Goal: Task Accomplishment & Management: Manage account settings

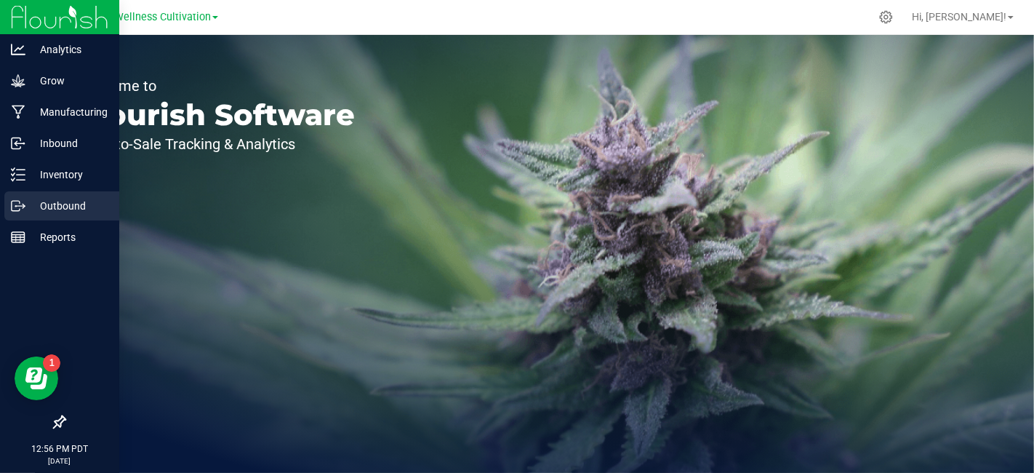
click at [66, 202] on p "Outbound" at bounding box center [68, 205] width 87 height 17
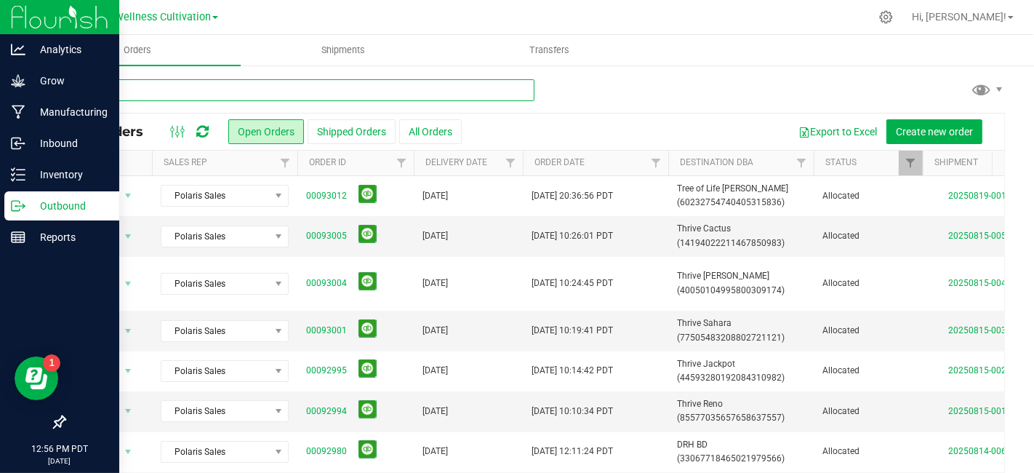
click at [245, 90] on input "text" at bounding box center [299, 90] width 471 height 22
type input "green"
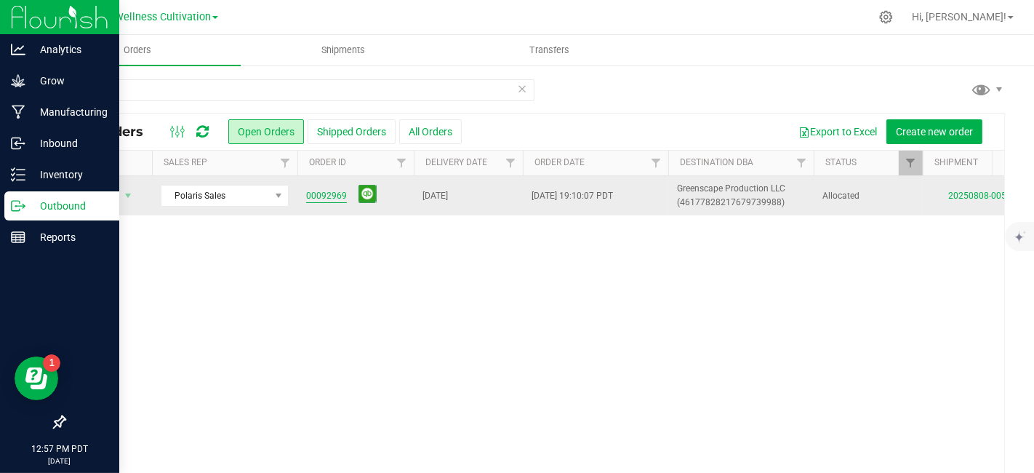
click at [324, 190] on link "00092969" at bounding box center [326, 196] width 41 height 14
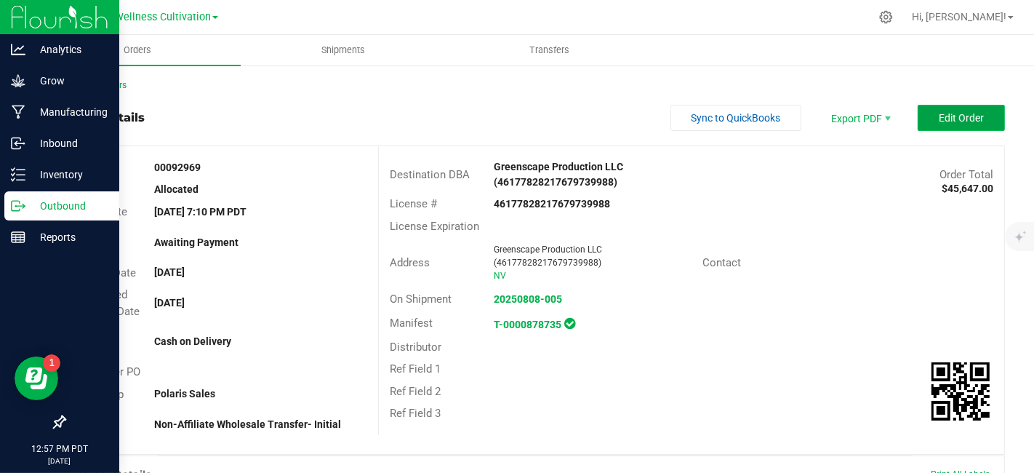
click at [949, 113] on span "Edit Order" at bounding box center [961, 118] width 45 height 12
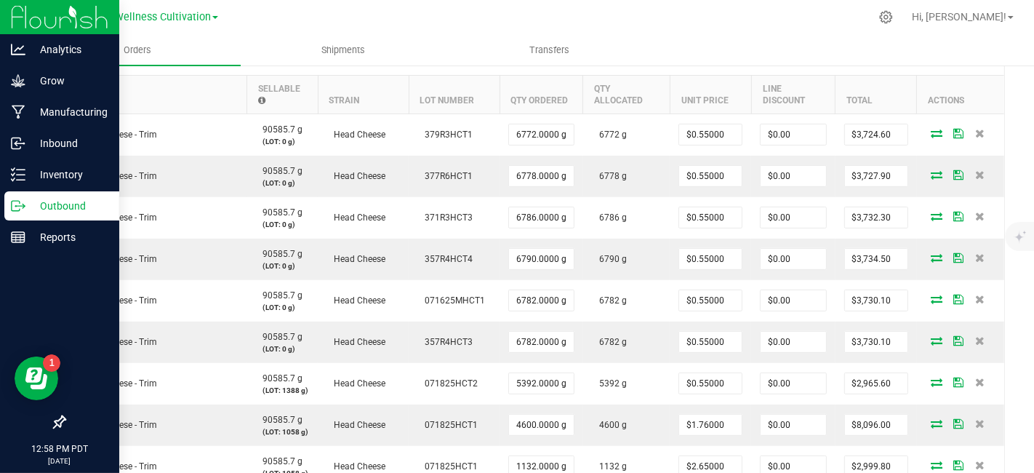
scroll to position [452, 0]
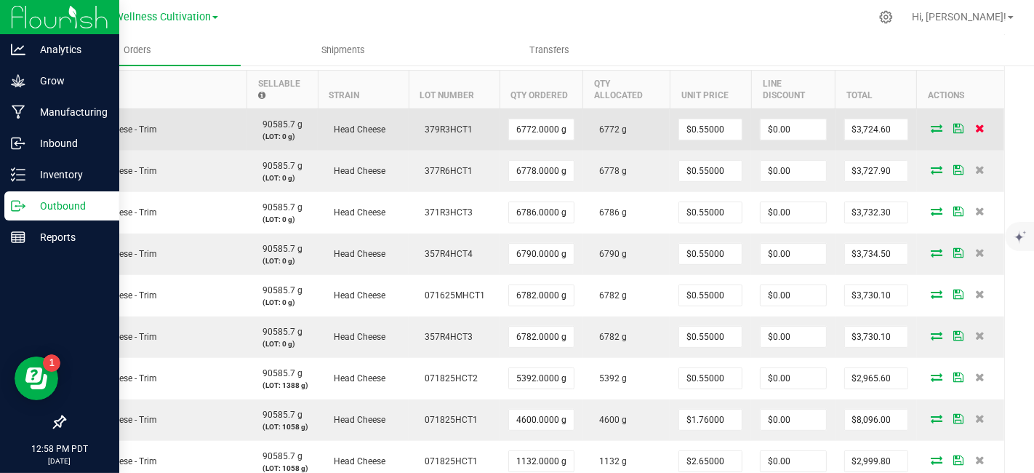
click at [975, 124] on icon at bounding box center [979, 128] width 9 height 9
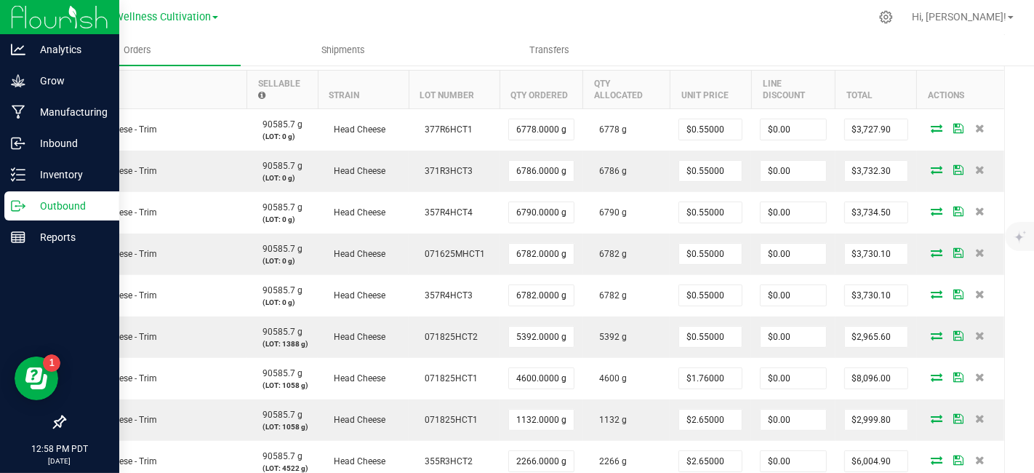
click at [975, 124] on icon at bounding box center [979, 128] width 9 height 9
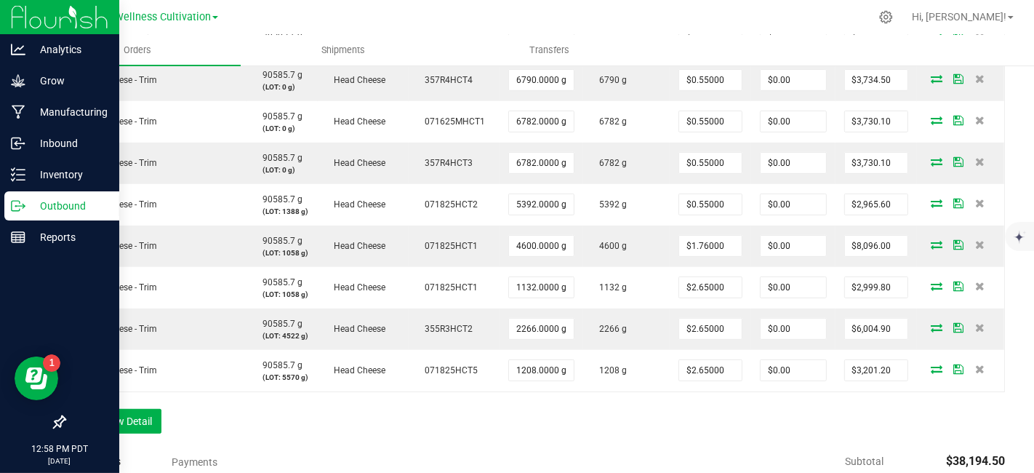
scroll to position [555, 0]
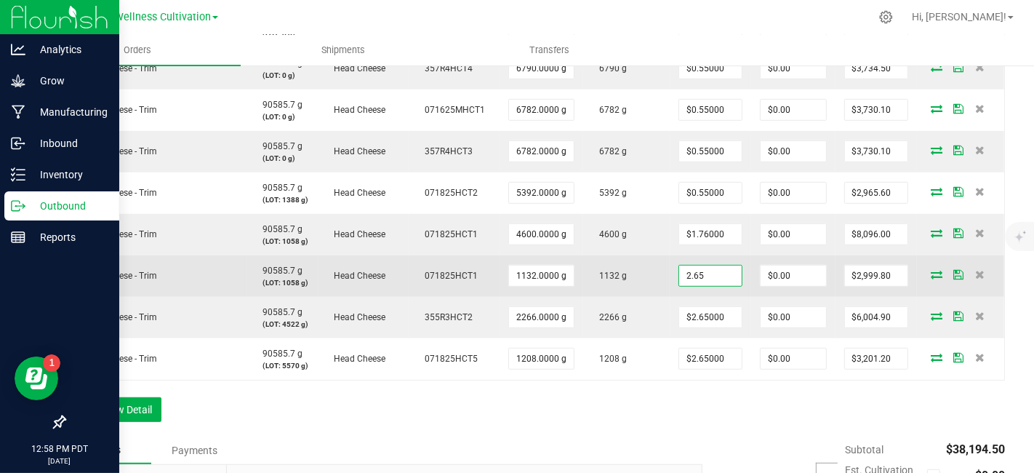
click at [727, 271] on input "2.65" at bounding box center [710, 275] width 63 height 20
type input "$0.55000"
type input "0"
type input "$622.60"
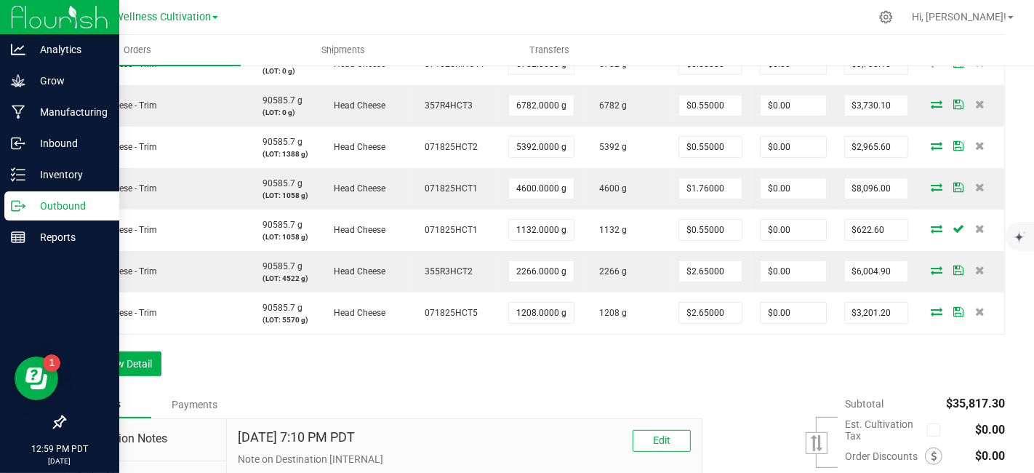
scroll to position [606, 0]
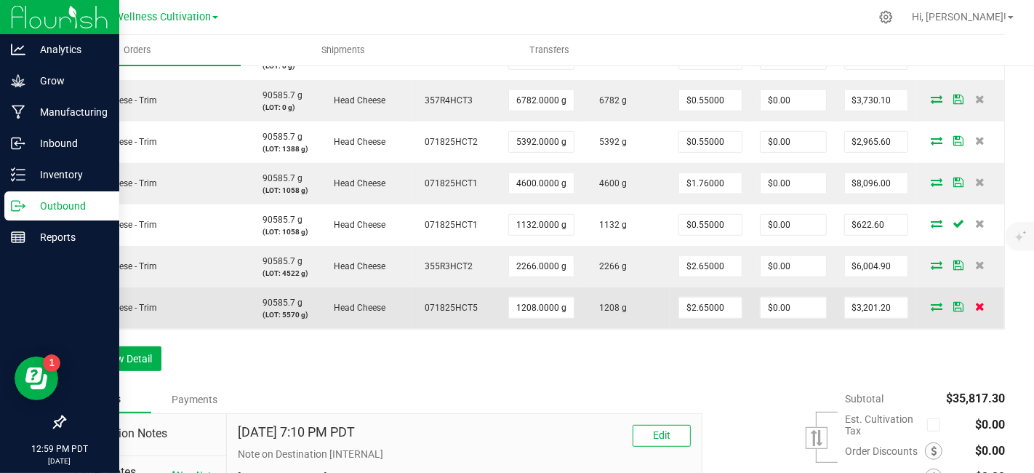
click at [975, 306] on icon at bounding box center [979, 306] width 9 height 9
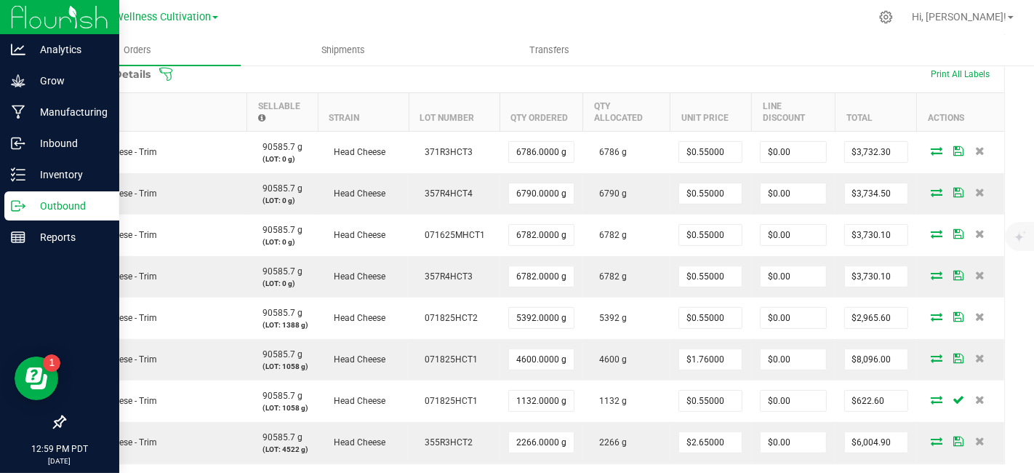
scroll to position [426, 0]
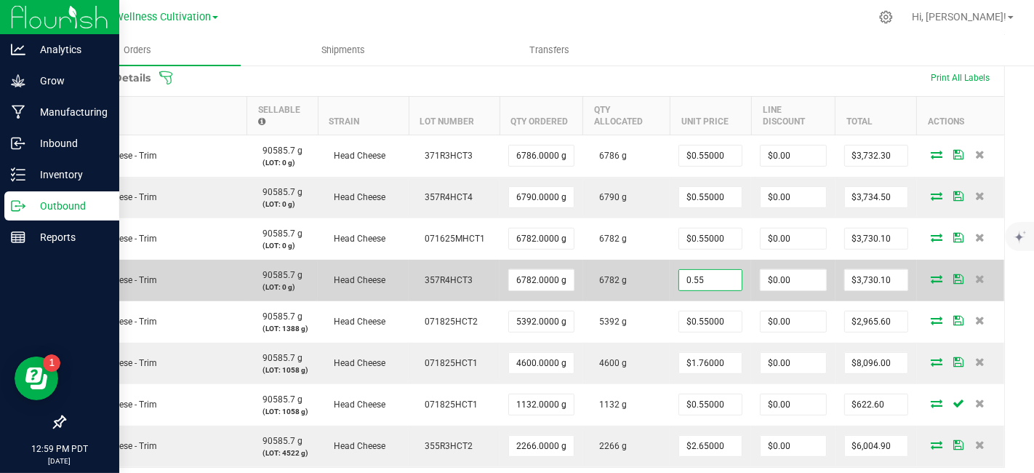
click at [725, 276] on input "0.55" at bounding box center [710, 280] width 63 height 20
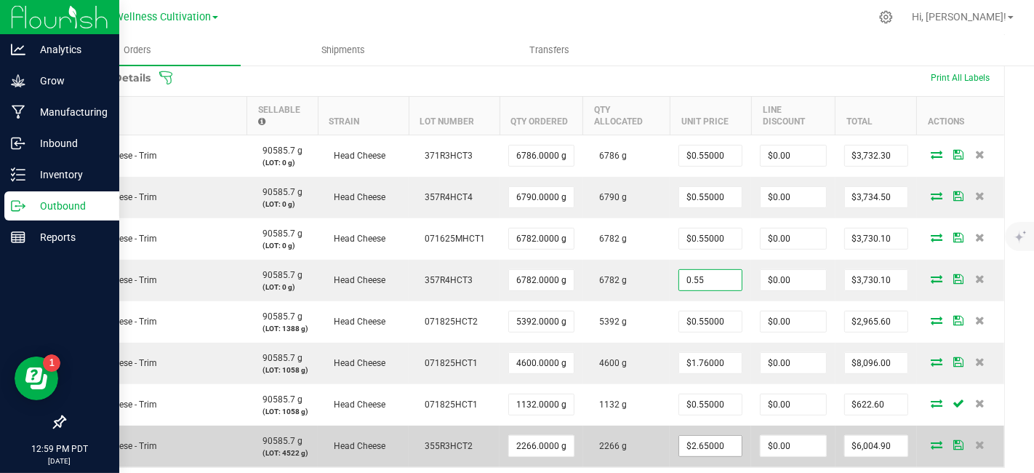
type input "$0.55000"
click at [725, 444] on input "2.65" at bounding box center [710, 446] width 63 height 20
type input "$0.55000"
type input "0"
type input "$1,246.30"
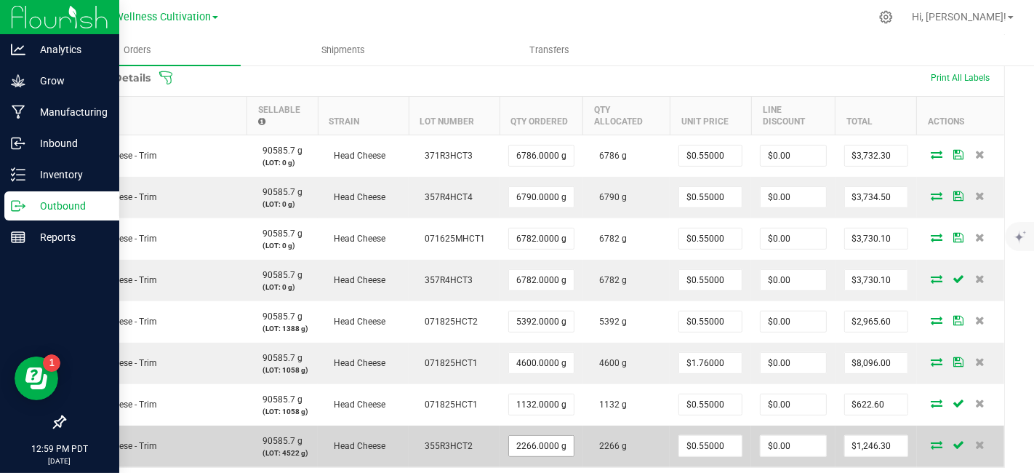
type input "2266"
click at [549, 447] on input "2266" at bounding box center [541, 446] width 65 height 20
type input "0.55"
type input "$0.00"
type input "$0.55000"
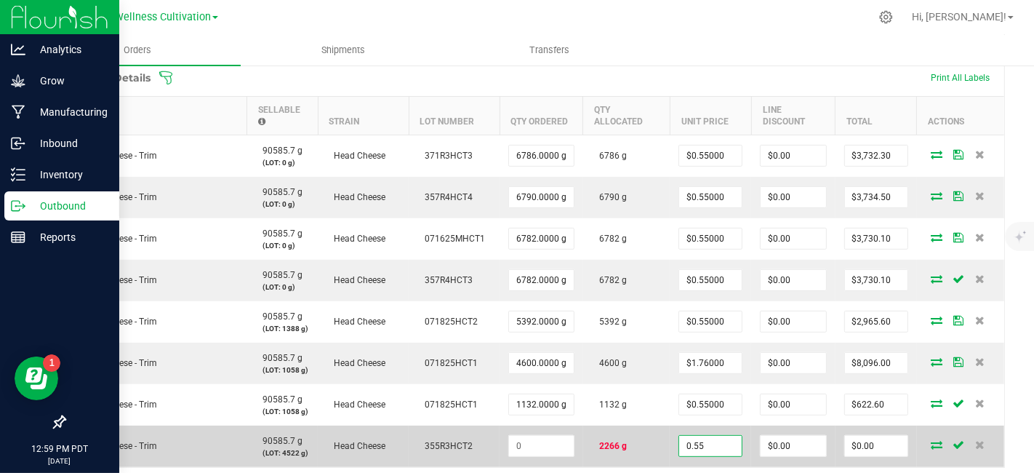
type input "0"
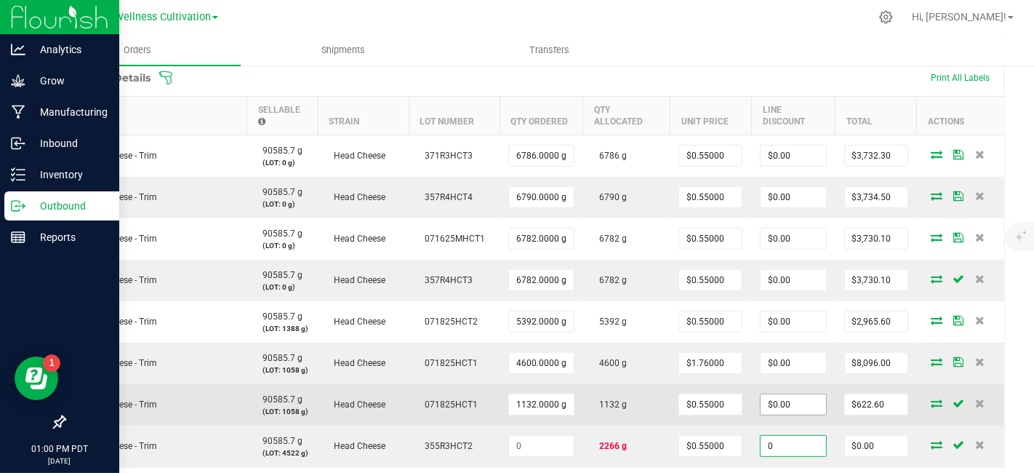
type input "0"
type input "$0.00"
click at [794, 402] on input "0" at bounding box center [793, 404] width 65 height 20
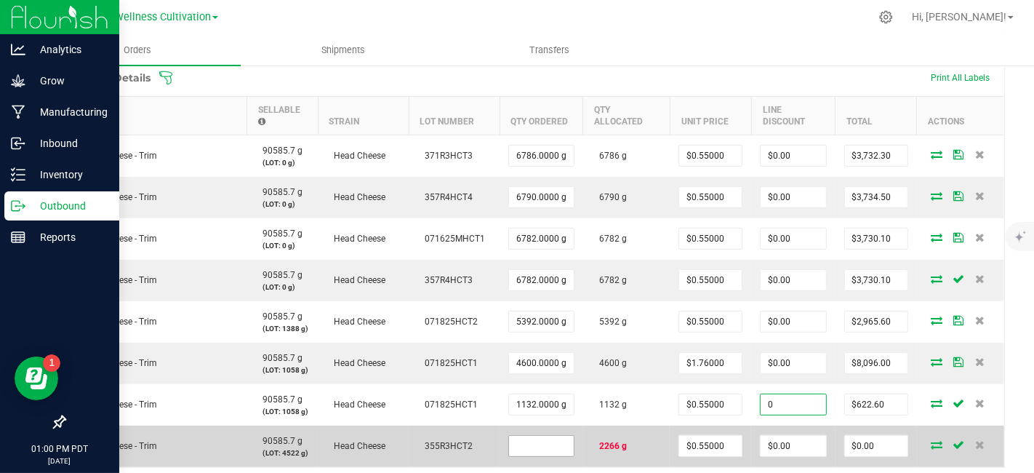
type input "$0.00"
click at [543, 444] on input at bounding box center [541, 446] width 65 height 20
type input "4522.0000 g"
type input "0.55"
type input "$2,487.10"
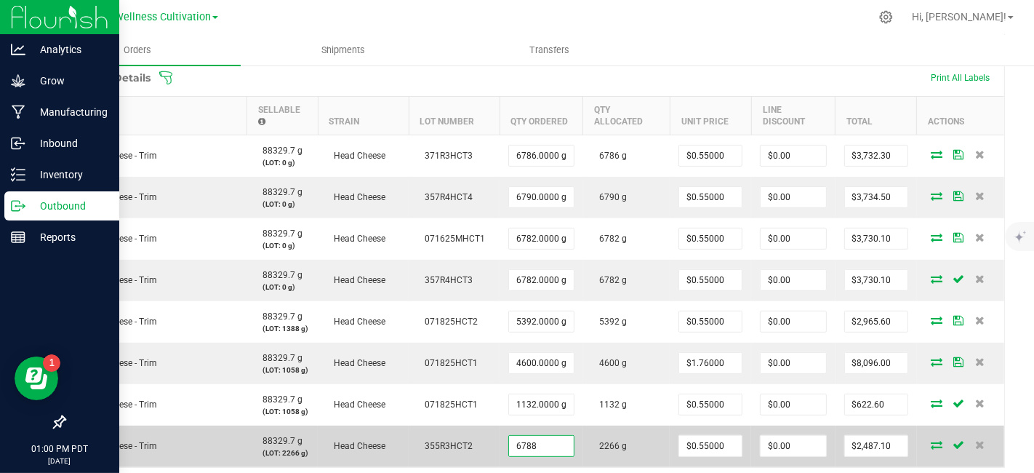
type input "6788"
type input "0.55"
type input "6788.0000 g"
type input "$3,733.40"
click at [807, 447] on input "0" at bounding box center [793, 446] width 65 height 20
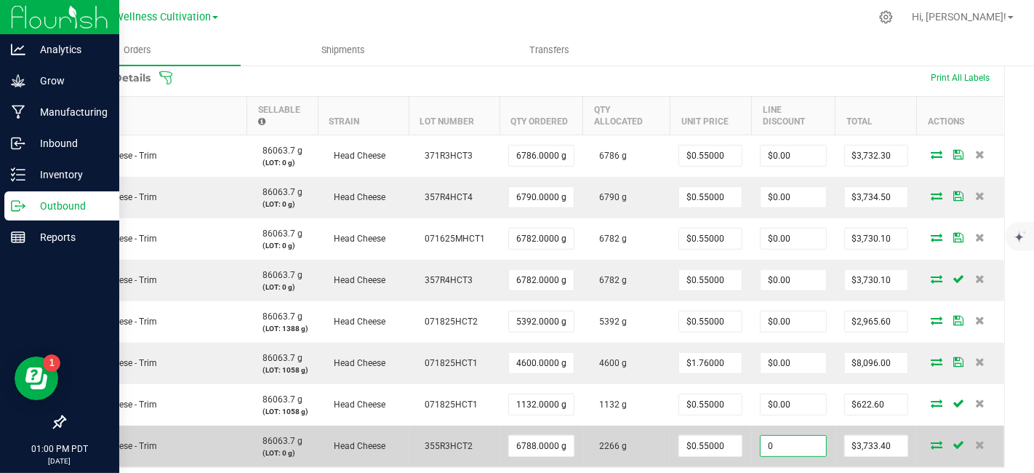
type input "$0.00"
type input "3733.4"
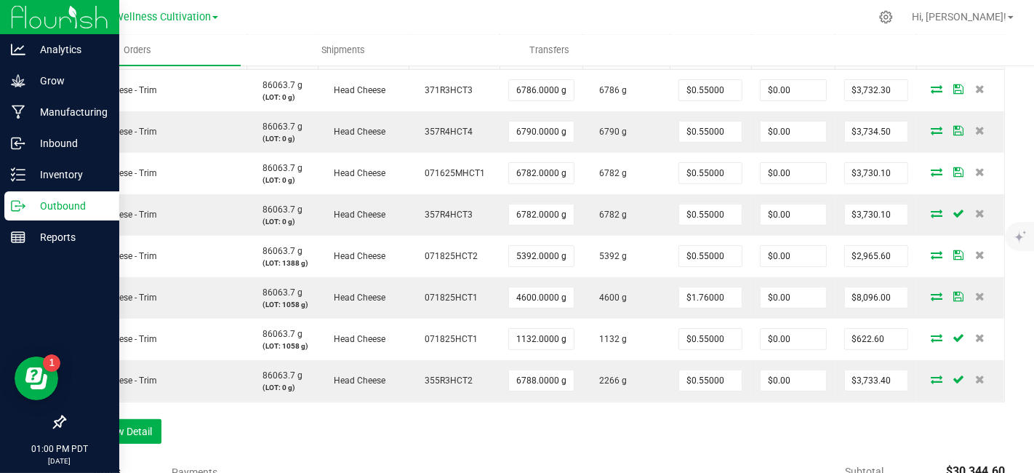
scroll to position [503, 0]
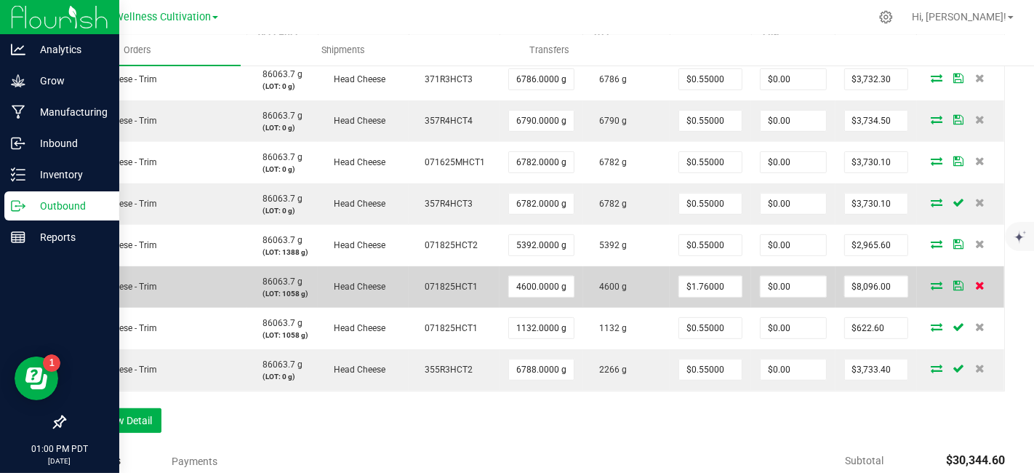
click at [975, 283] on icon at bounding box center [979, 285] width 9 height 9
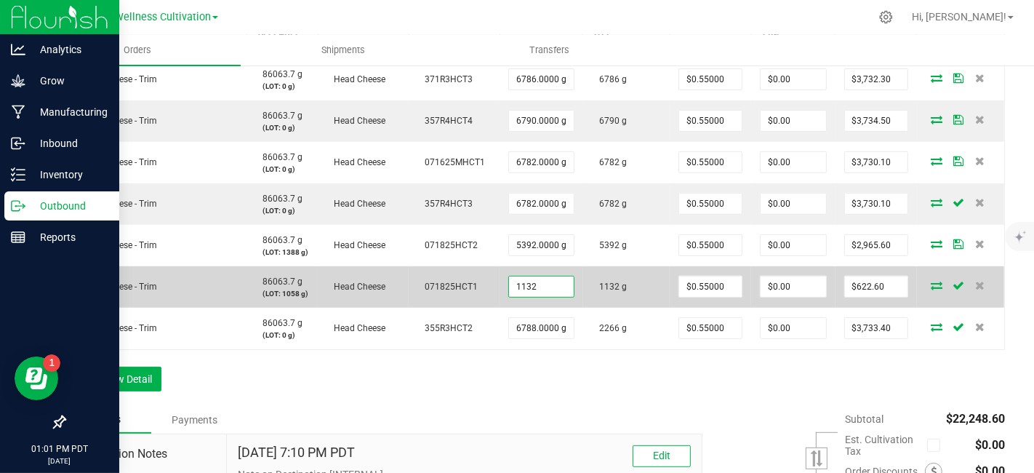
click at [561, 283] on input "1132" at bounding box center [541, 286] width 65 height 20
type input "7"
type input "6790.0000 g"
type input "0.55"
type input "$3,734.50"
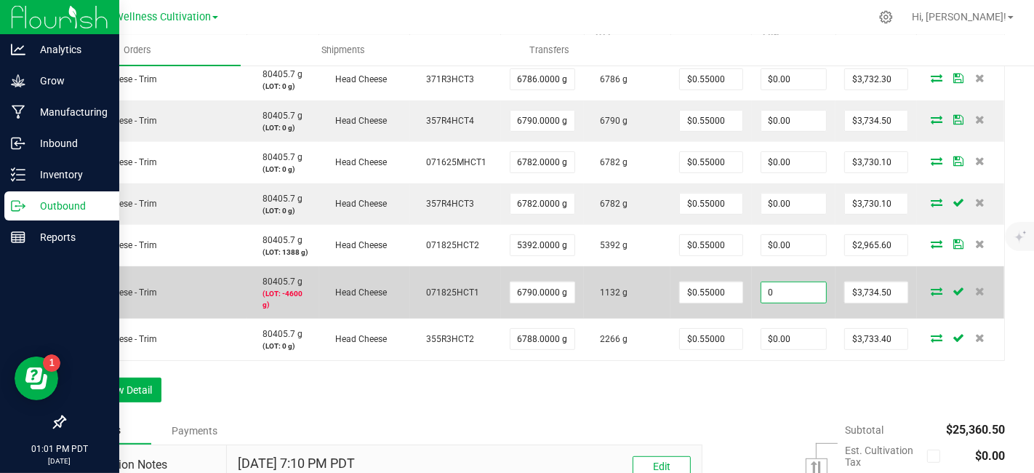
click at [804, 284] on input "0" at bounding box center [793, 292] width 65 height 20
type input "$0.00"
type input "3734.5000000000005"
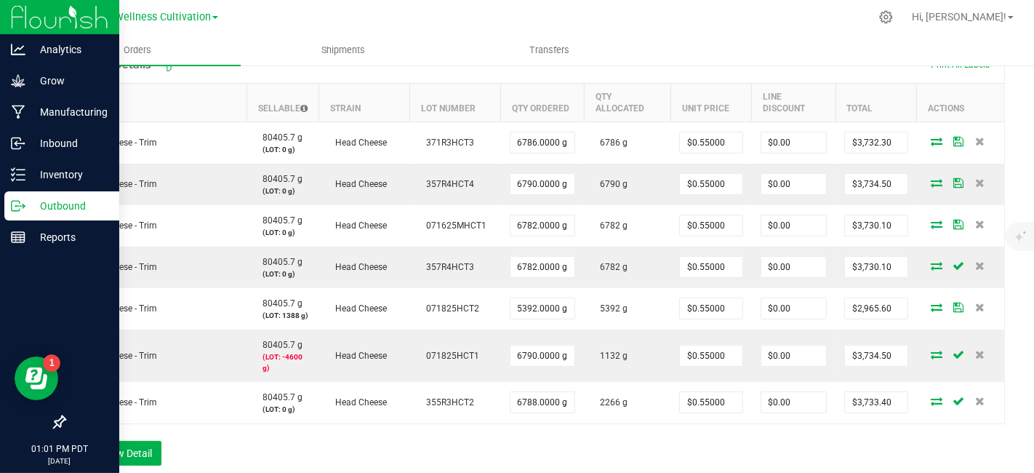
scroll to position [455, 0]
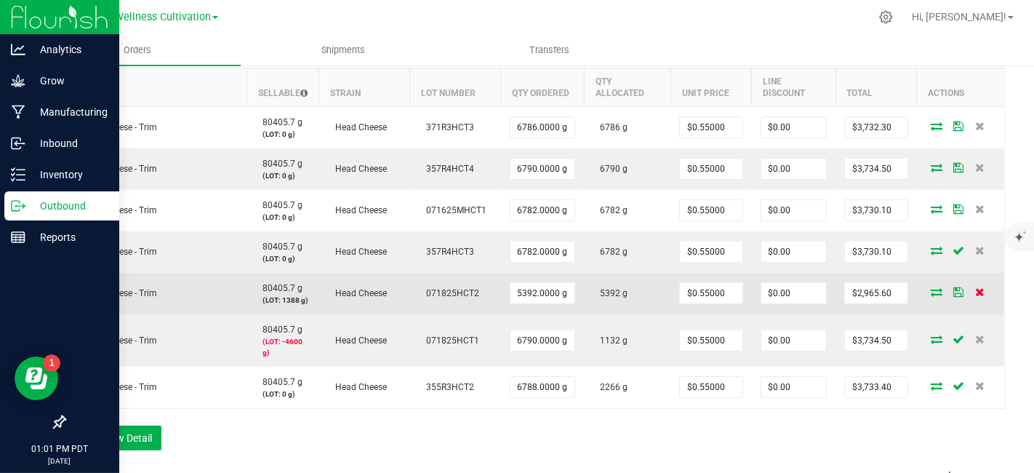
click at [975, 291] on icon at bounding box center [979, 291] width 9 height 9
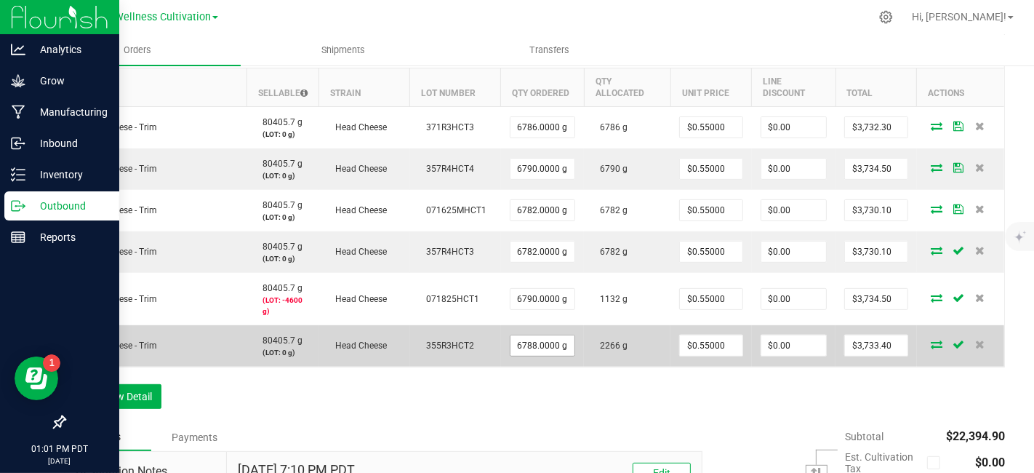
type input "6788"
click at [540, 345] on input "6788" at bounding box center [543, 345] width 65 height 20
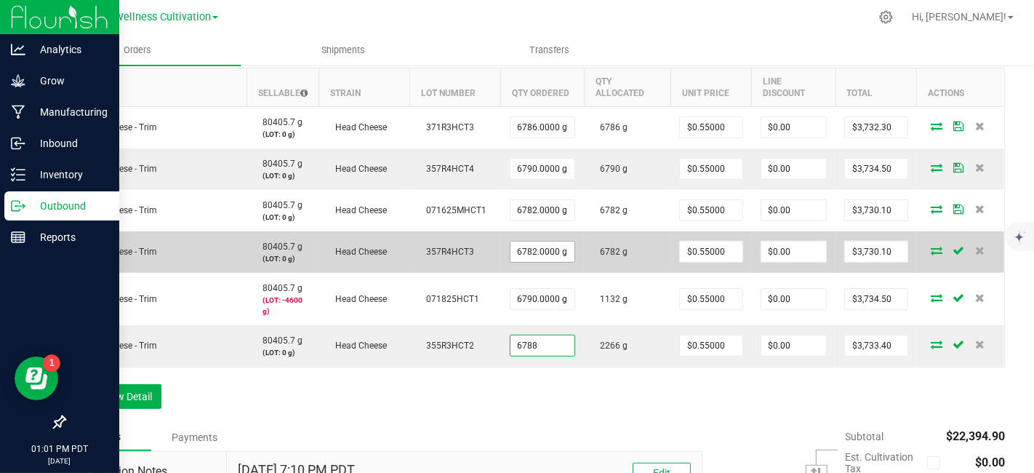
type input "6782"
type input "6788.0000 g"
click at [543, 248] on input "6782" at bounding box center [543, 251] width 65 height 20
type input "6782.0000 g"
type input "0.55"
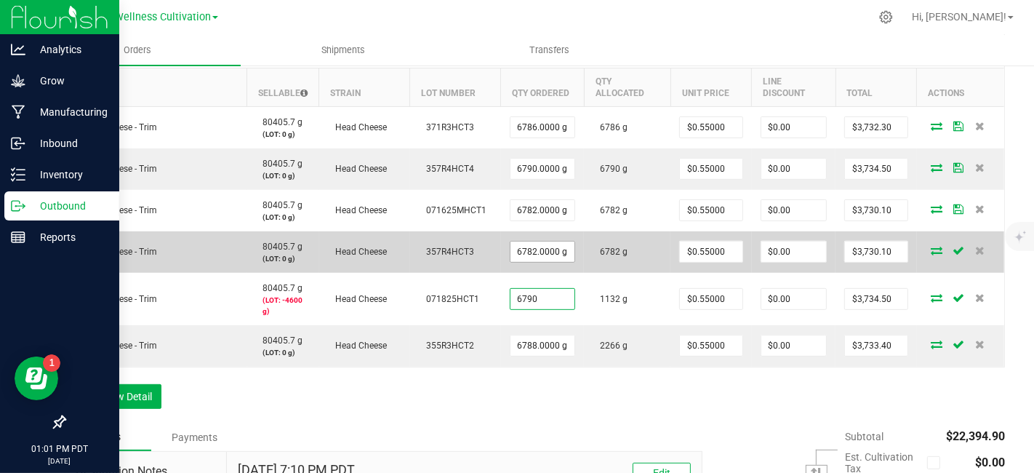
type input "6790.0000 g"
type input "$0.55000"
type input "0"
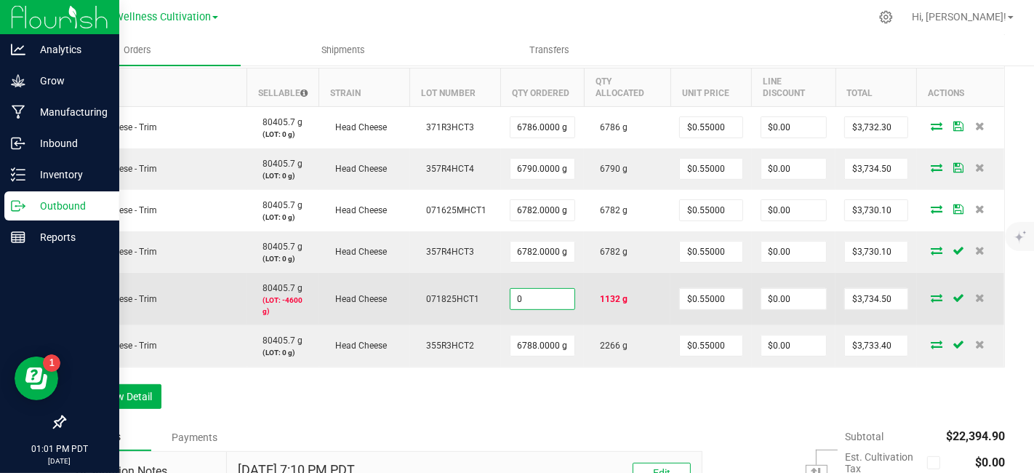
type input "0.0000 g"
type input "0.55"
type input "$0.00"
type input "$0.55000"
type input "$0.00"
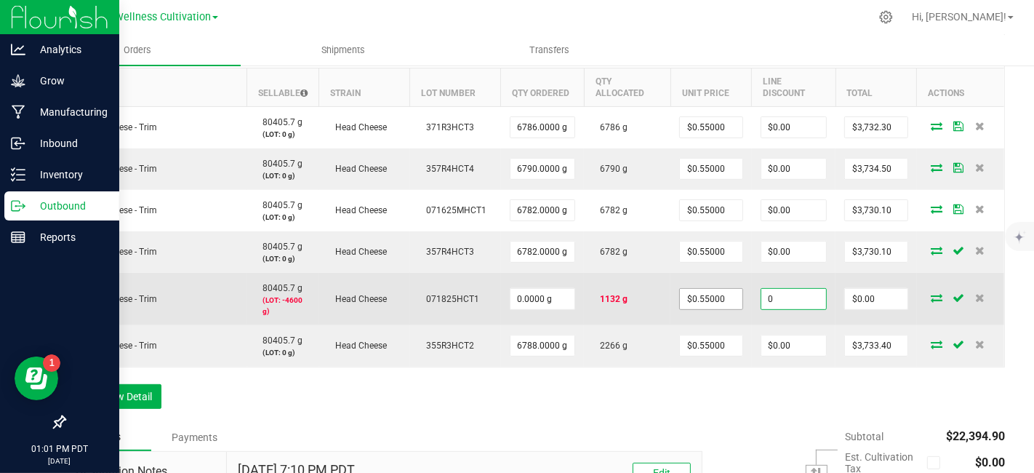
type input "0"
type input "6788"
type input "$0.00"
type input "6788.0000 g"
type input "$0.55000"
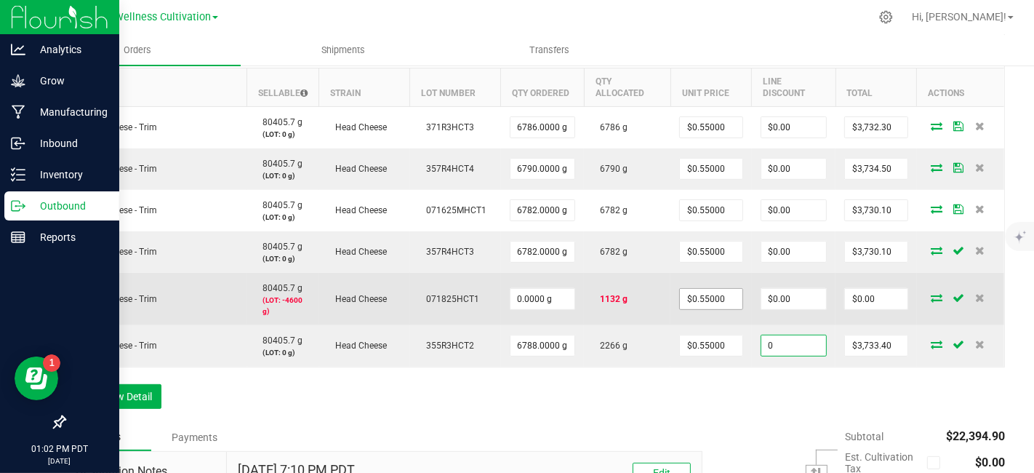
type input "$0.00"
type input "3733.4"
click at [559, 297] on input "0" at bounding box center [543, 299] width 65 height 20
type input "6790.0000 g"
type input "0.55"
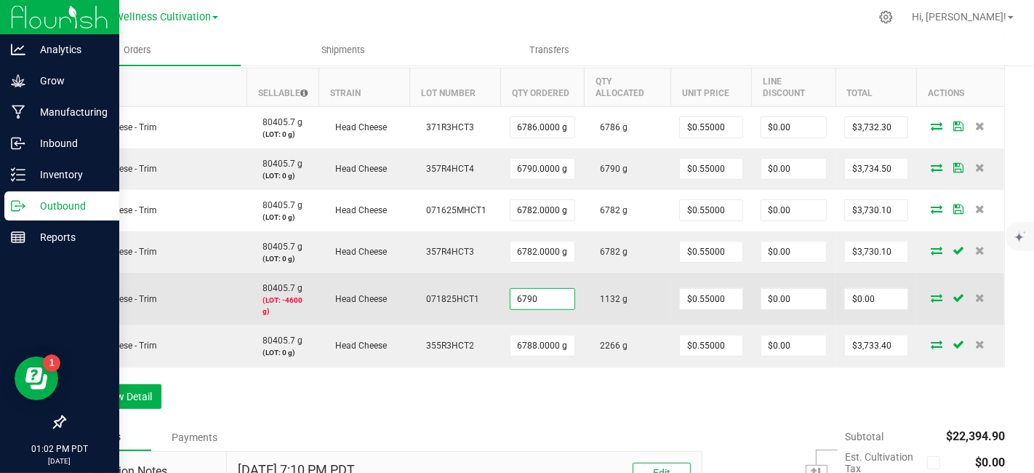
type input "$3,734.50"
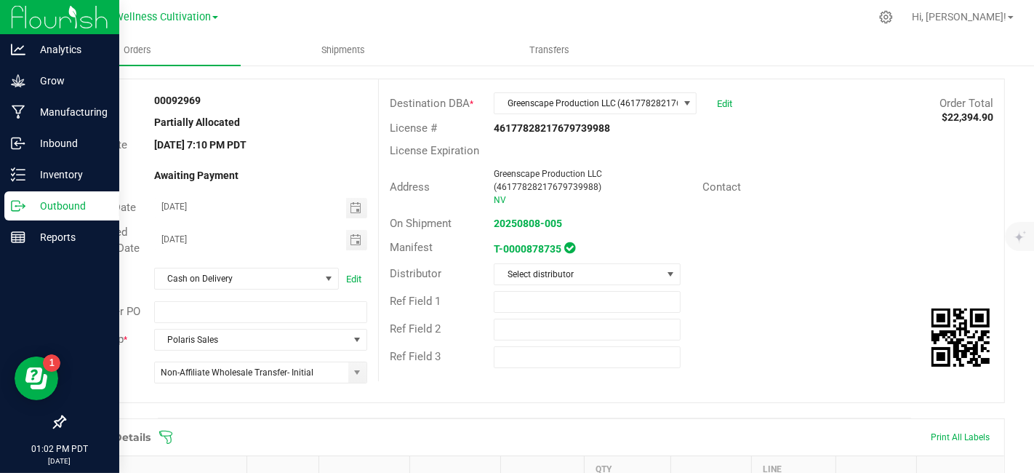
scroll to position [0, 0]
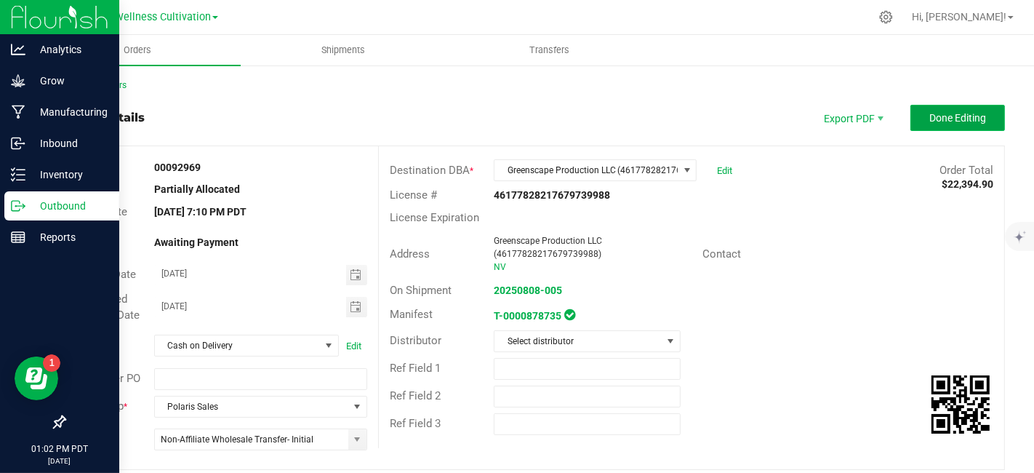
type input "6788.0000 g"
click at [935, 119] on span "Done Editing" at bounding box center [958, 118] width 57 height 12
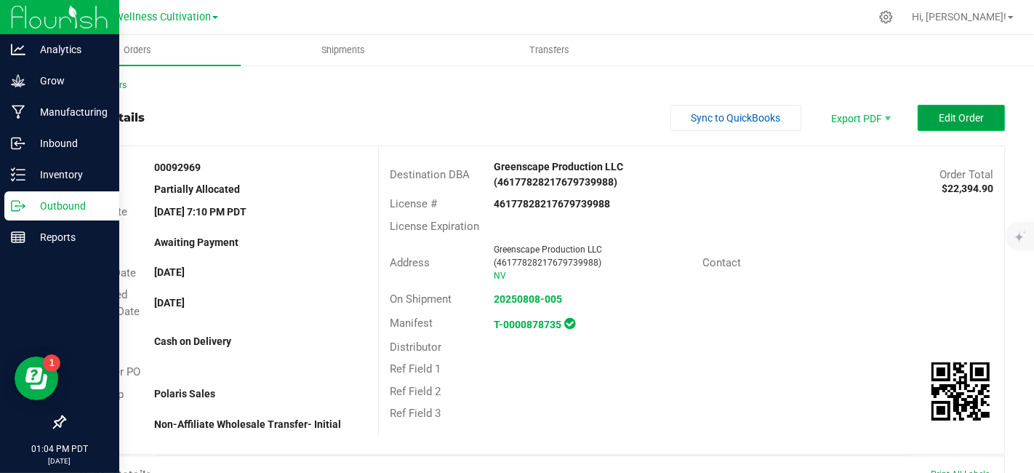
click at [939, 112] on span "Edit Order" at bounding box center [961, 118] width 45 height 12
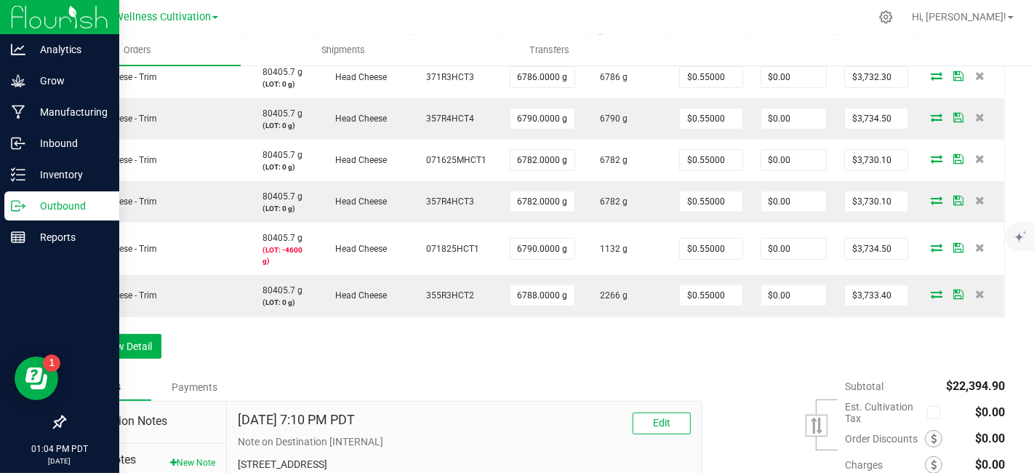
scroll to position [519, 0]
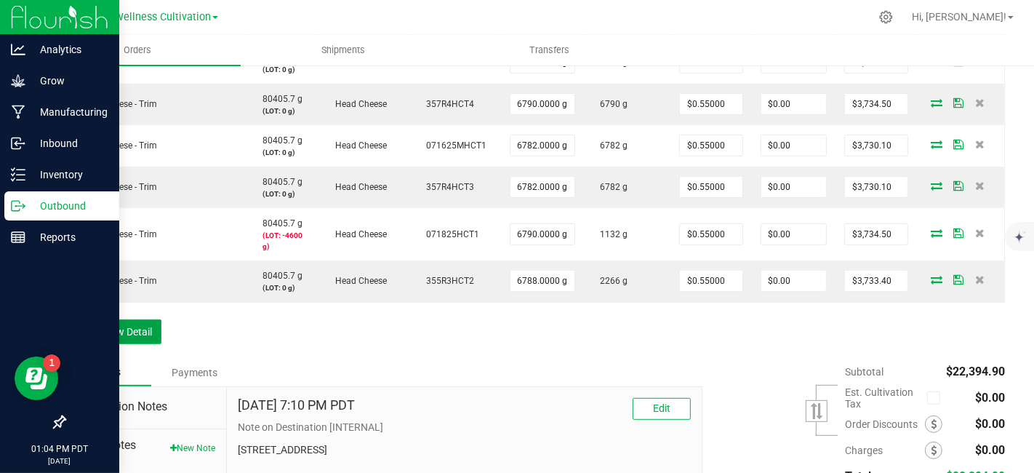
click at [141, 329] on button "Add New Detail" at bounding box center [112, 331] width 97 height 25
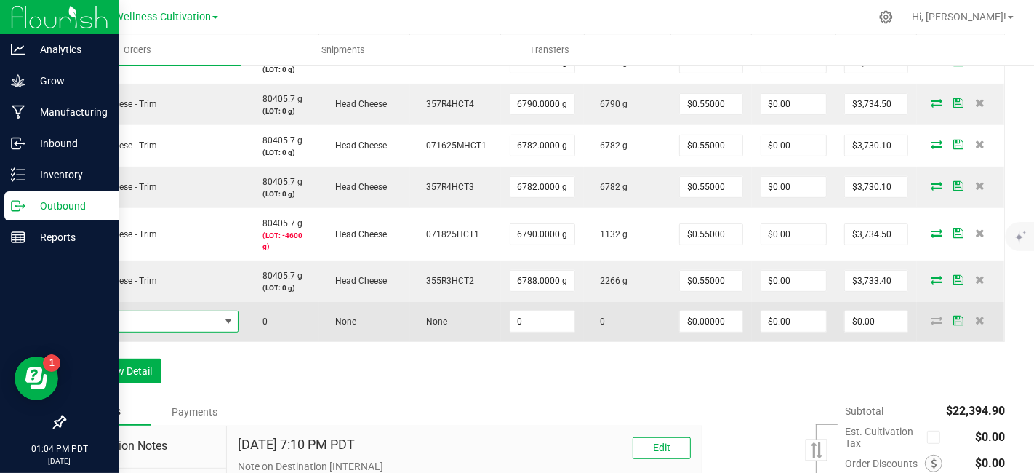
click at [182, 314] on span "NO DATA FOUND" at bounding box center [147, 321] width 145 height 20
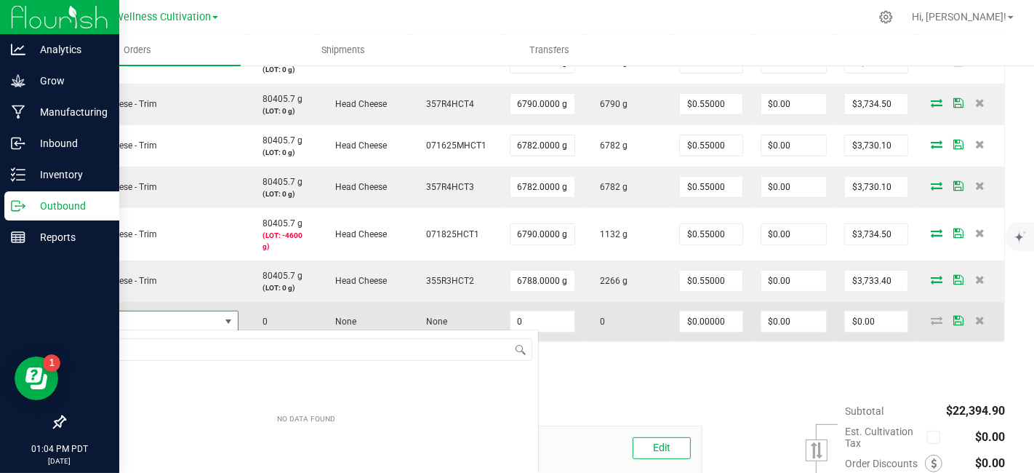
scroll to position [21, 164]
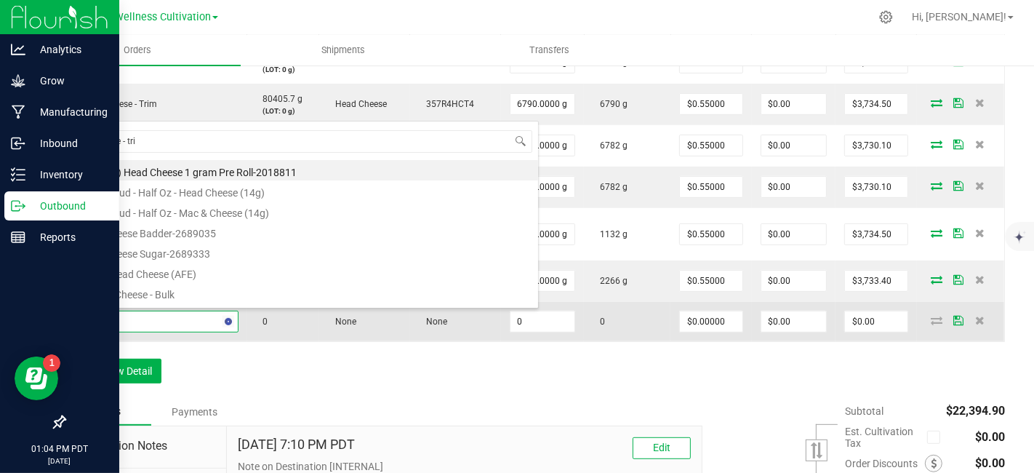
type input "cheese - trim"
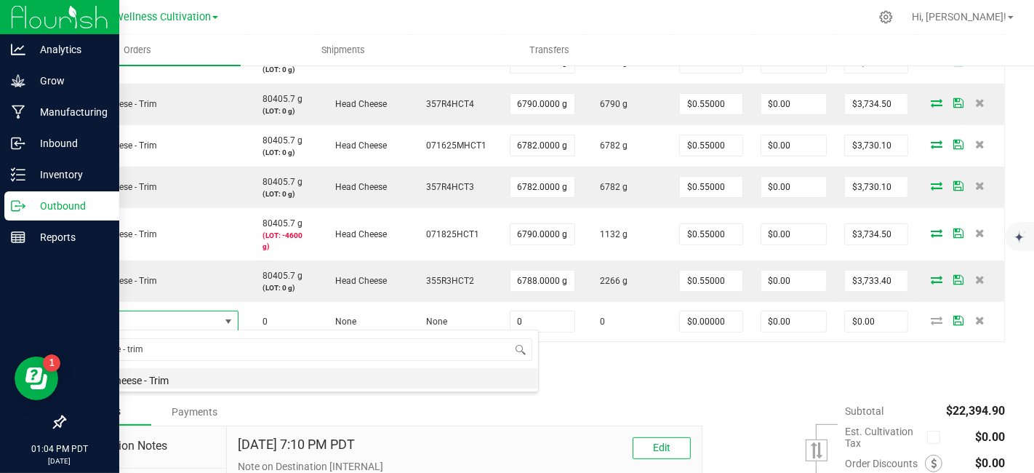
click at [167, 379] on li "Head Cheese - Trim" at bounding box center [306, 378] width 464 height 20
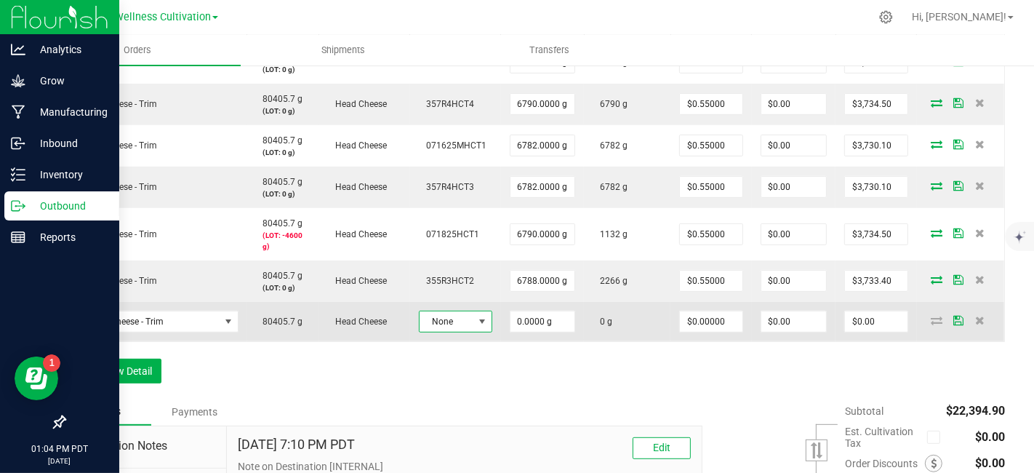
click at [480, 316] on span at bounding box center [482, 322] width 12 height 12
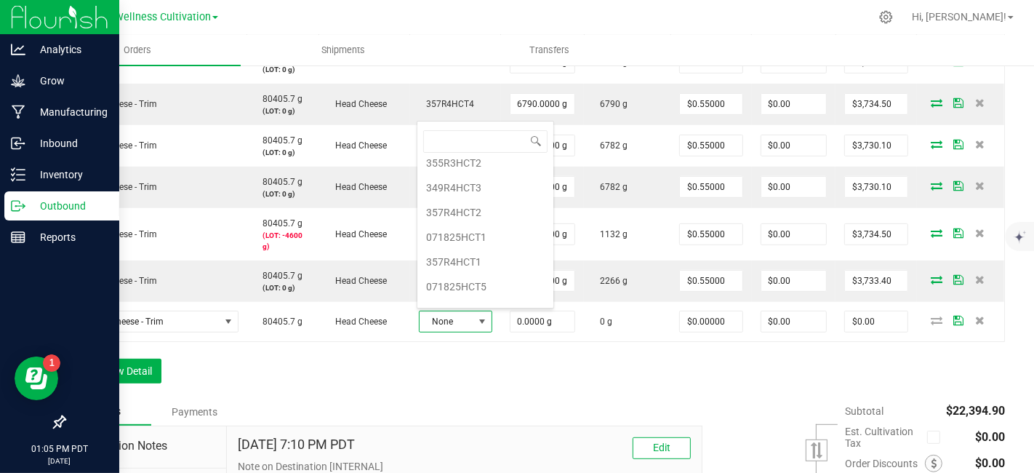
scroll to position [195, 0]
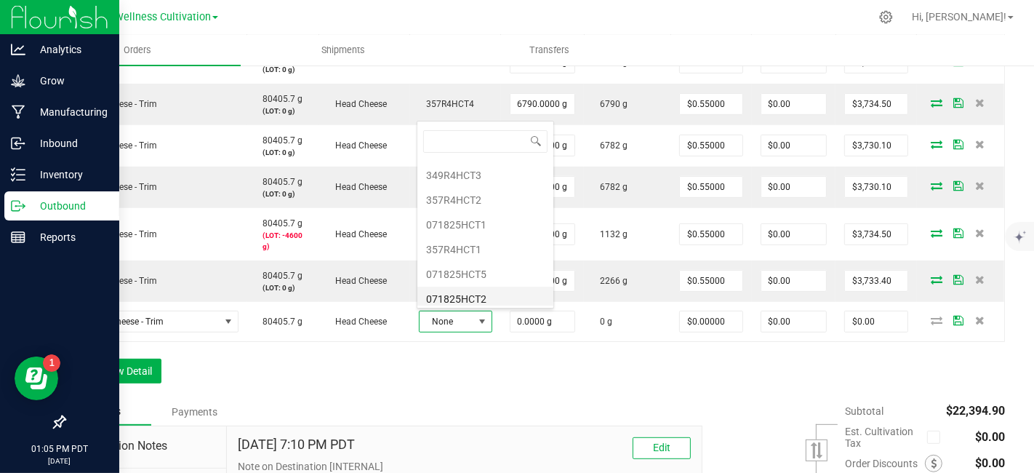
click at [480, 292] on li "071825HCT2" at bounding box center [485, 299] width 136 height 25
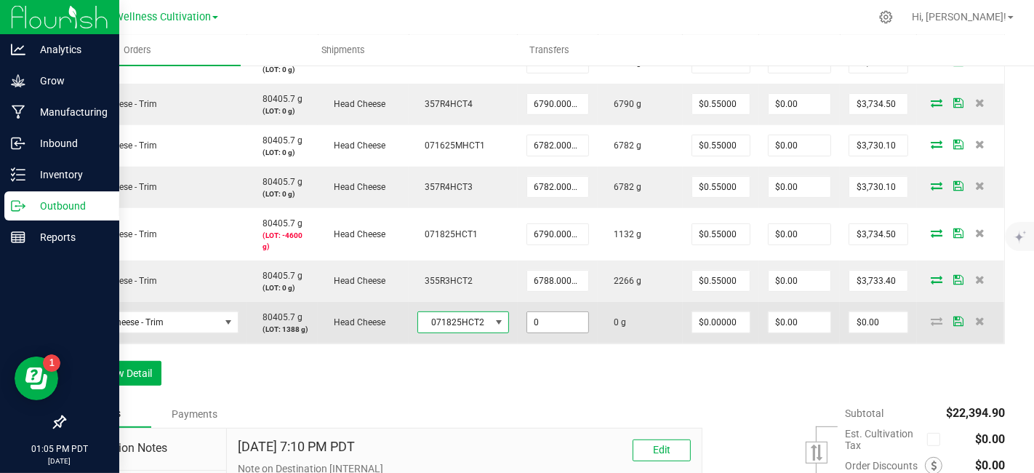
click at [574, 321] on input "0" at bounding box center [557, 322] width 61 height 20
type input "5392.0000 g"
type input "0"
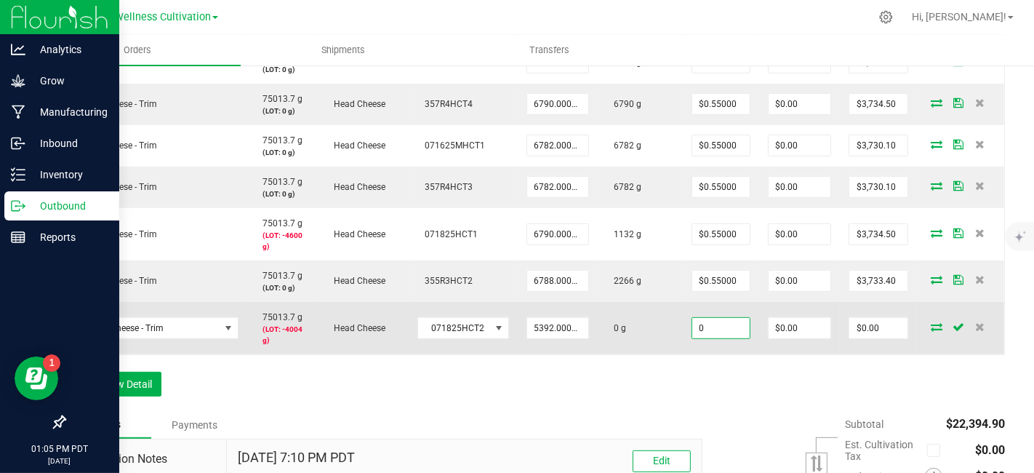
click at [737, 329] on input "0" at bounding box center [720, 328] width 57 height 20
type input "$0.55000"
type input "0"
type input "$2,965.60"
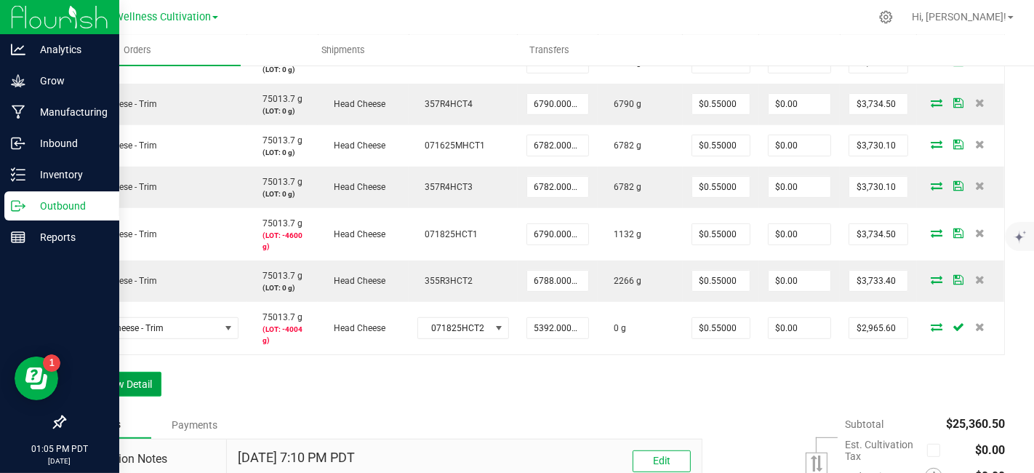
click at [132, 383] on button "Add New Detail" at bounding box center [112, 384] width 97 height 25
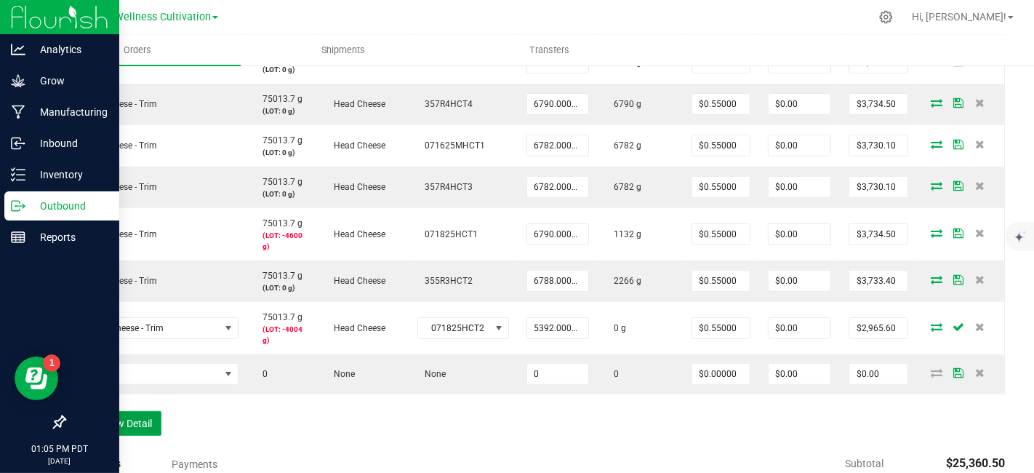
click at [148, 422] on button "Add New Detail" at bounding box center [112, 423] width 97 height 25
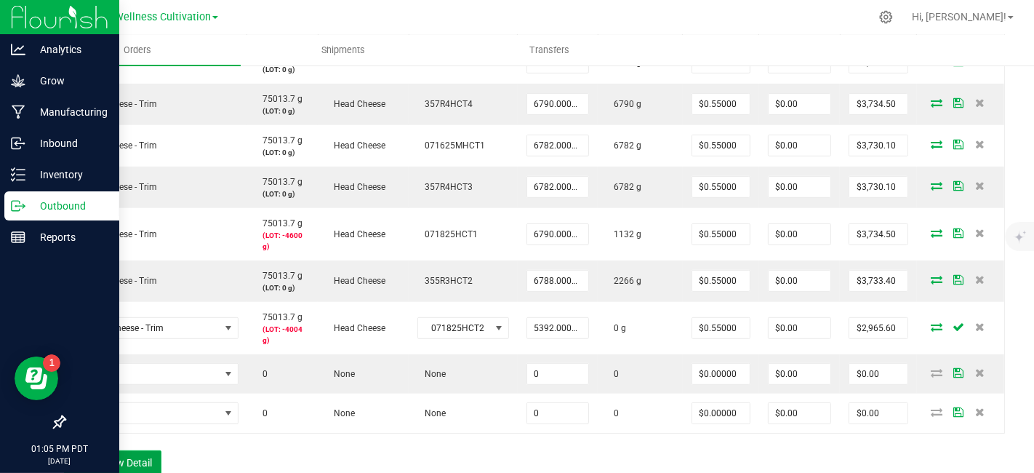
click at [147, 457] on button "Add New Detail" at bounding box center [112, 462] width 97 height 25
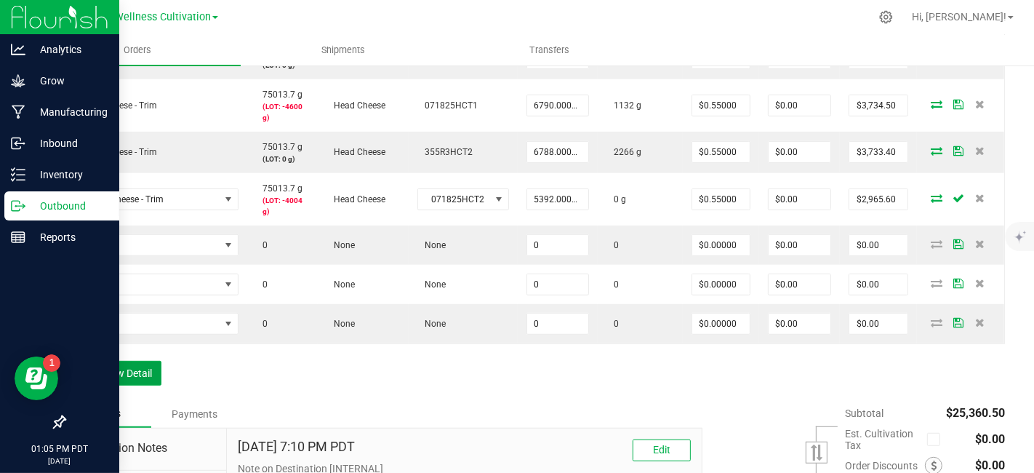
scroll to position [705, 0]
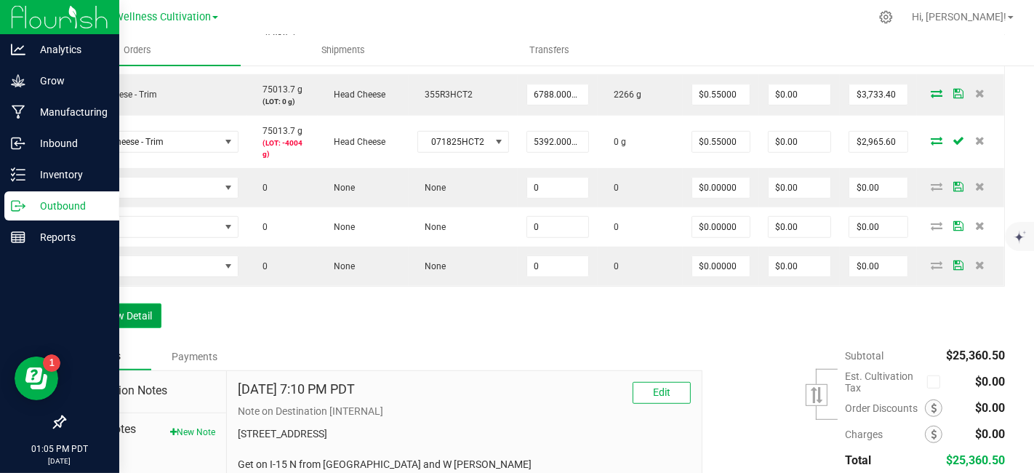
click at [138, 319] on button "Add New Detail" at bounding box center [112, 315] width 97 height 25
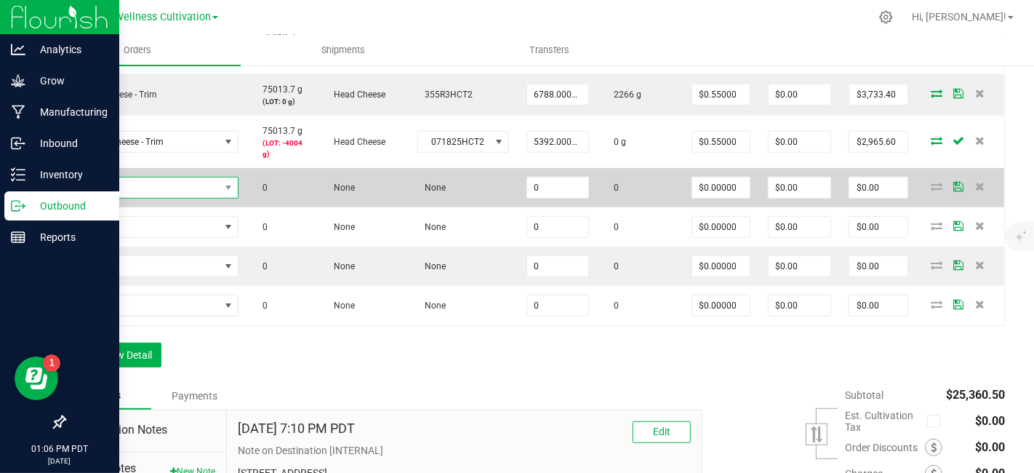
click at [148, 183] on span "NO DATA FOUND" at bounding box center [147, 187] width 145 height 20
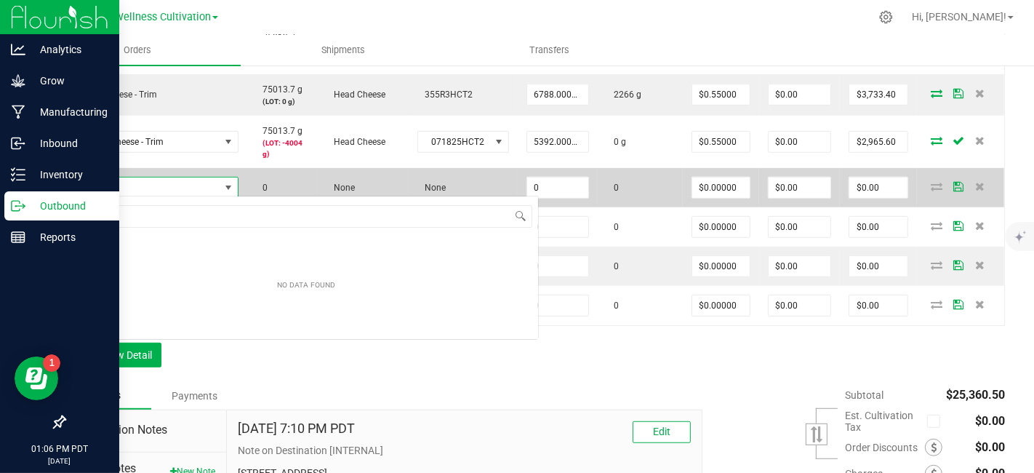
scroll to position [21, 164]
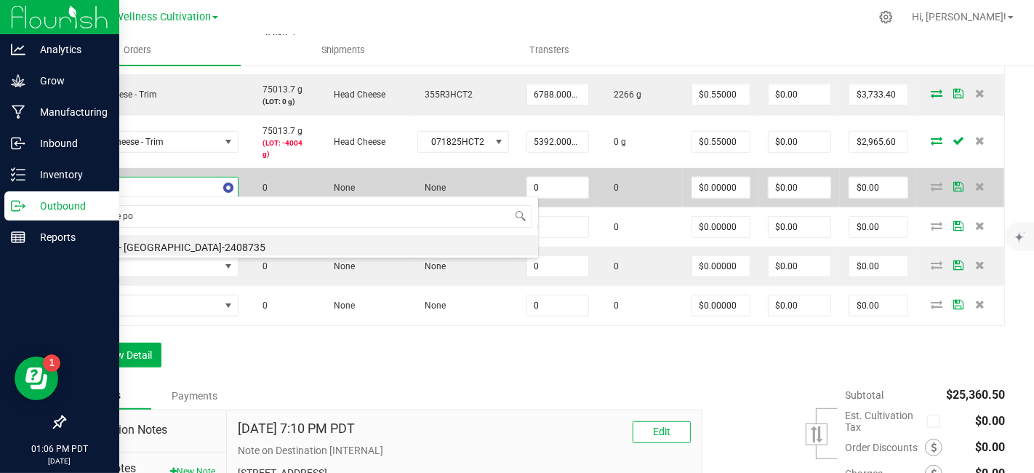
type input "cheese pop"
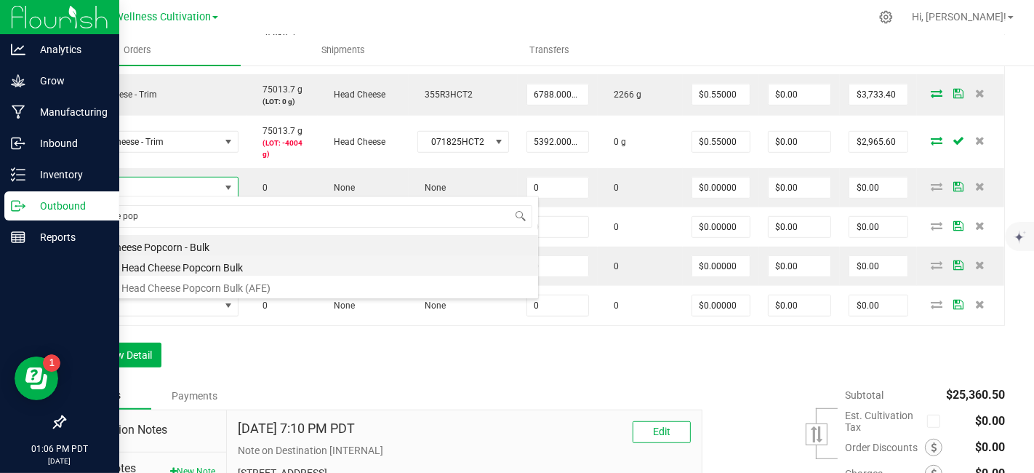
click at [189, 264] on li "Polaris - Head Cheese Popcorn Bulk" at bounding box center [306, 265] width 464 height 20
type input "0.0000 g"
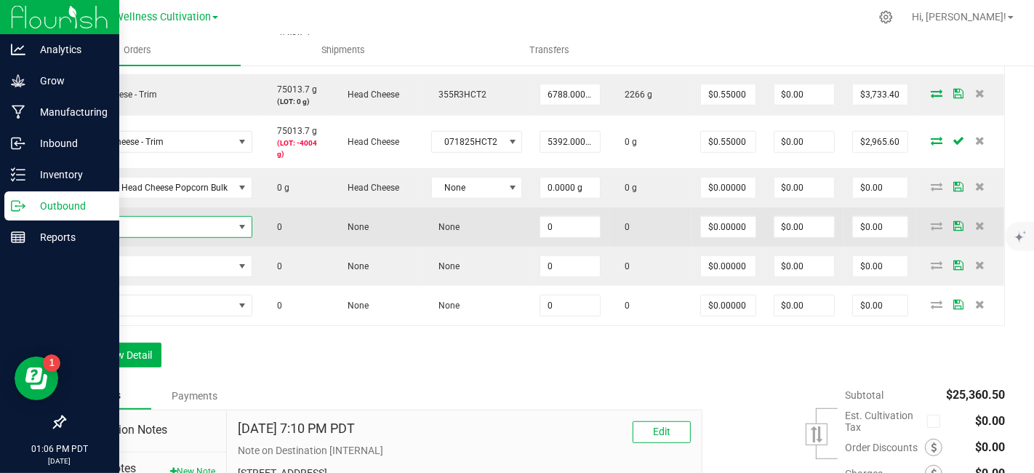
click at [174, 223] on span "NO DATA FOUND" at bounding box center [154, 227] width 159 height 20
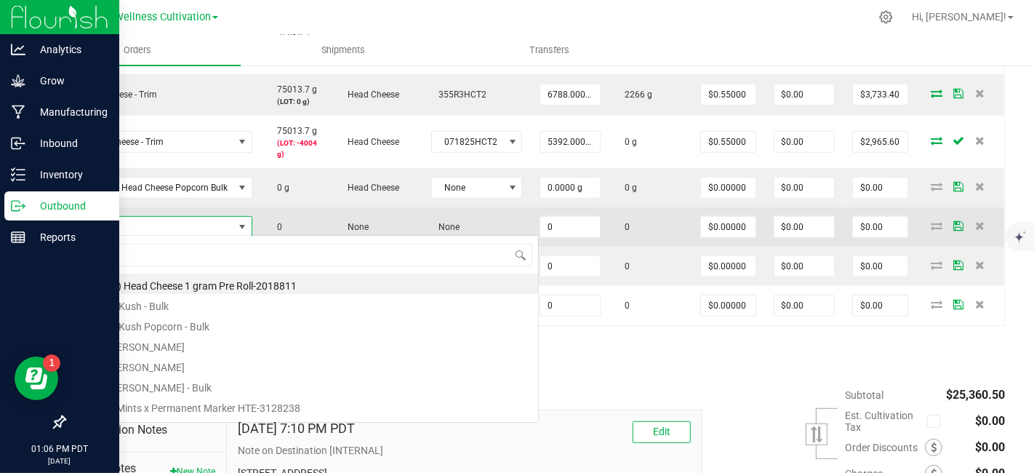
scroll to position [21, 176]
type input "cheese pop"
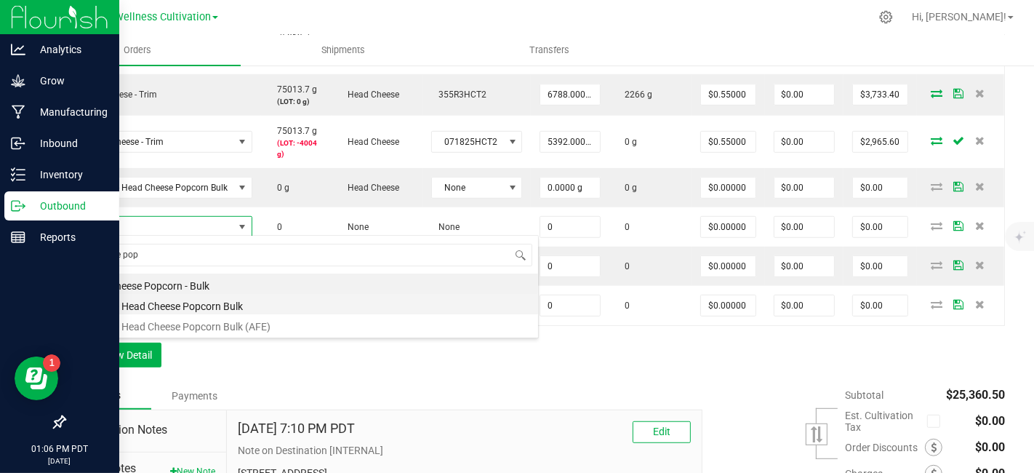
click at [201, 313] on li "Polaris - Head Cheese Popcorn Bulk" at bounding box center [306, 304] width 464 height 20
type input "0.0000 g"
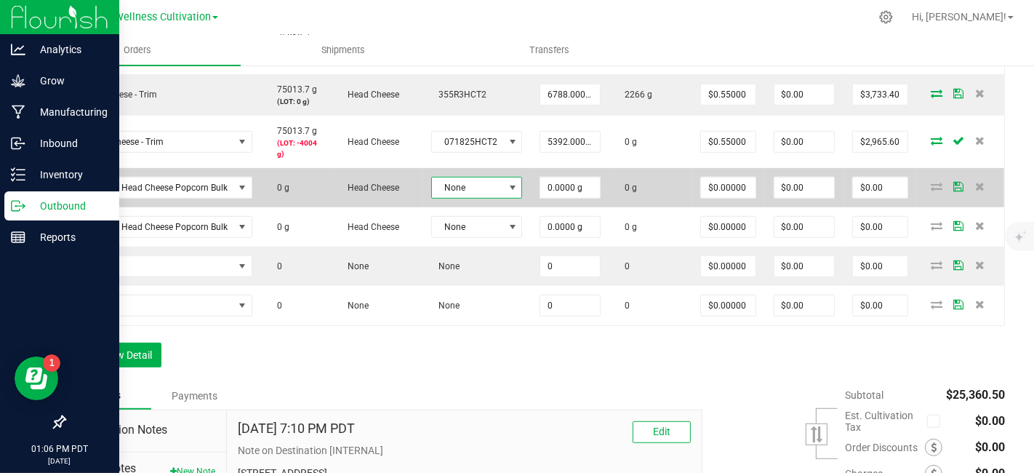
click at [511, 190] on span at bounding box center [513, 188] width 12 height 12
click at [211, 195] on span "Polaris - Head Cheese Popcorn Bulk" at bounding box center [163, 188] width 179 height 22
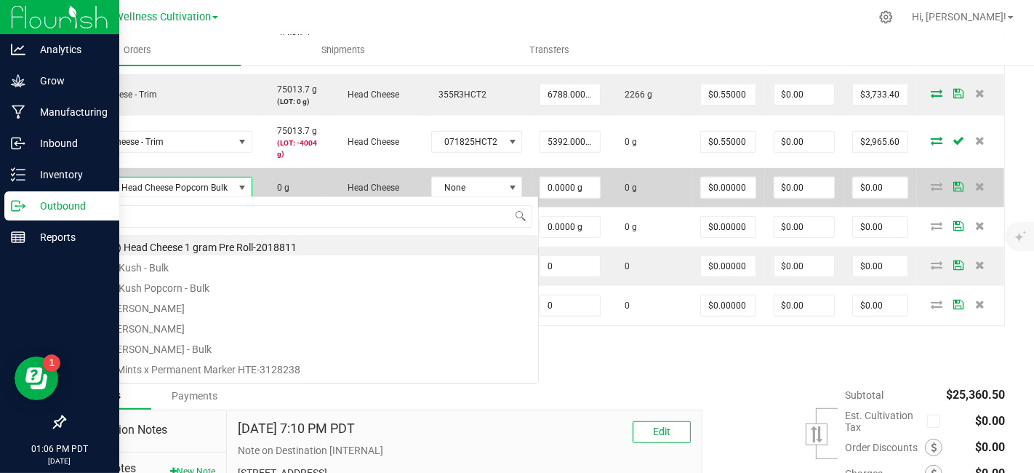
scroll to position [21, 176]
type input "cheese pop"
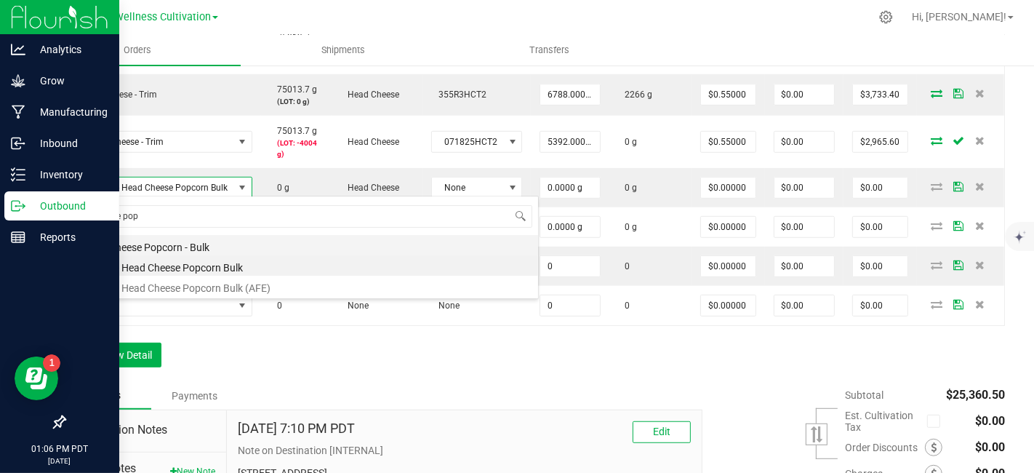
click at [196, 250] on li "Head Cheese Popcorn - Bulk" at bounding box center [306, 245] width 464 height 20
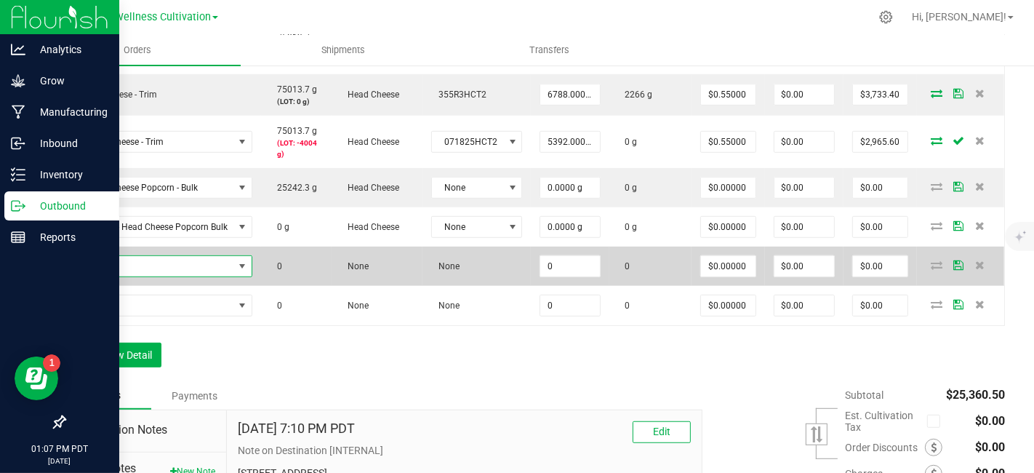
click at [160, 268] on span "NO DATA FOUND" at bounding box center [154, 266] width 159 height 20
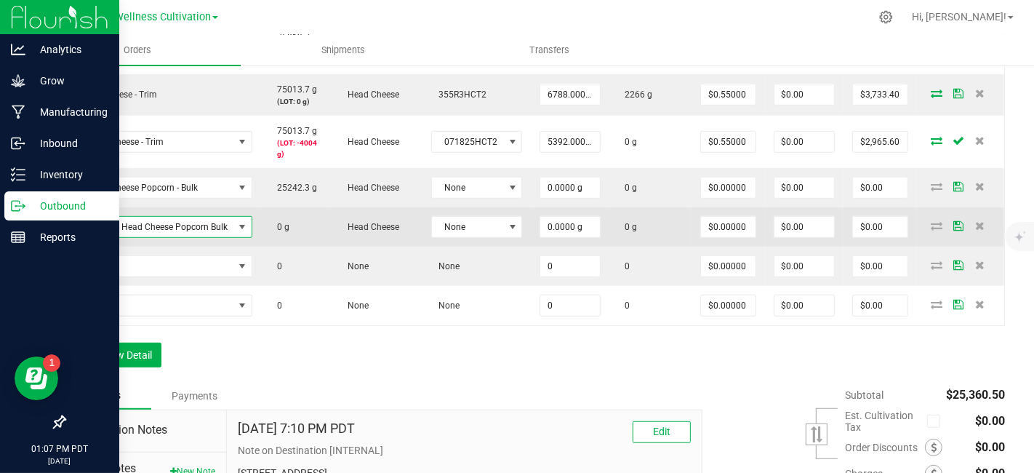
click at [173, 224] on span "Polaris - Head Cheese Popcorn Bulk" at bounding box center [154, 227] width 159 height 20
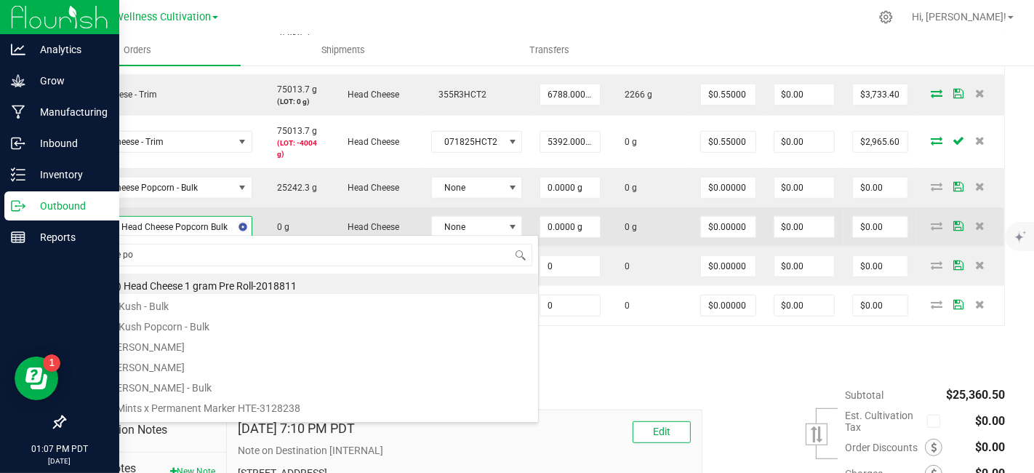
type input "cheese pop"
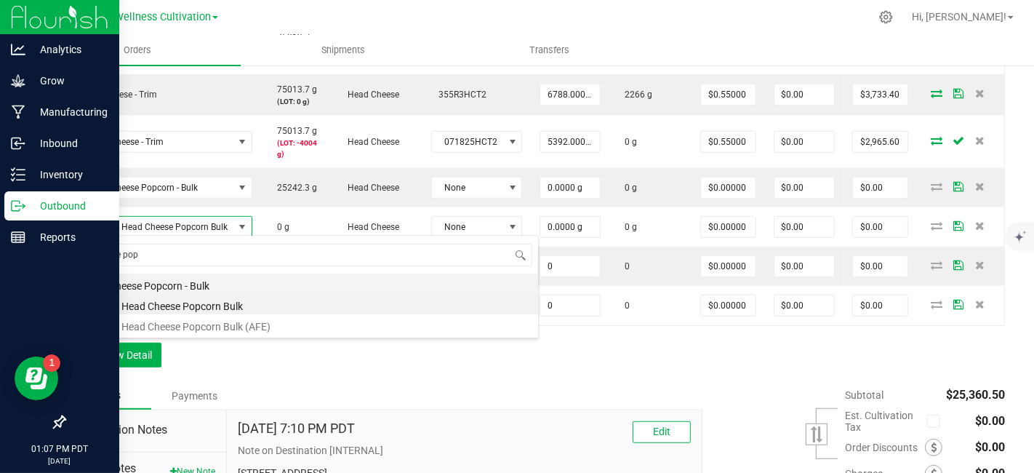
click at [175, 281] on li "Head Cheese Popcorn - Bulk" at bounding box center [306, 283] width 464 height 20
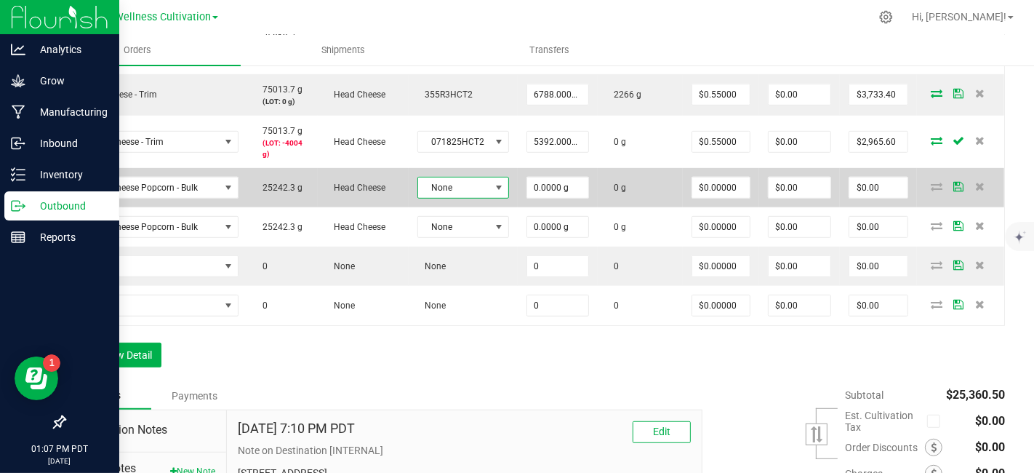
click at [501, 182] on span at bounding box center [499, 187] width 18 height 20
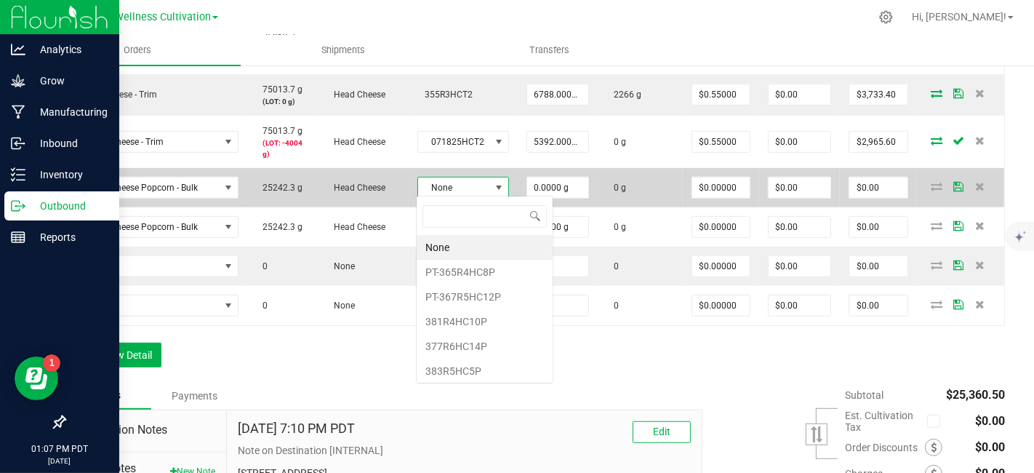
scroll to position [21, 89]
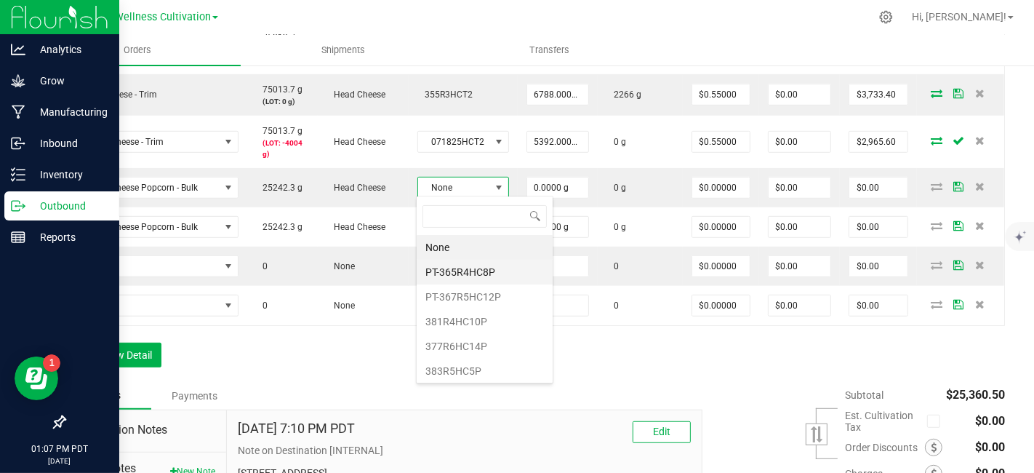
click at [501, 271] on li "PT-365R4HC8P" at bounding box center [485, 272] width 136 height 25
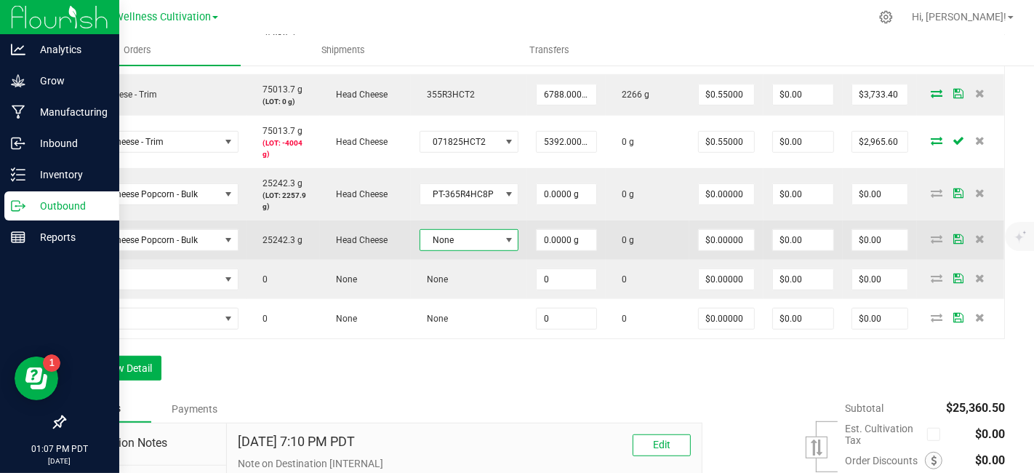
click at [511, 240] on span at bounding box center [509, 240] width 18 height 20
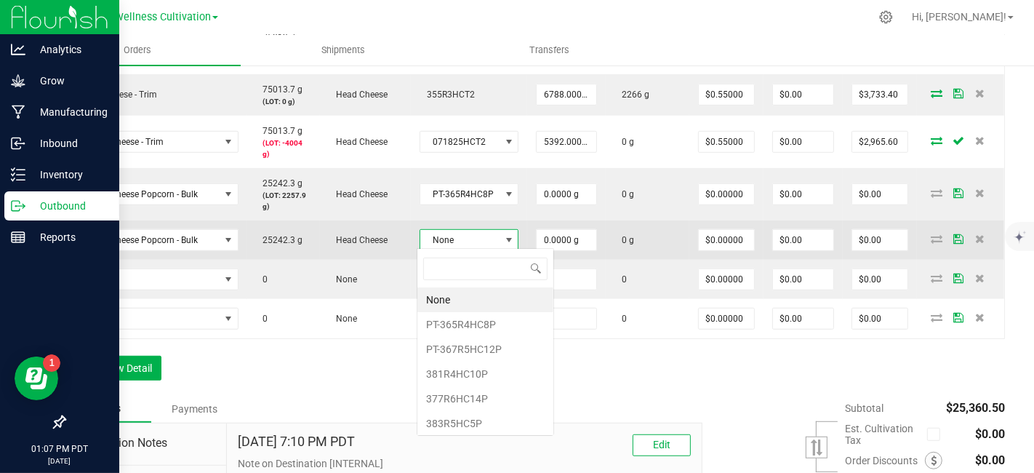
scroll to position [21, 97]
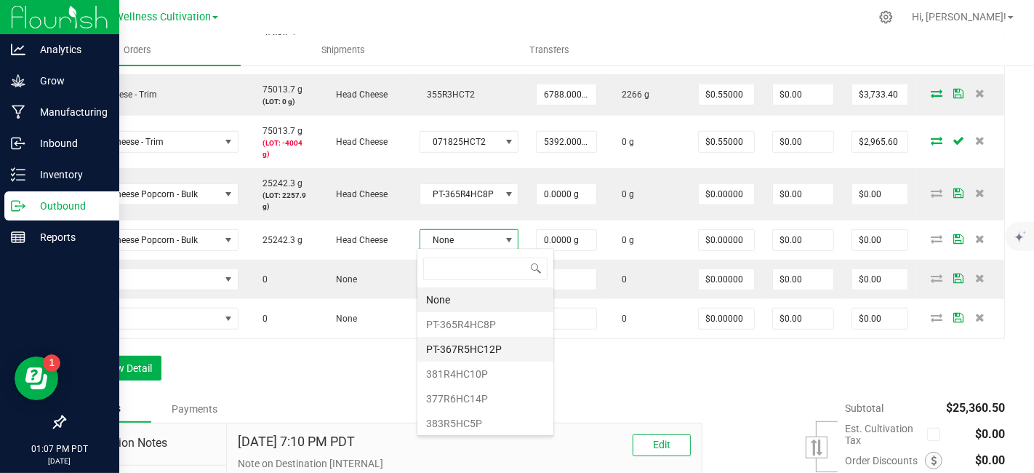
click at [502, 345] on li "PT-367R5HC12P" at bounding box center [485, 349] width 136 height 25
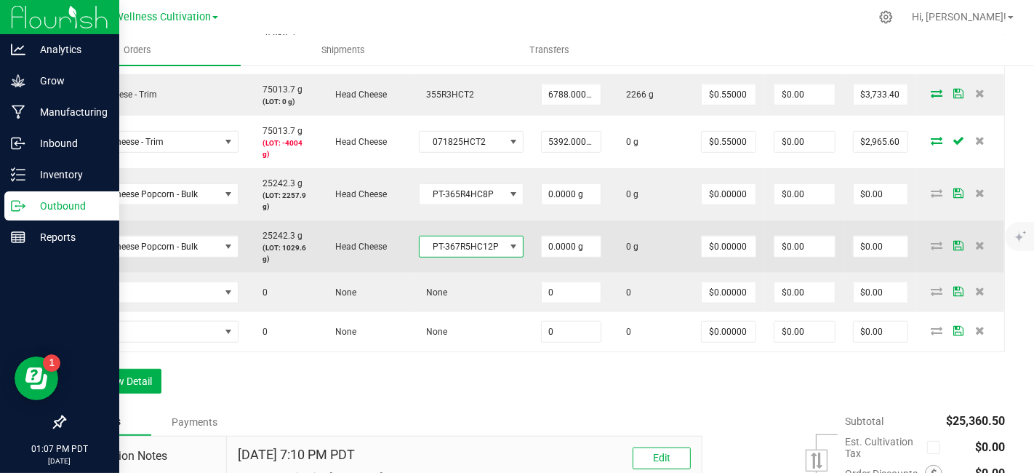
click at [511, 241] on span at bounding box center [514, 247] width 12 height 12
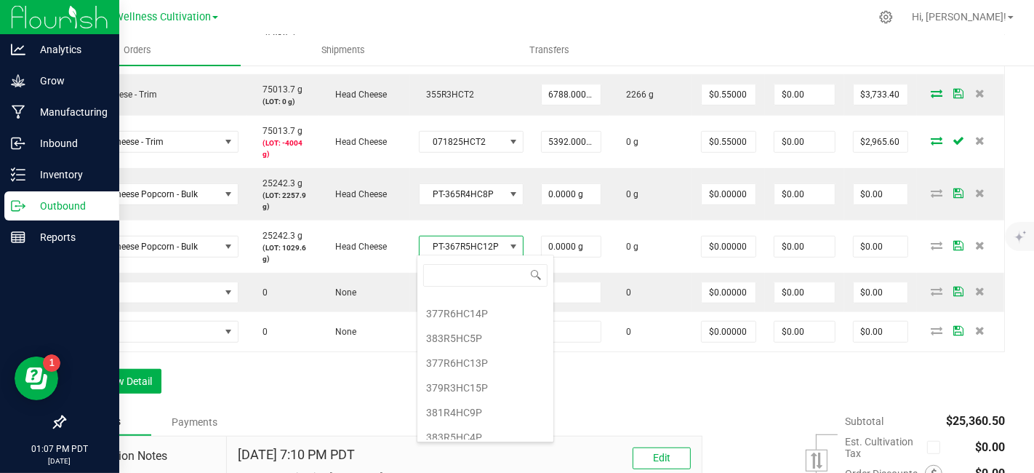
scroll to position [100, 0]
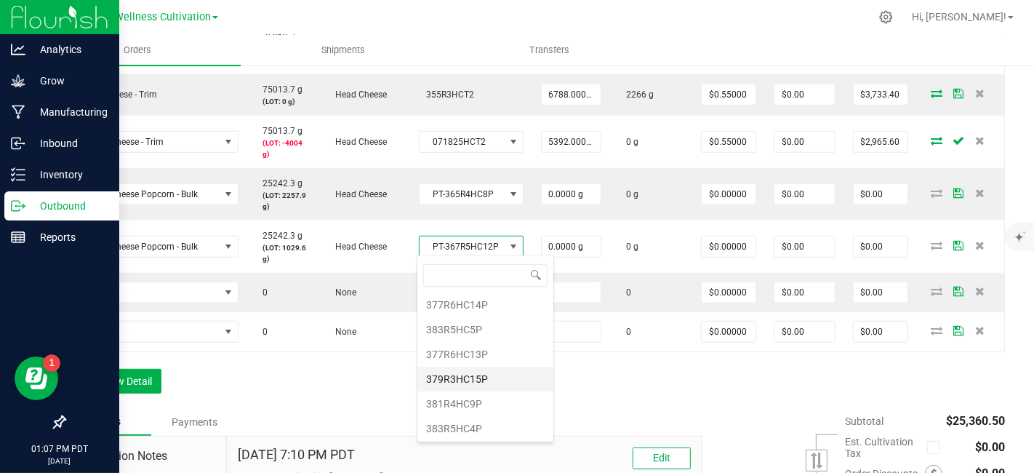
click at [462, 374] on li "379R3HC15P" at bounding box center [485, 379] width 136 height 25
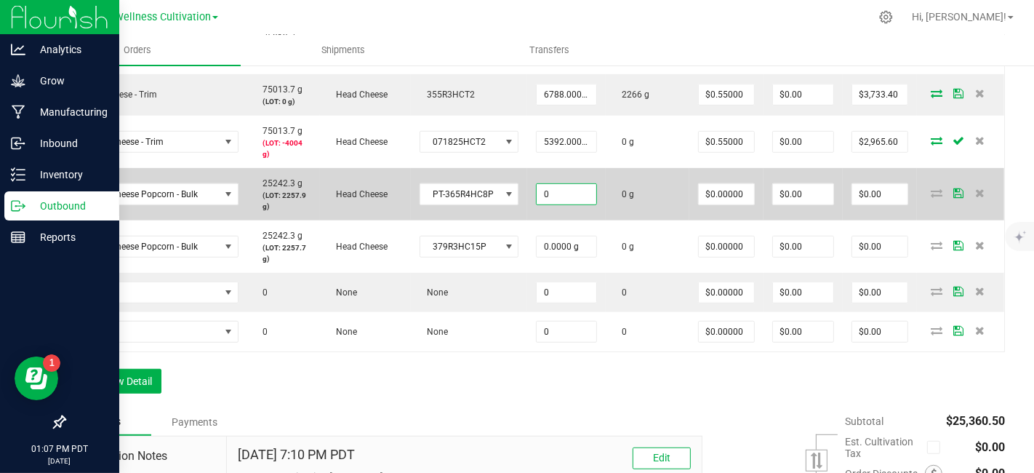
click at [588, 194] on input "0" at bounding box center [567, 194] width 60 height 20
type input "2257.9000 g"
type input "0"
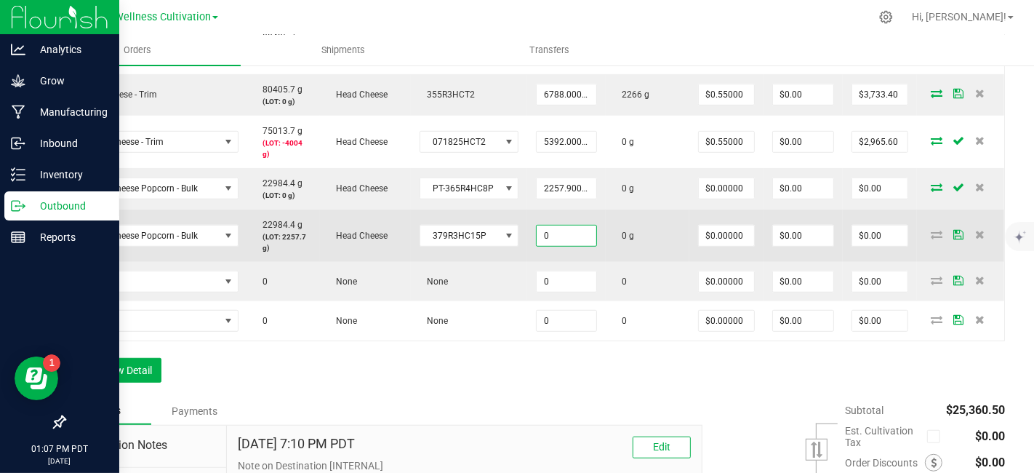
click at [580, 240] on input "0" at bounding box center [567, 235] width 60 height 20
type input "2257.7000 g"
type input "0"
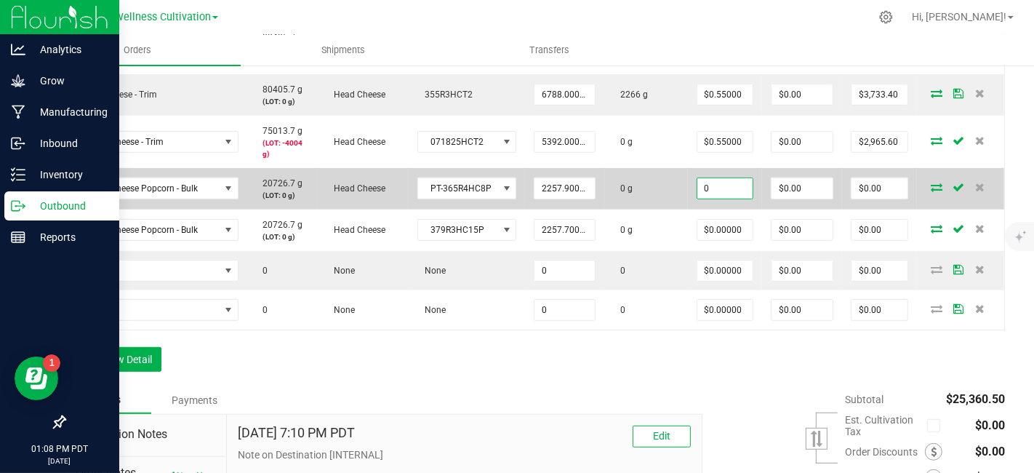
click at [733, 183] on input "0" at bounding box center [724, 188] width 55 height 20
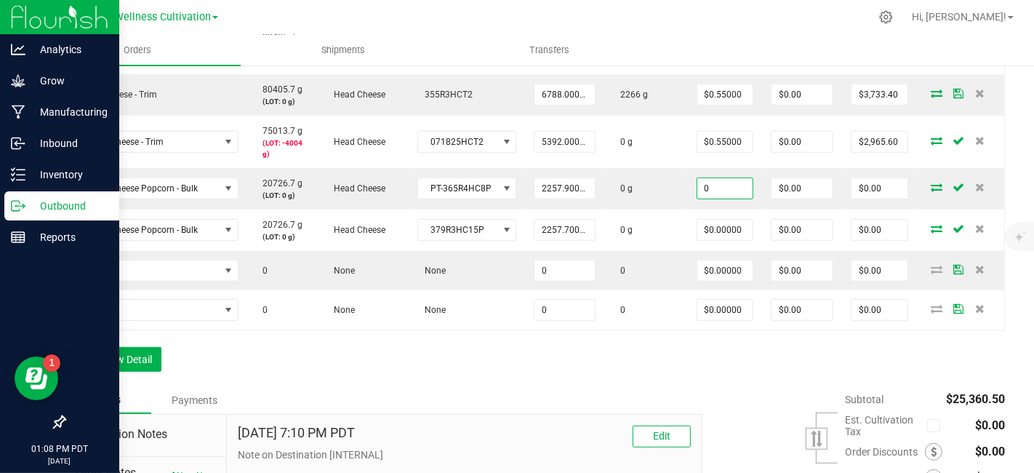
type input "$0.00000"
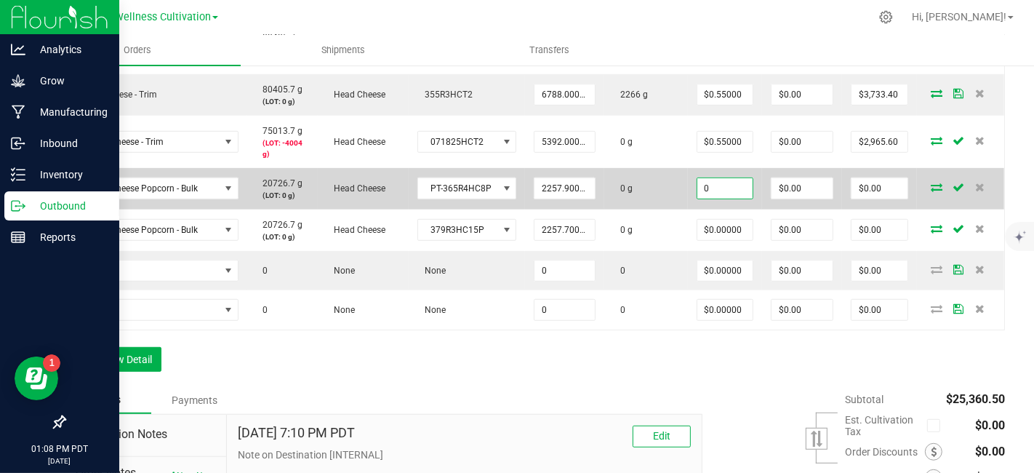
click at [732, 188] on input "0" at bounding box center [724, 188] width 55 height 20
type input "$1.76000"
type input "0"
type input "$3,973.90"
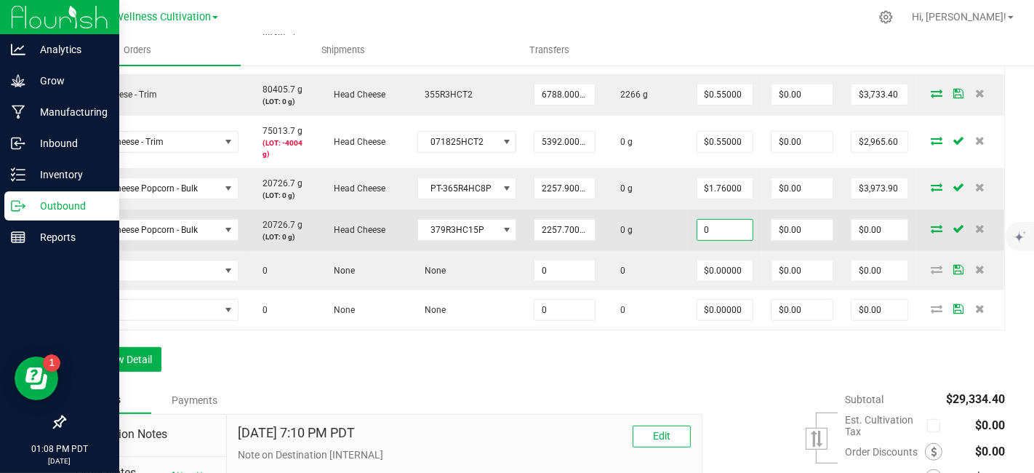
click at [732, 230] on input "0" at bounding box center [724, 230] width 55 height 20
type input "$1.76000"
type input "0"
type input "$3,973.55"
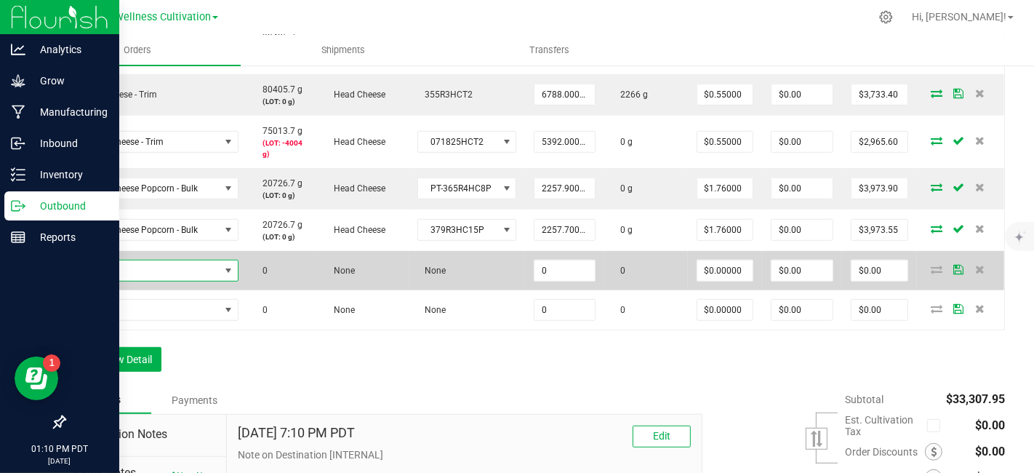
click at [180, 265] on span "NO DATA FOUND" at bounding box center [147, 270] width 145 height 20
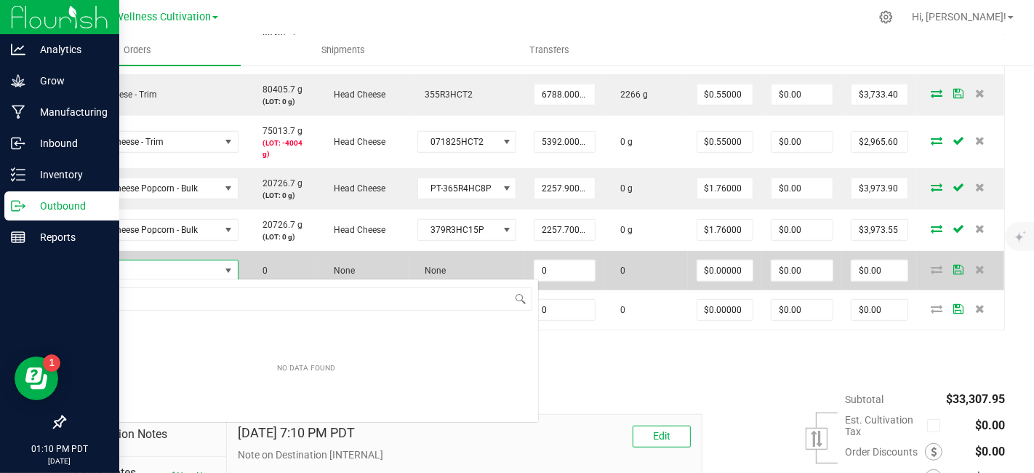
scroll to position [21, 164]
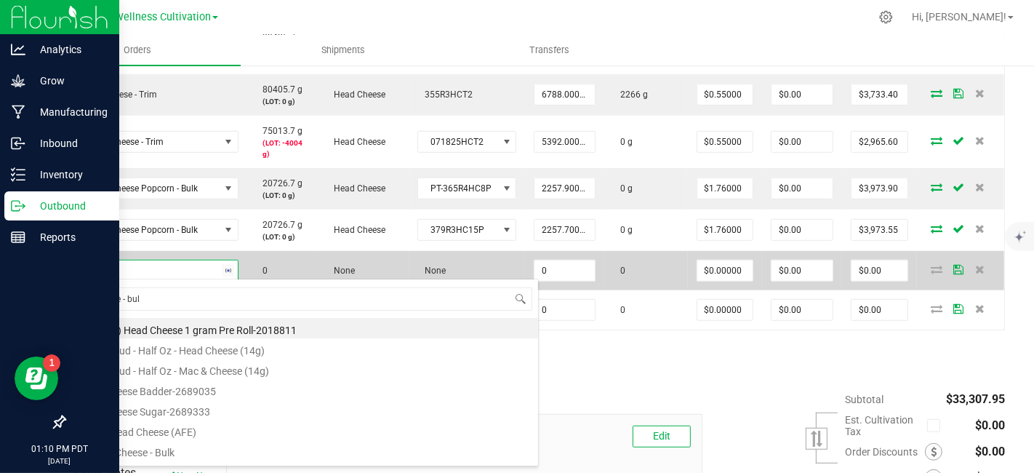
type input "cheese - bulk"
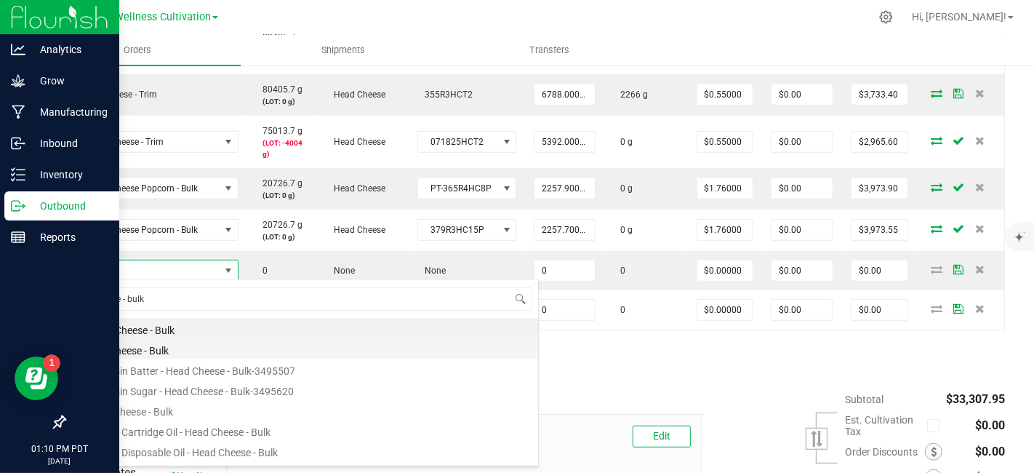
click at [170, 343] on li "Head Cheese - Bulk" at bounding box center [306, 348] width 464 height 20
type input "0.0000 g"
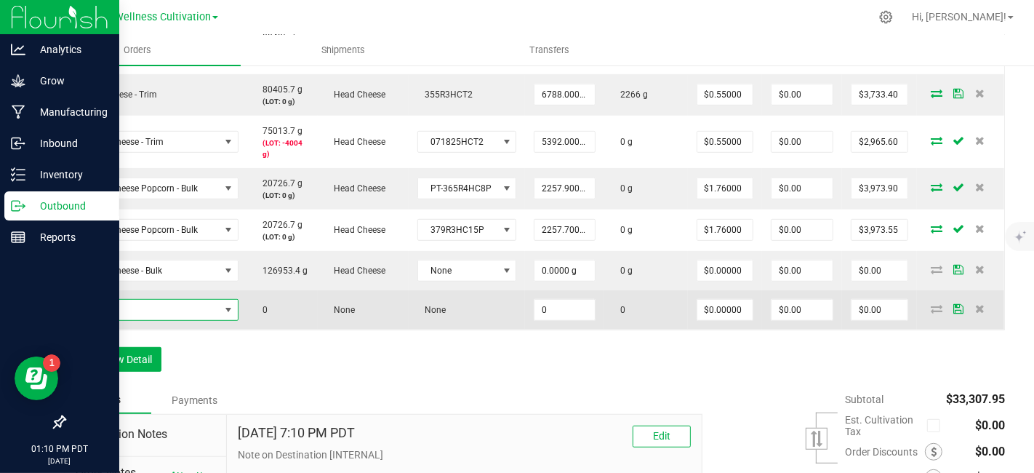
click at [169, 313] on span "NO DATA FOUND" at bounding box center [147, 310] width 145 height 20
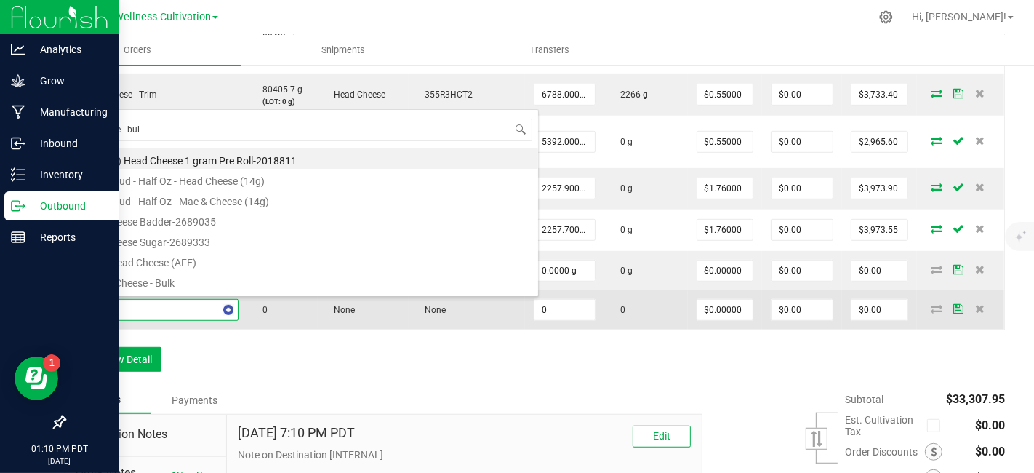
type input "cheese - bulk"
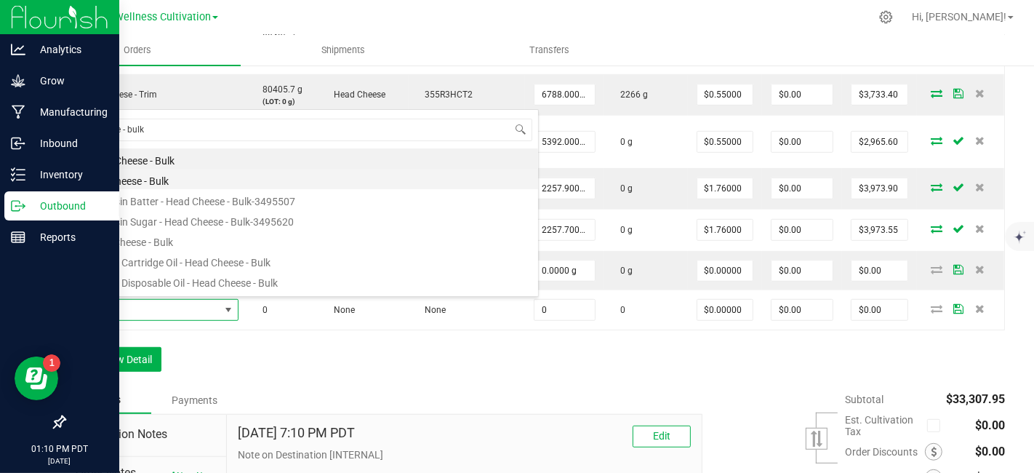
click at [166, 183] on li "Head Cheese - Bulk" at bounding box center [306, 179] width 464 height 20
type input "0.0000 g"
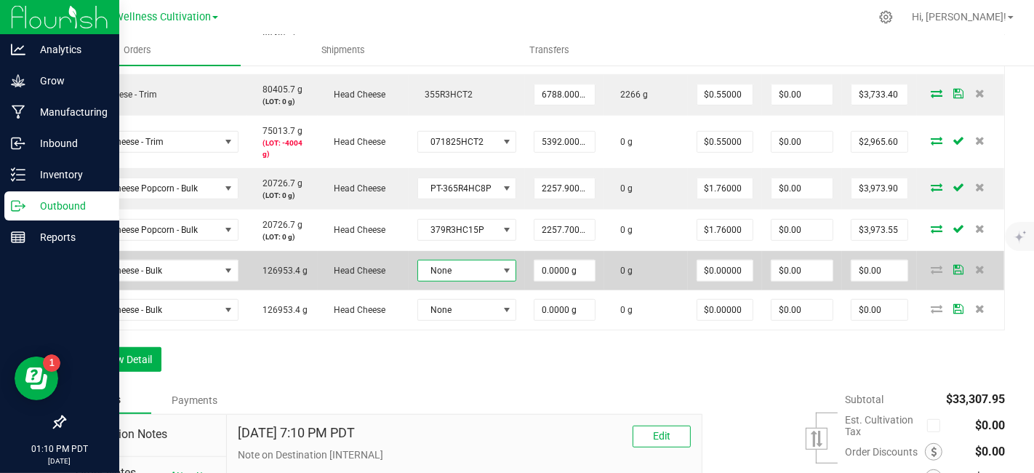
click at [501, 272] on span at bounding box center [507, 271] width 12 height 12
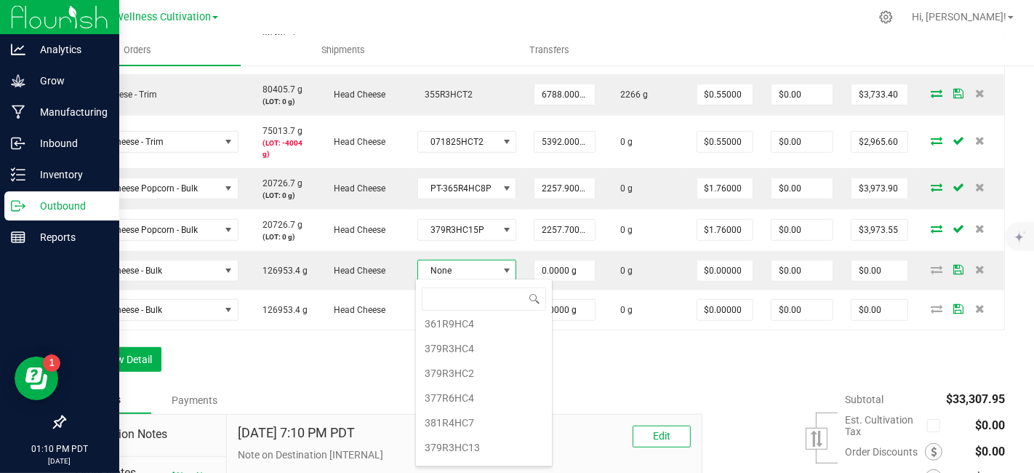
scroll to position [193, 0]
click at [484, 383] on li "377R6HC4" at bounding box center [484, 384] width 136 height 25
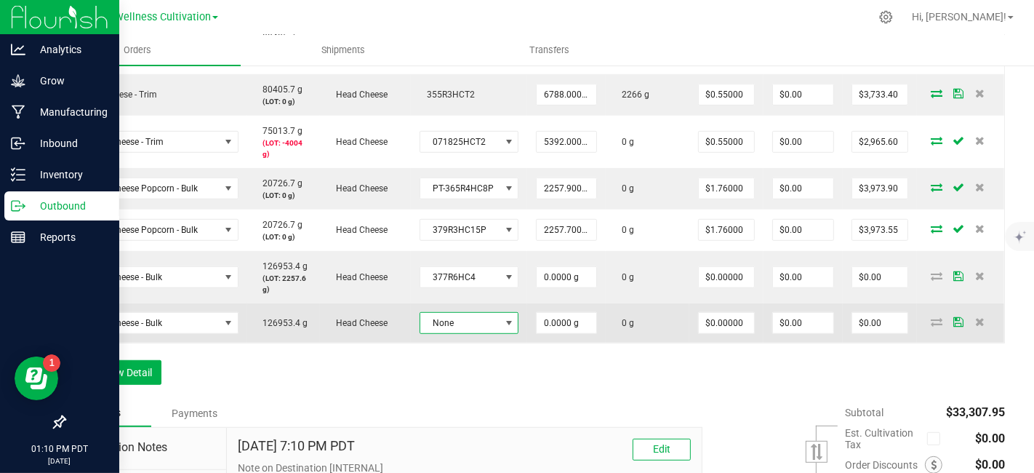
click at [508, 319] on span at bounding box center [509, 323] width 12 height 12
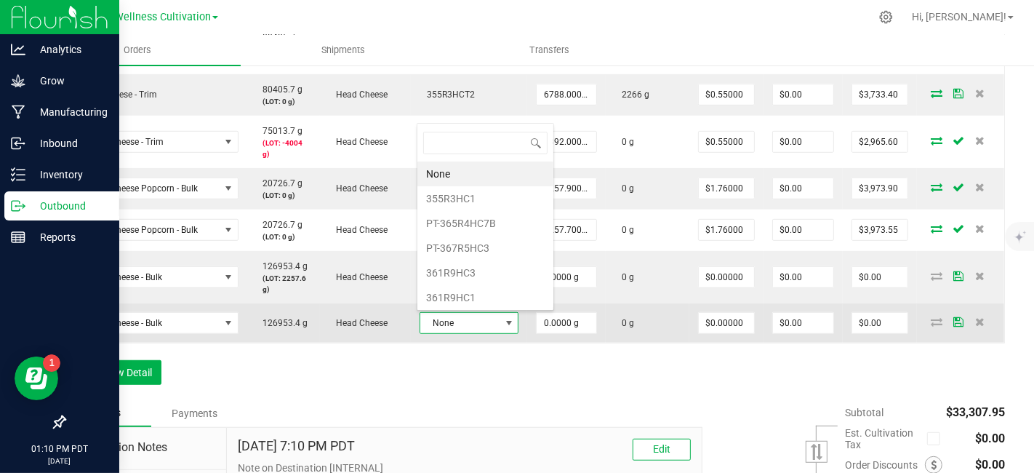
scroll to position [21, 97]
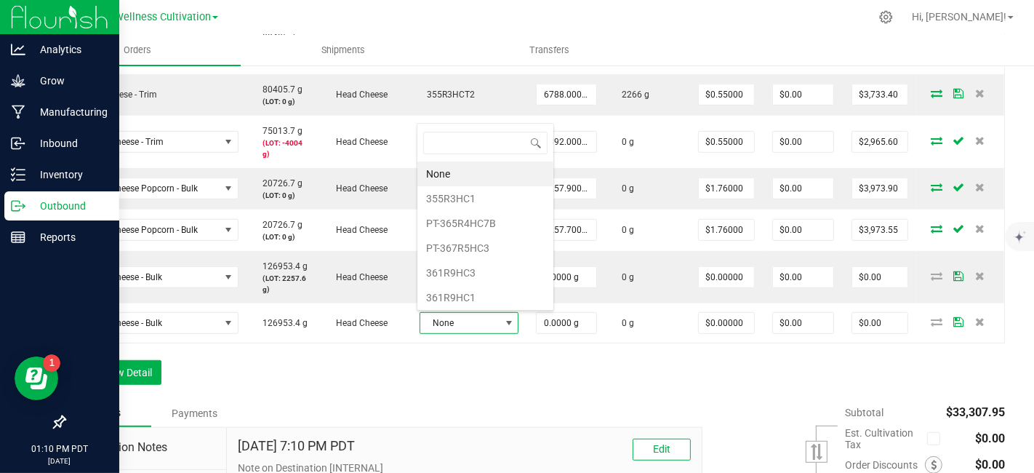
click at [542, 308] on div "None 355R3HC1 PT-365R4HC7B PT-367R5HC3 361R9HC3 361R9HC1 361R9HC2 361R9HC4 379R…" at bounding box center [485, 217] width 137 height 188
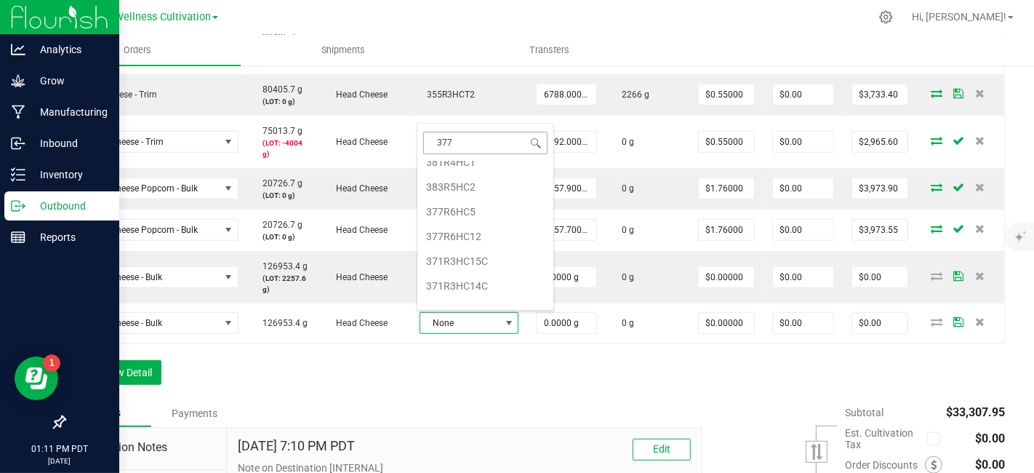
scroll to position [0, 0]
type input "377R6hc6"
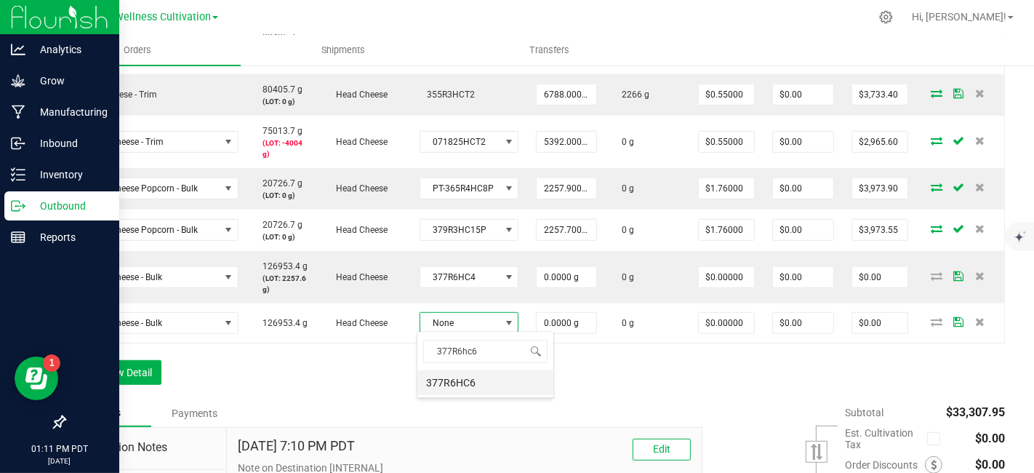
click at [463, 381] on li "377R6HC6" at bounding box center [485, 382] width 136 height 25
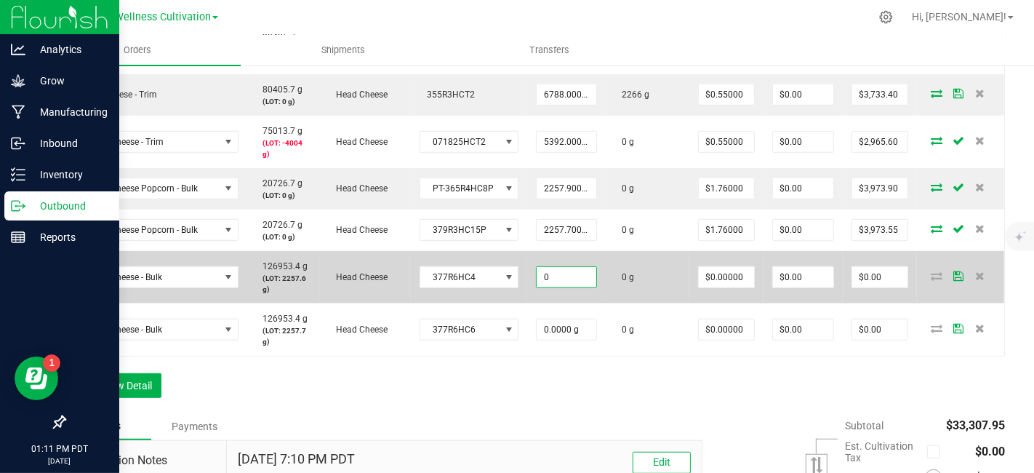
click at [575, 275] on input "0" at bounding box center [567, 277] width 60 height 20
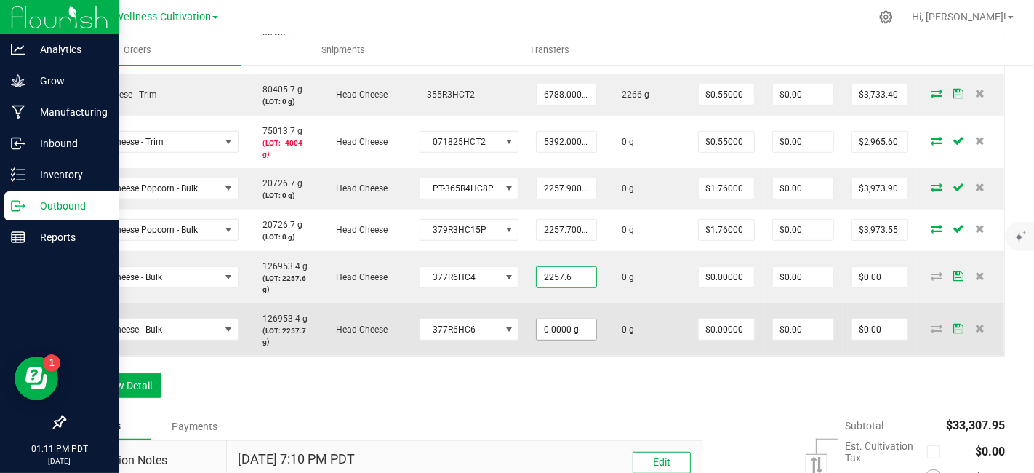
type input "2257.6000 g"
click at [575, 326] on input "0" at bounding box center [567, 329] width 60 height 20
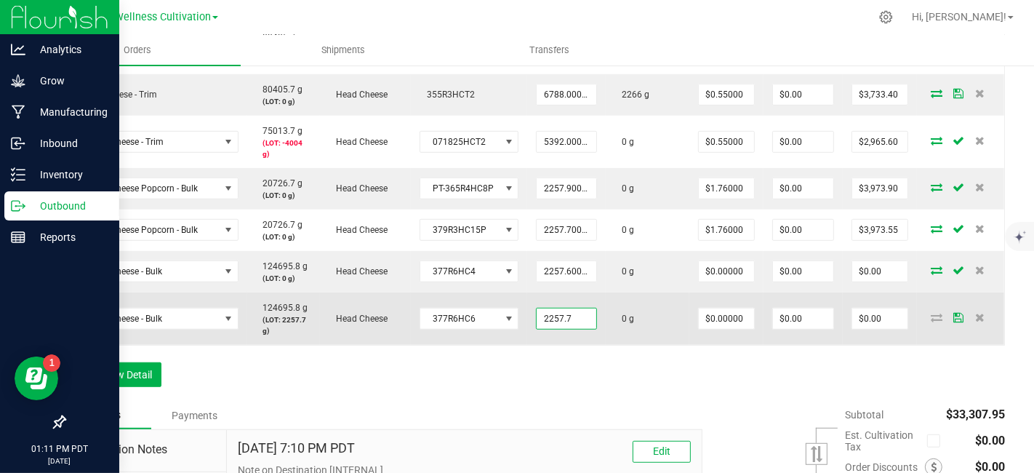
type input "2257.7000 g"
type input "0"
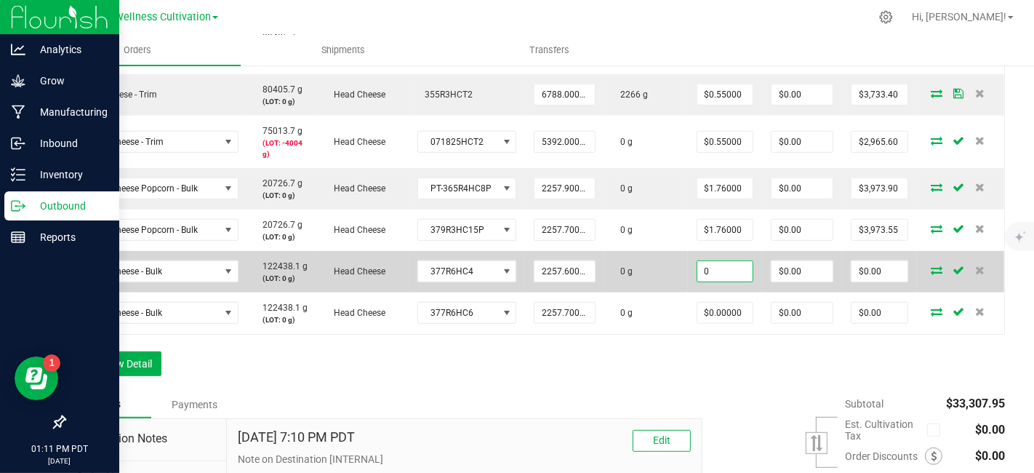
click at [738, 268] on input "0" at bounding box center [724, 271] width 55 height 20
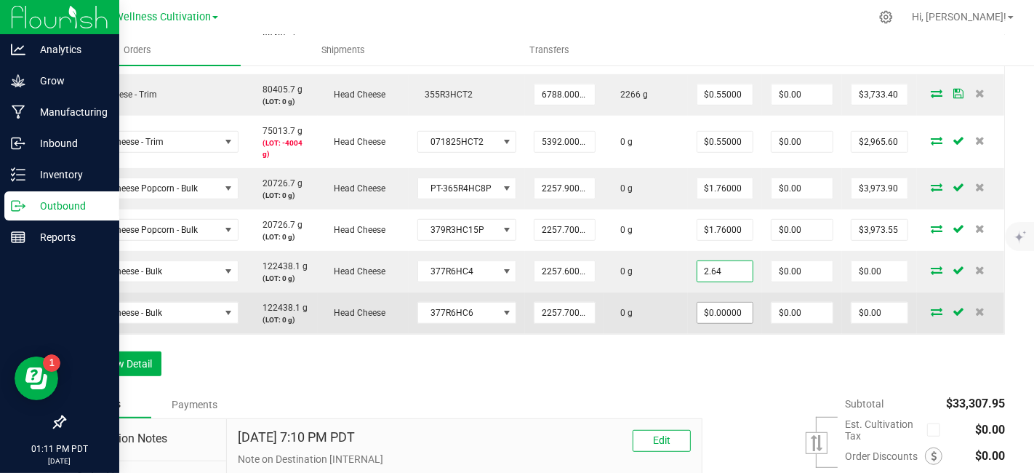
type input "$2.64000"
type input "$5,960.06"
click at [733, 309] on input "0" at bounding box center [724, 313] width 55 height 20
type input "$2.64000"
type input "0"
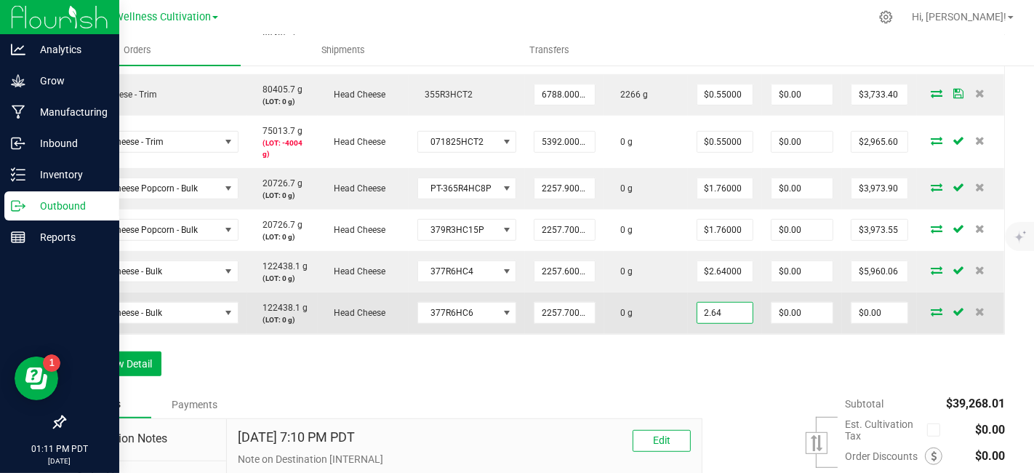
type input "$5,960.33"
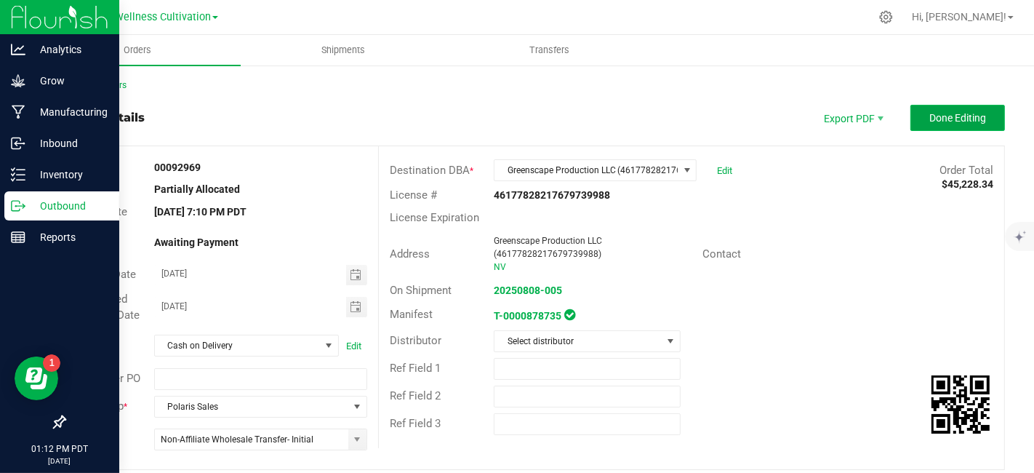
click at [935, 124] on button "Done Editing" at bounding box center [958, 118] width 95 height 26
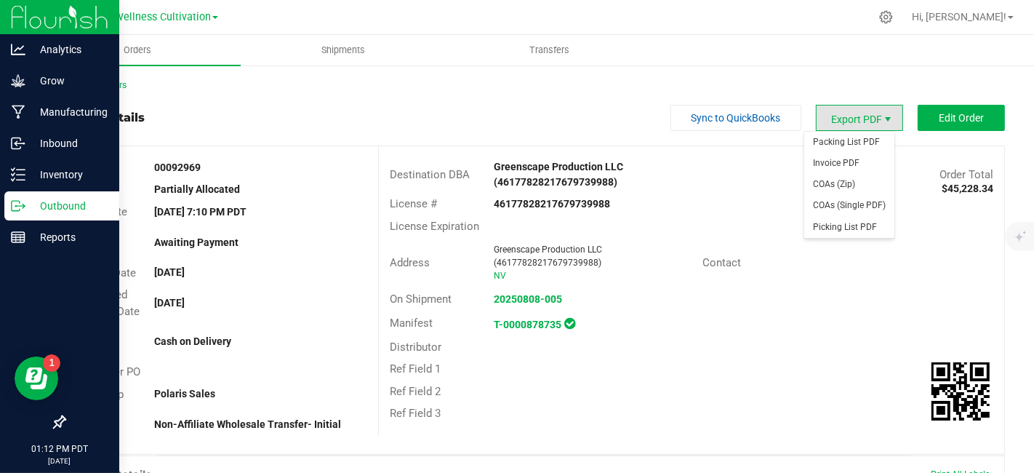
click at [882, 120] on span "Export PDF" at bounding box center [888, 119] width 12 height 12
click at [852, 157] on span "Invoice PDF" at bounding box center [849, 163] width 90 height 21
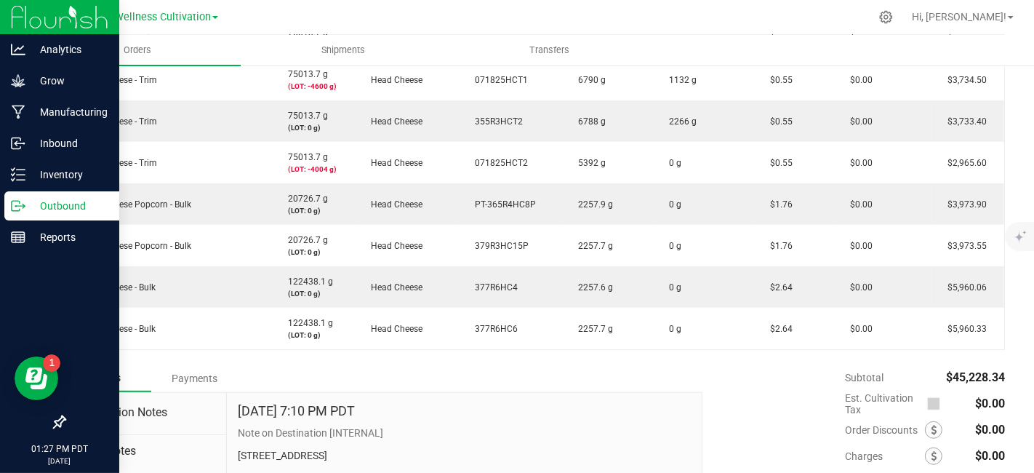
scroll to position [633, 0]
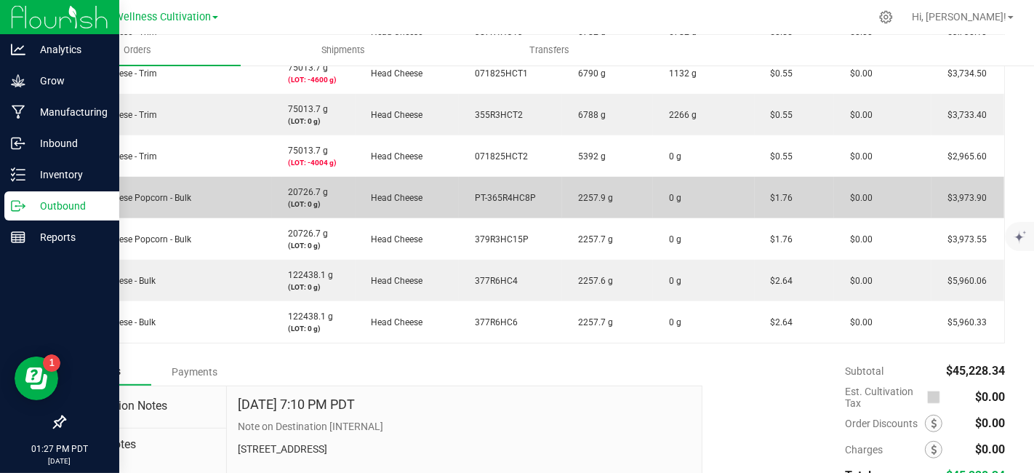
drag, startPoint x: 538, startPoint y: 196, endPoint x: 470, endPoint y: 196, distance: 68.4
click at [470, 196] on td "PT-365R4HC8P" at bounding box center [510, 197] width 103 height 41
copy span "PT-365R4HC8P"
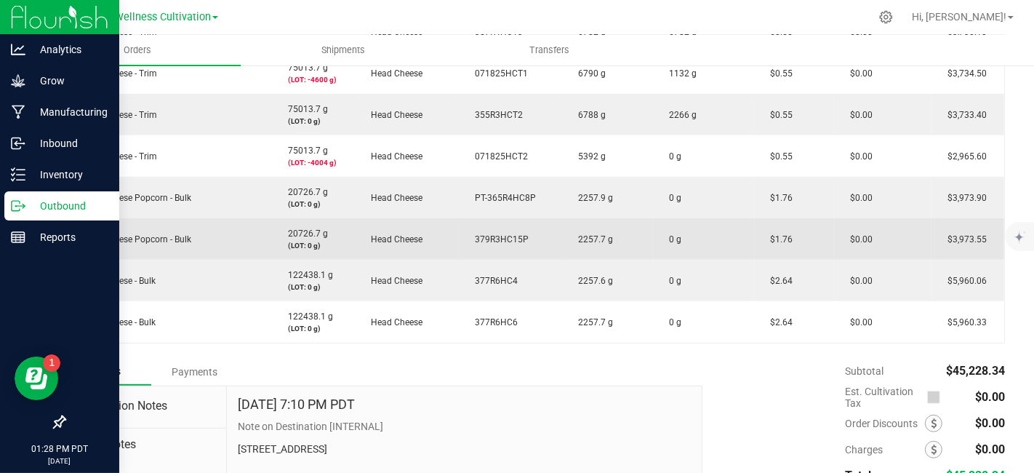
drag, startPoint x: 469, startPoint y: 233, endPoint x: 524, endPoint y: 234, distance: 55.3
click at [524, 234] on td "379R3HC15P" at bounding box center [510, 238] width 103 height 41
copy span "379R3HC15P"
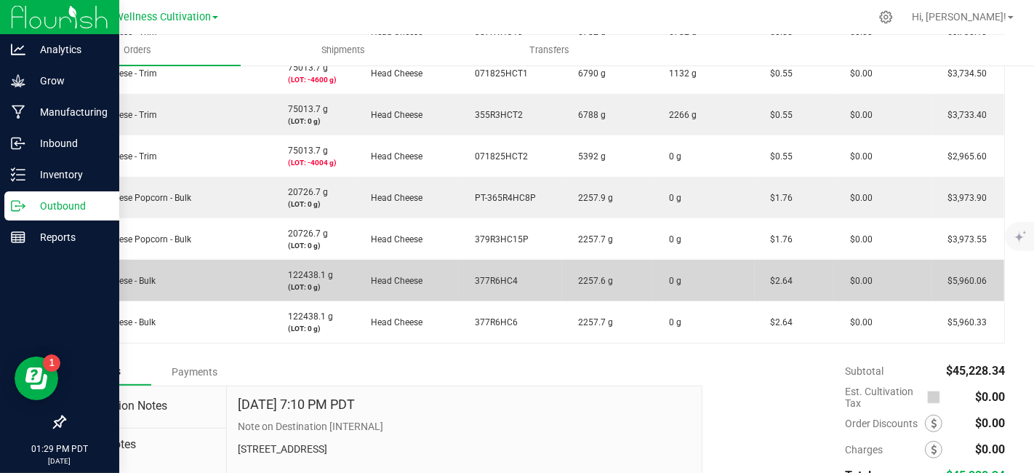
drag, startPoint x: 471, startPoint y: 277, endPoint x: 515, endPoint y: 278, distance: 44.4
click at [515, 278] on td "377R6HC4" at bounding box center [510, 280] width 103 height 41
copy span "377R6HC4"
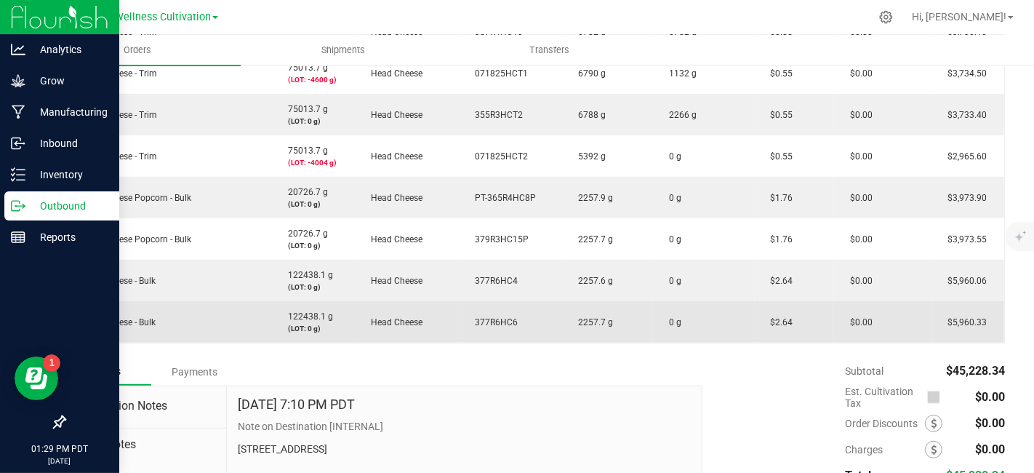
drag, startPoint x: 468, startPoint y: 319, endPoint x: 511, endPoint y: 319, distance: 42.9
click at [511, 319] on span "377R6HC6" at bounding box center [493, 322] width 50 height 10
copy span "377R6HC6"
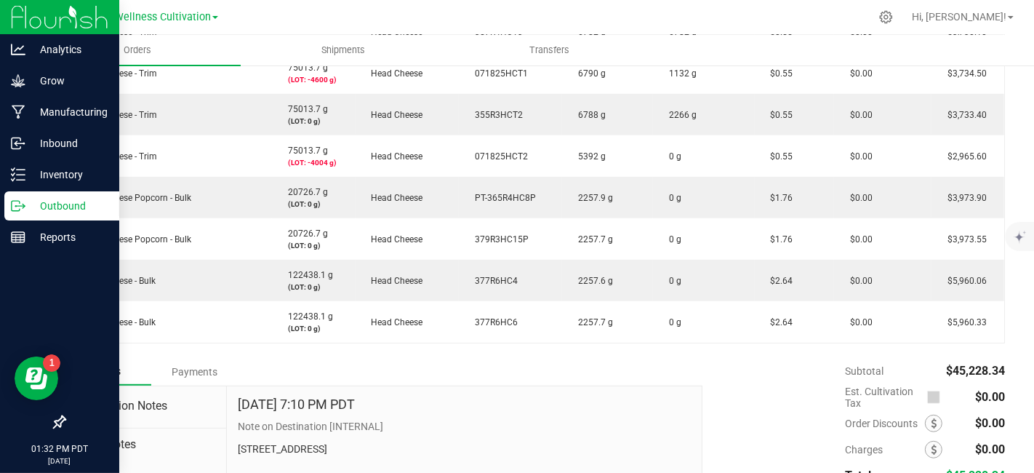
scroll to position [0, 0]
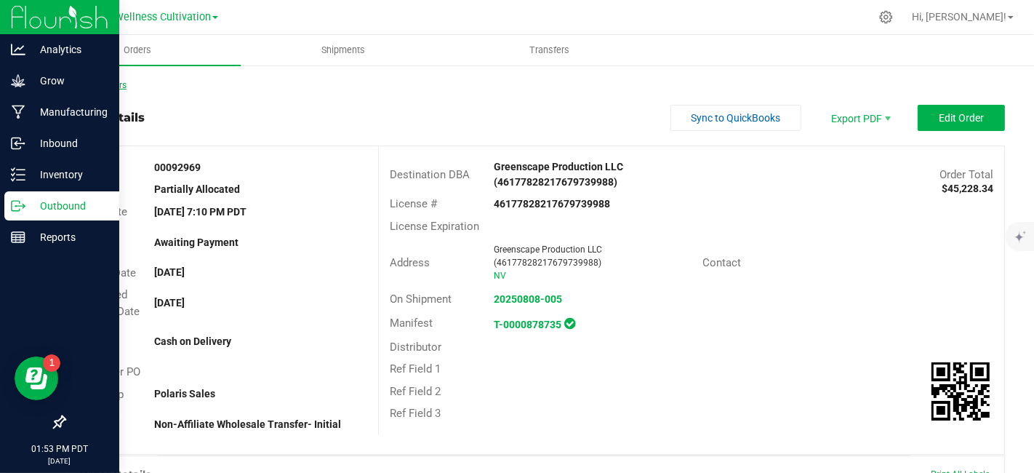
click at [98, 87] on link "Back to Orders" at bounding box center [95, 85] width 63 height 10
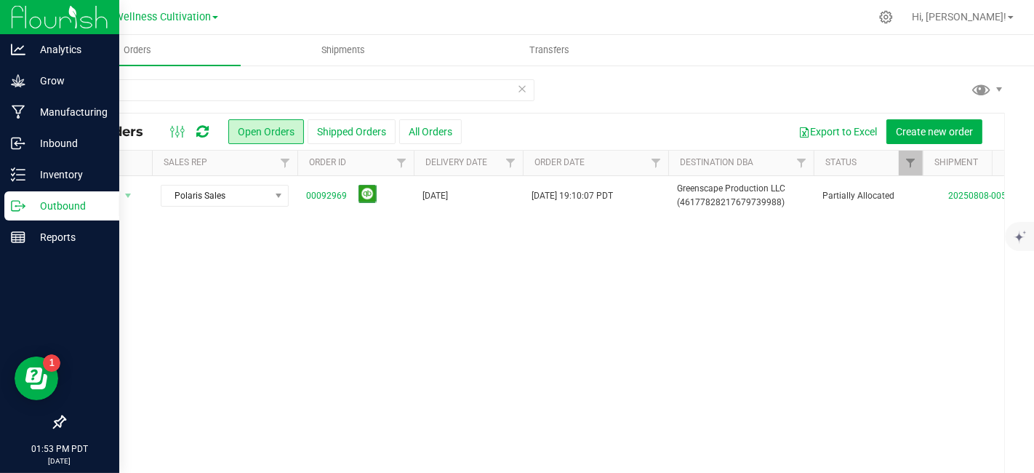
click at [517, 88] on icon at bounding box center [522, 87] width 10 height 17
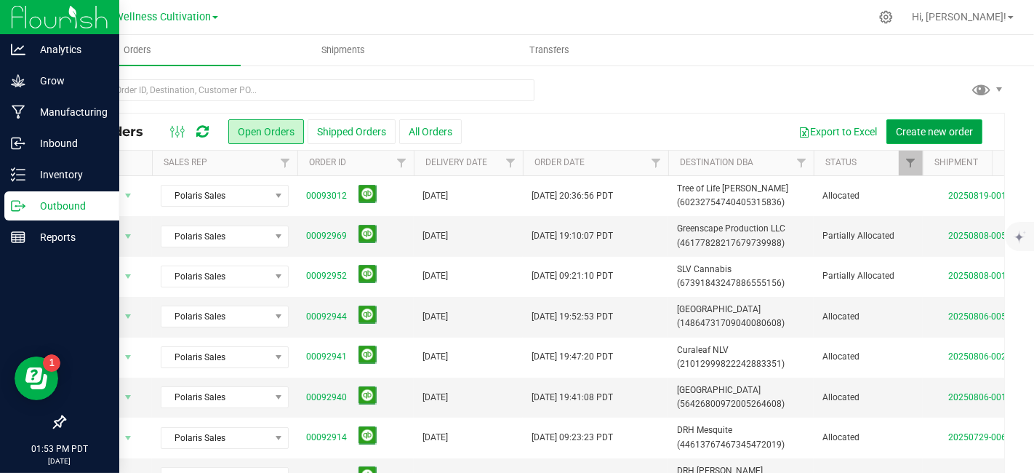
click at [930, 133] on span "Create new order" at bounding box center [934, 132] width 77 height 12
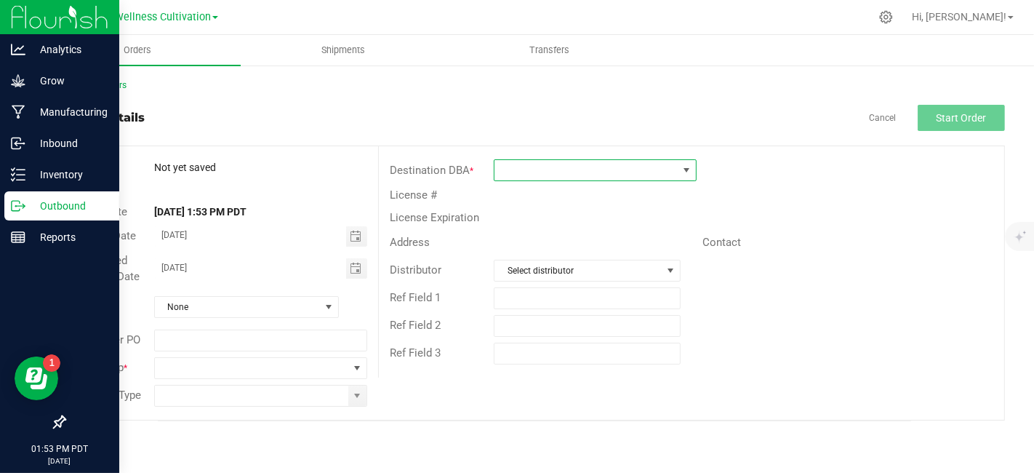
click at [633, 169] on span at bounding box center [586, 170] width 183 height 20
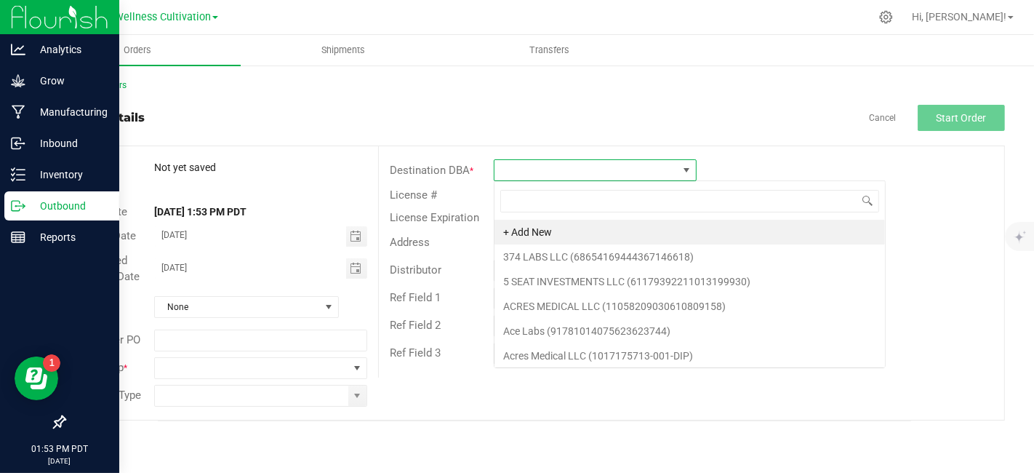
scroll to position [21, 204]
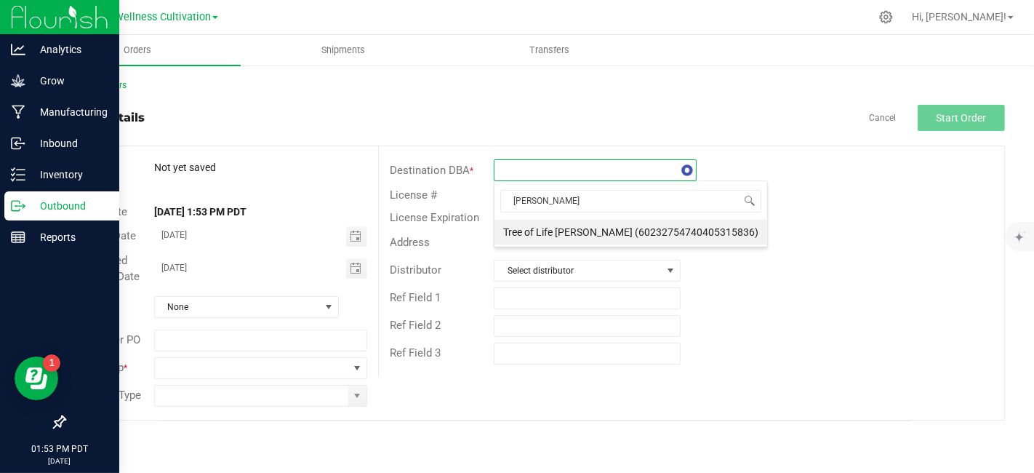
type input "jone"
click at [620, 229] on li "Tree of Life [PERSON_NAME] (60232754740405315836)" at bounding box center [631, 232] width 273 height 25
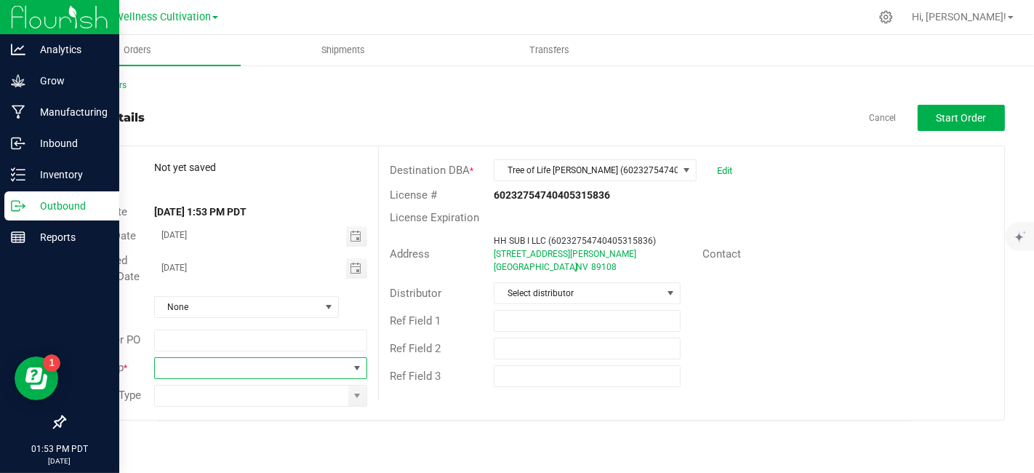
click at [355, 370] on span at bounding box center [357, 368] width 12 height 12
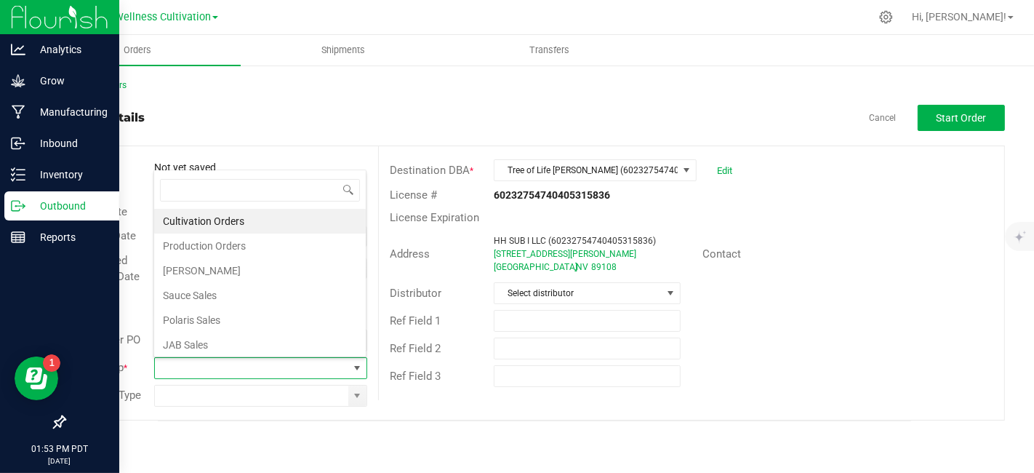
scroll to position [21, 209]
click at [311, 308] on li "Polaris Sales" at bounding box center [260, 320] width 212 height 25
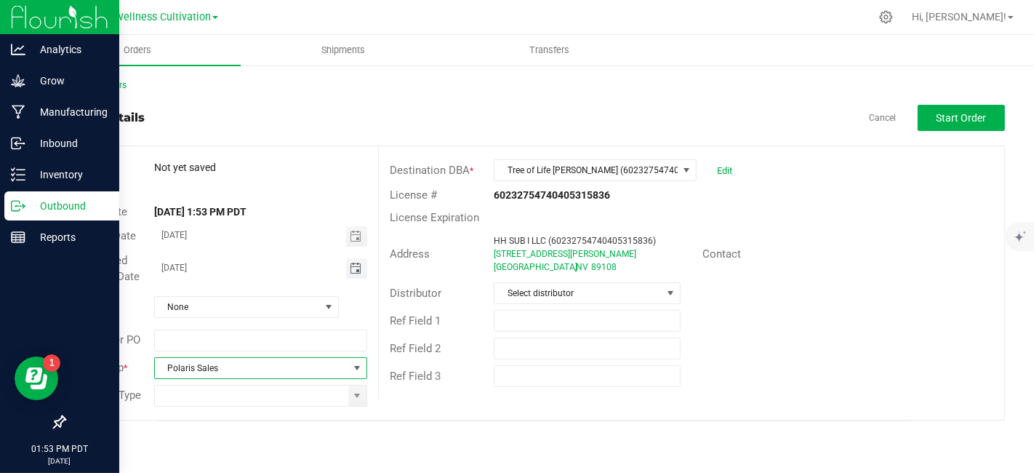
click at [357, 268] on span "Toggle calendar" at bounding box center [356, 269] width 12 height 12
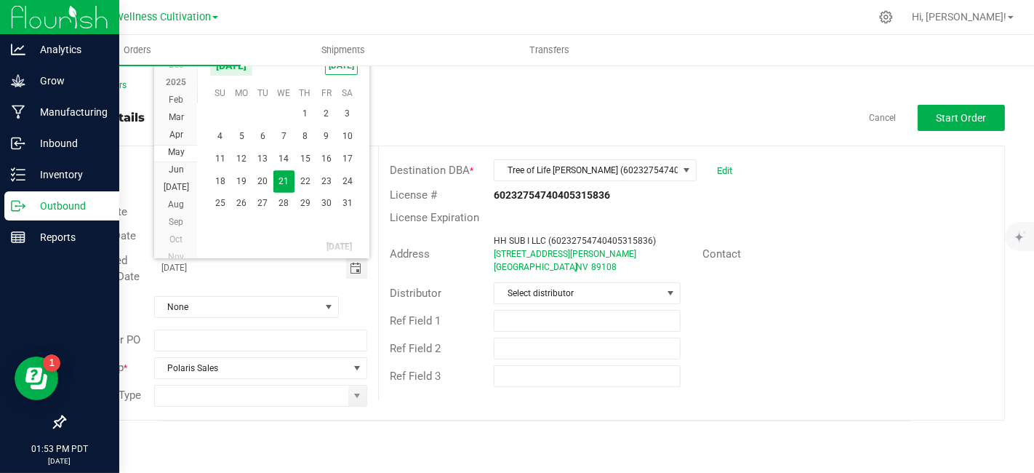
scroll to position [26245, 0]
click at [180, 220] on span "Sep" at bounding box center [176, 223] width 15 height 10
click at [263, 113] on span "2" at bounding box center [262, 114] width 21 height 23
type input "[DATE]"
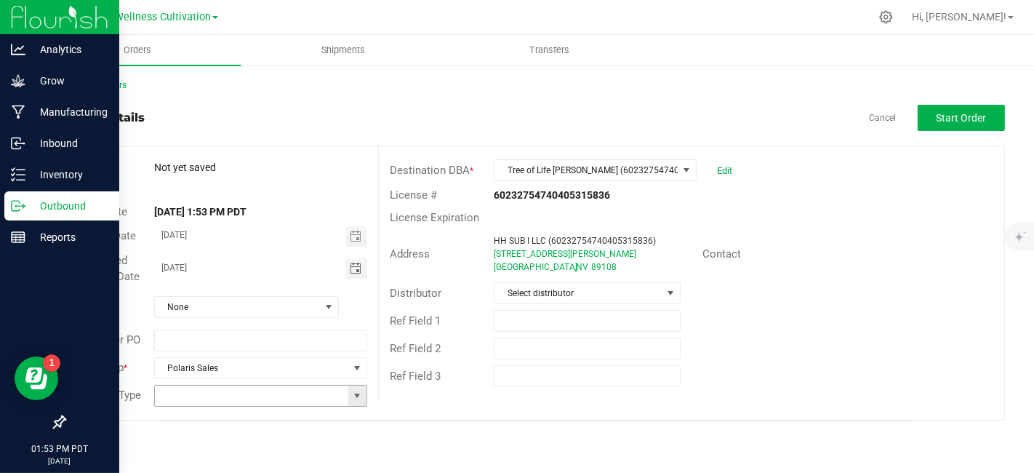
click at [362, 398] on span at bounding box center [357, 396] width 12 height 12
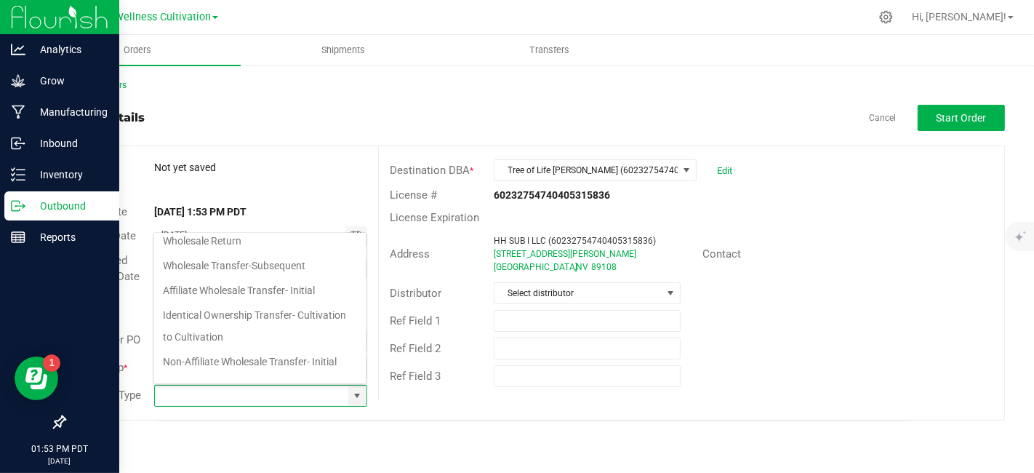
scroll to position [141, 0]
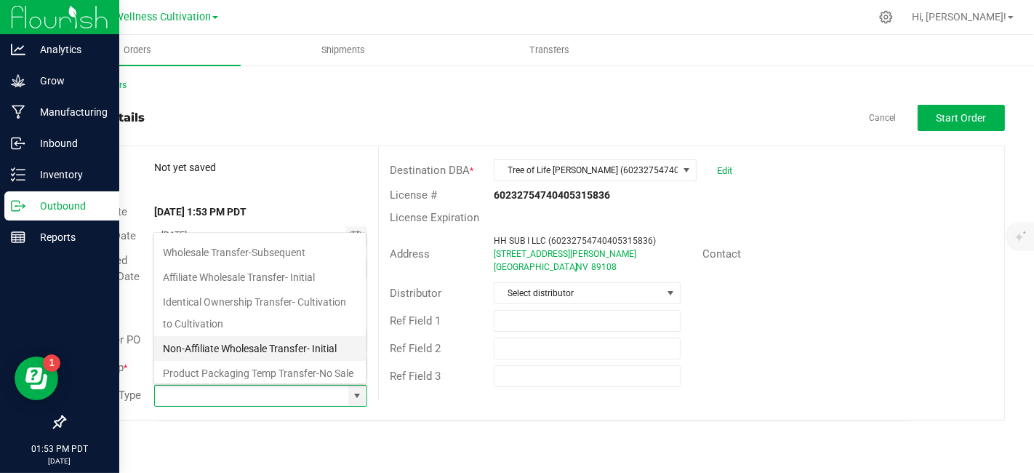
click at [337, 351] on li "Non-Affiliate Wholesale Transfer- Initial" at bounding box center [260, 348] width 212 height 25
type input "Non-Affiliate Wholesale Transfer- Initial"
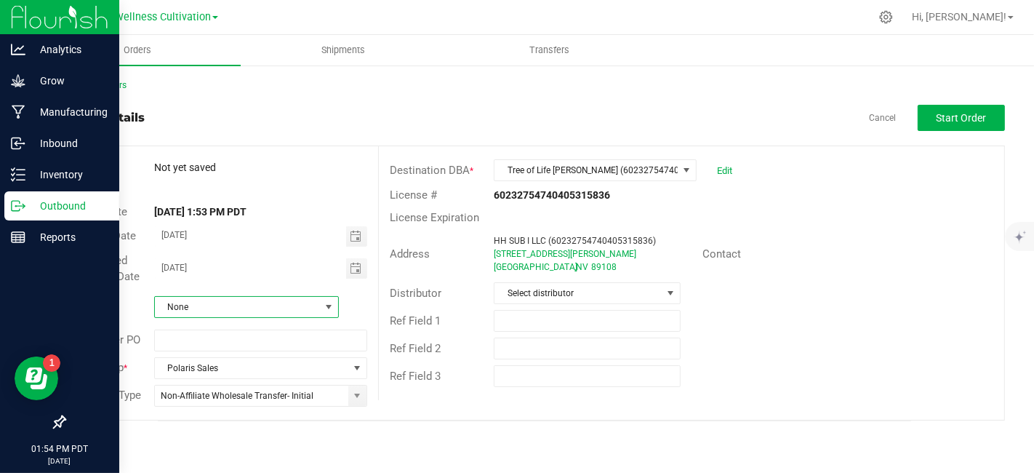
click at [332, 303] on span at bounding box center [329, 307] width 12 height 12
click at [231, 207] on li "Cash on Delivery" at bounding box center [245, 209] width 183 height 25
click at [956, 119] on span "Start Order" at bounding box center [962, 118] width 50 height 12
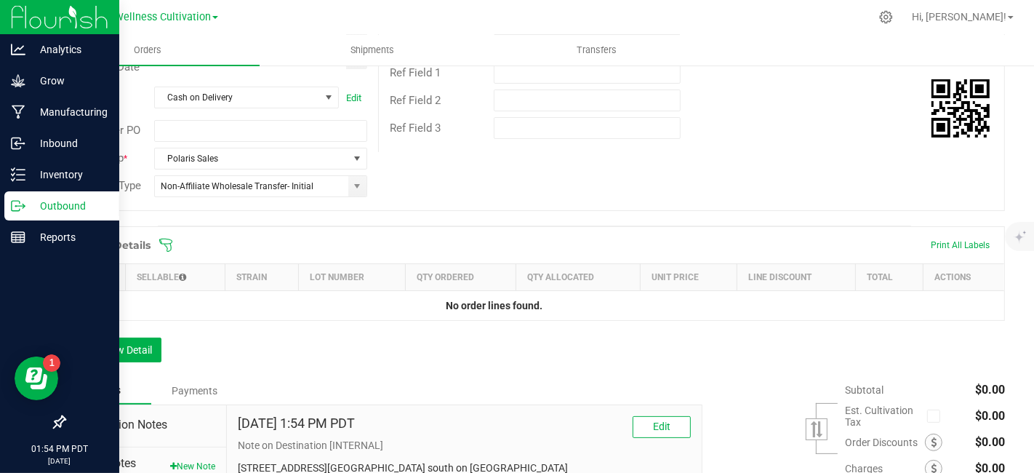
scroll to position [358, 0]
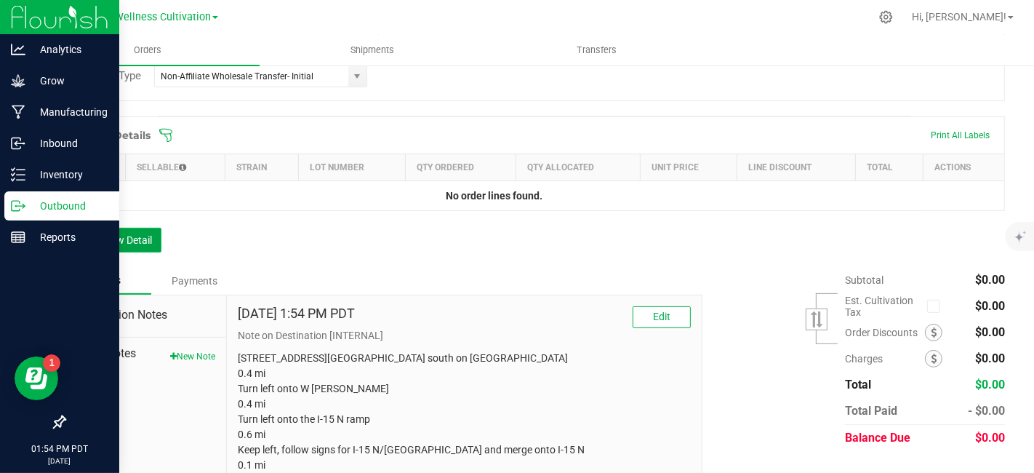
click at [146, 244] on button "Add New Detail" at bounding box center [112, 240] width 97 height 25
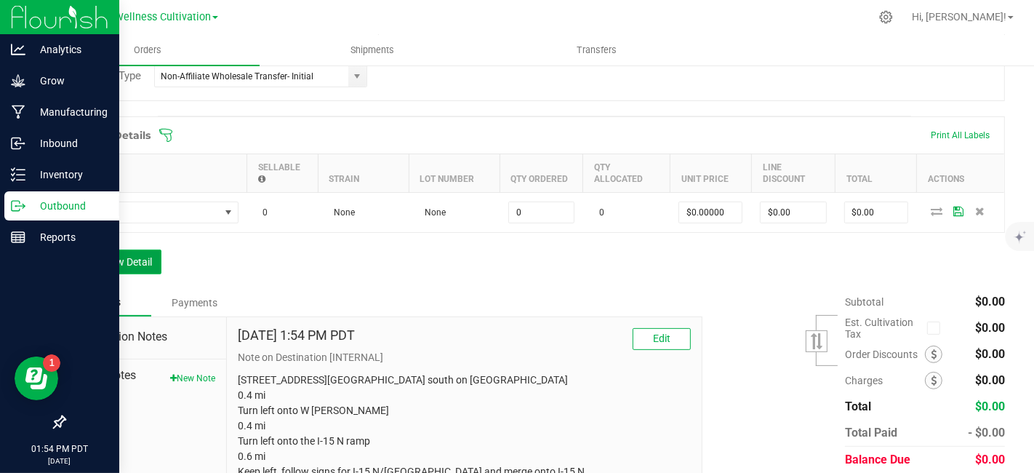
click at [148, 262] on button "Add New Detail" at bounding box center [112, 261] width 97 height 25
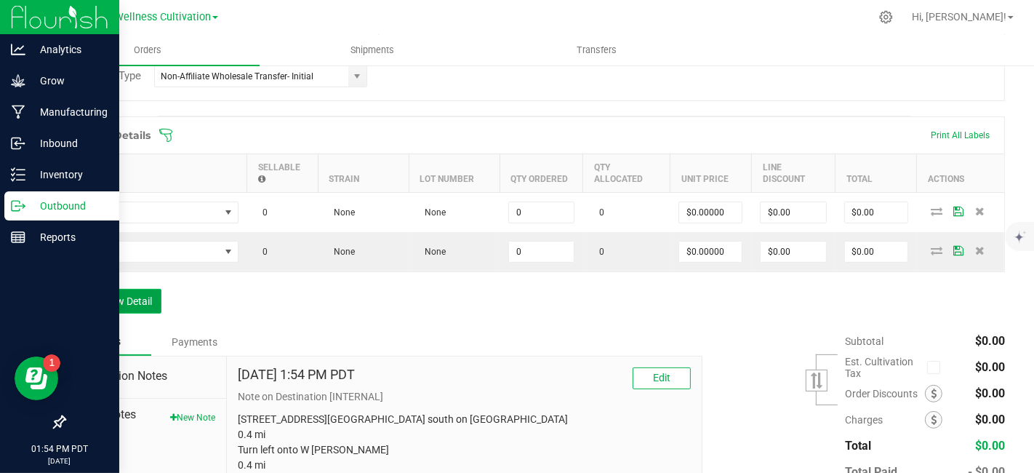
click at [144, 302] on button "Add New Detail" at bounding box center [112, 301] width 97 height 25
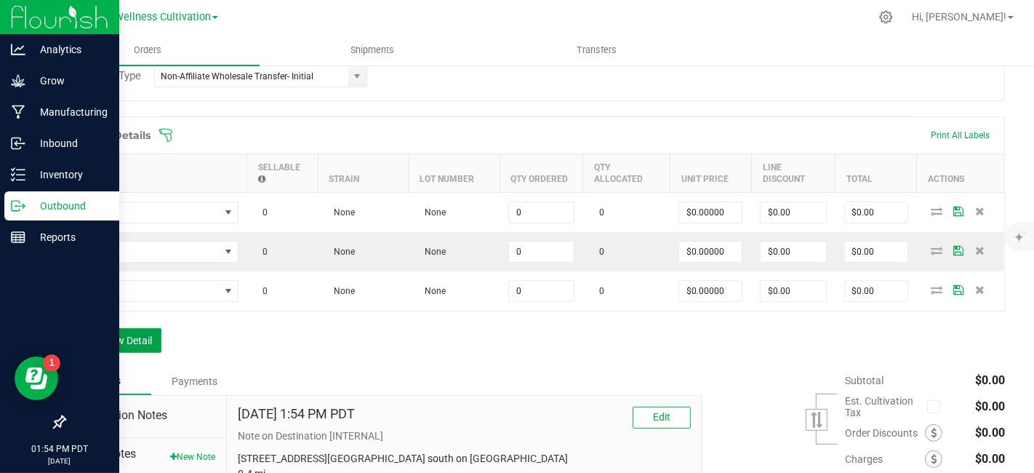
click at [144, 331] on button "Add New Detail" at bounding box center [112, 340] width 97 height 25
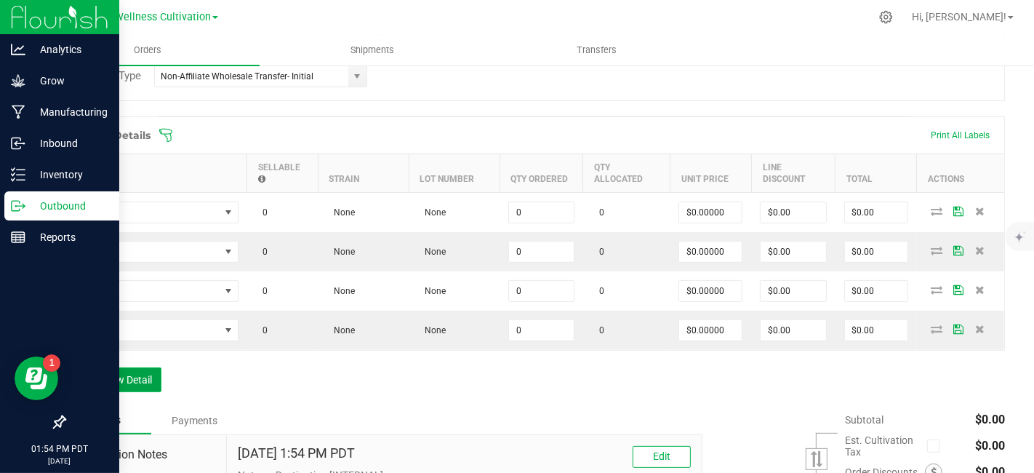
click at [143, 380] on button "Add New Detail" at bounding box center [112, 379] width 97 height 25
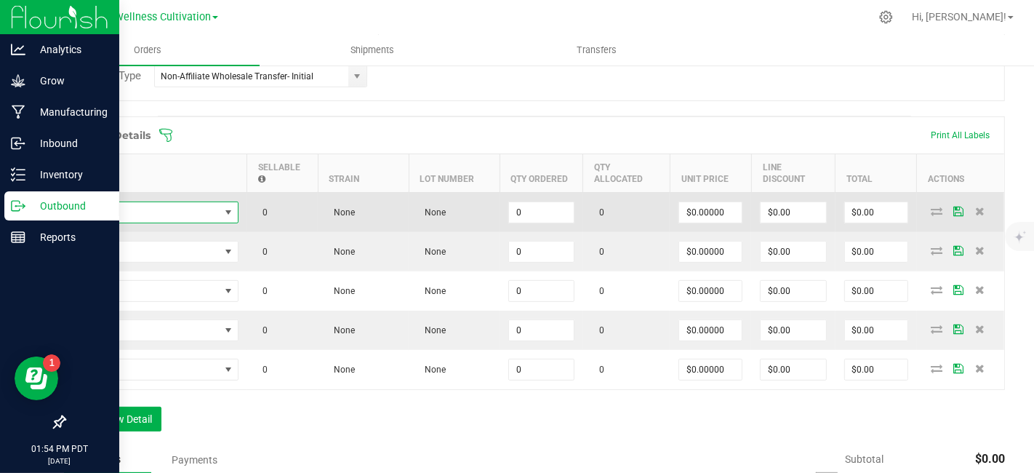
click at [161, 209] on span "NO DATA FOUND" at bounding box center [147, 212] width 145 height 20
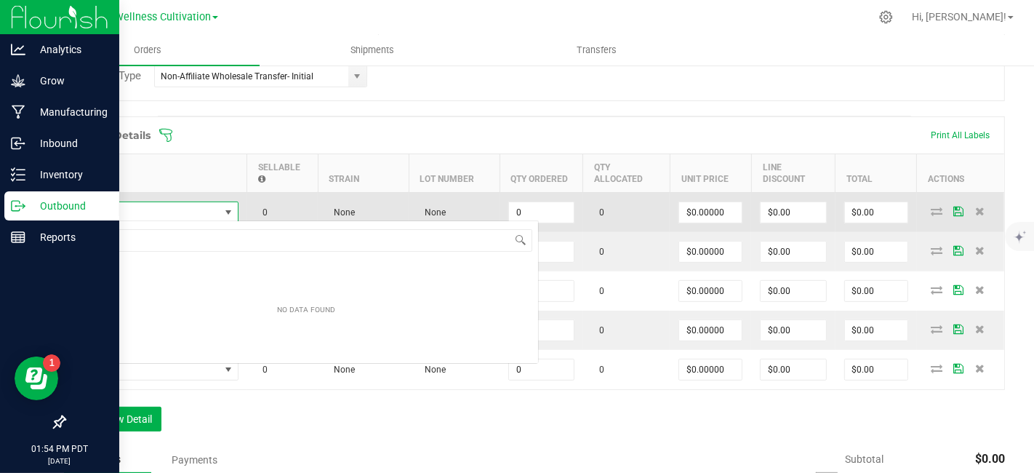
scroll to position [21, 164]
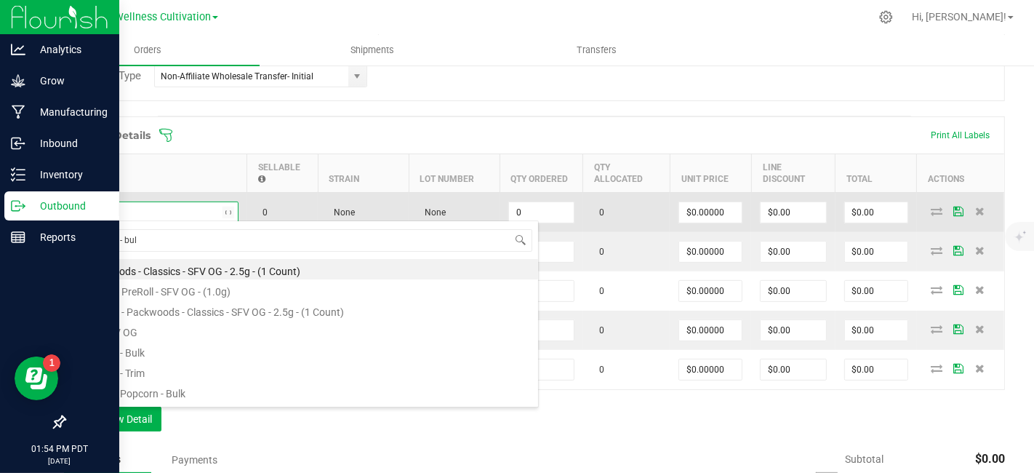
type input "sfv og - bulk"
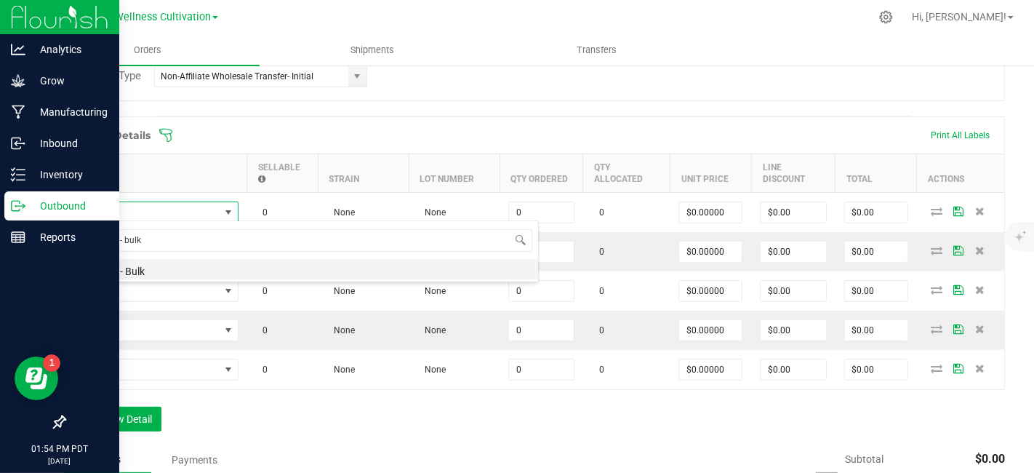
click at [140, 266] on li "SFV OG - Bulk" at bounding box center [306, 269] width 464 height 20
type input "0.0000 g"
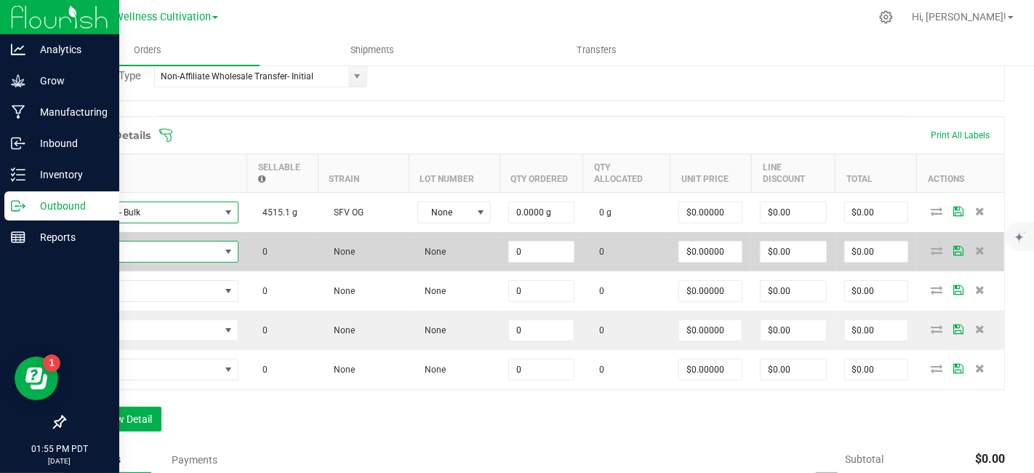
click at [127, 255] on span "NO DATA FOUND" at bounding box center [147, 251] width 145 height 20
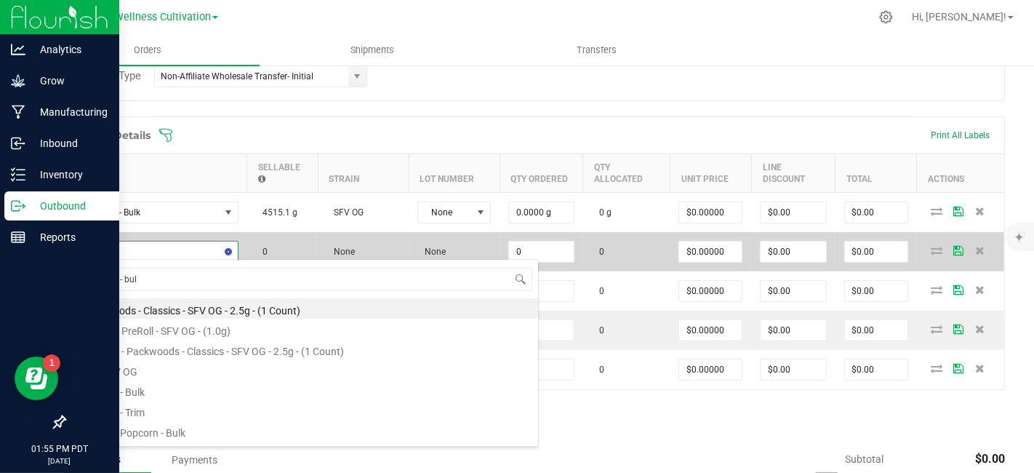
type input "sfv og - bulk"
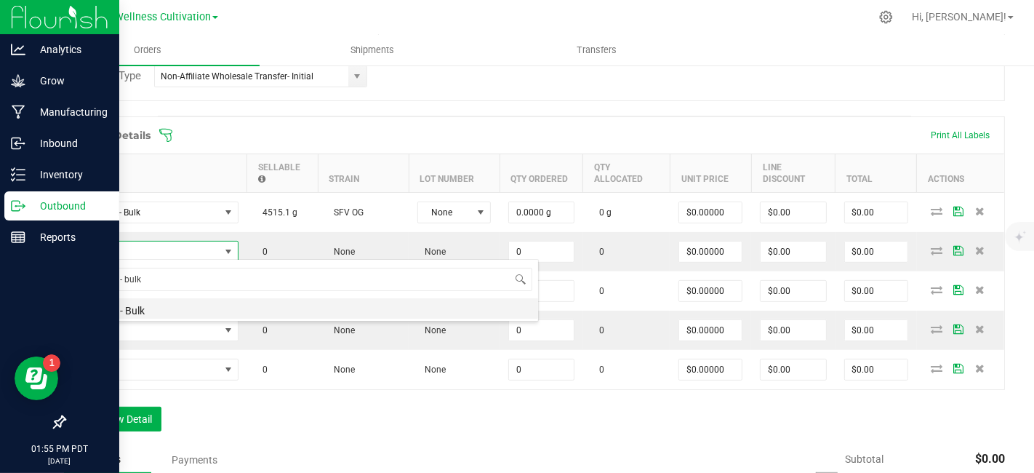
click at [137, 314] on li "SFV OG - Bulk" at bounding box center [306, 308] width 464 height 20
type input "0.0000 g"
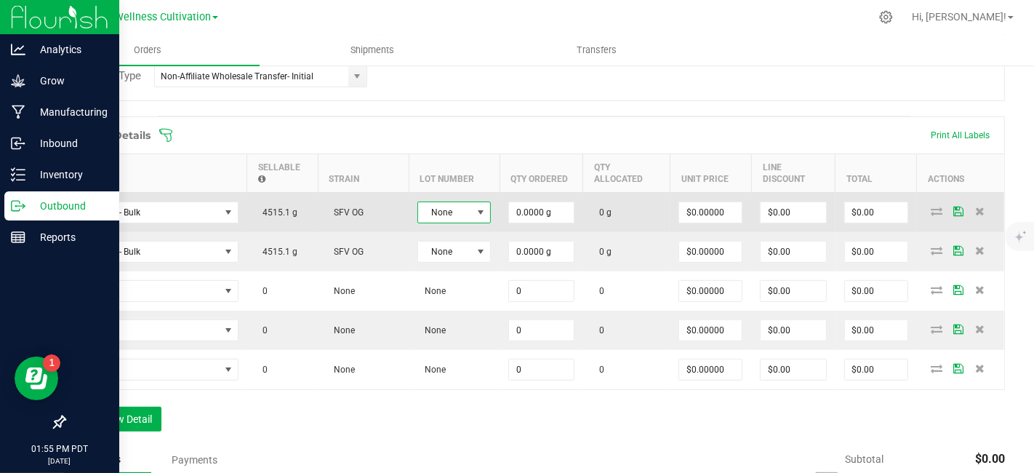
click at [485, 209] on span at bounding box center [481, 213] width 12 height 12
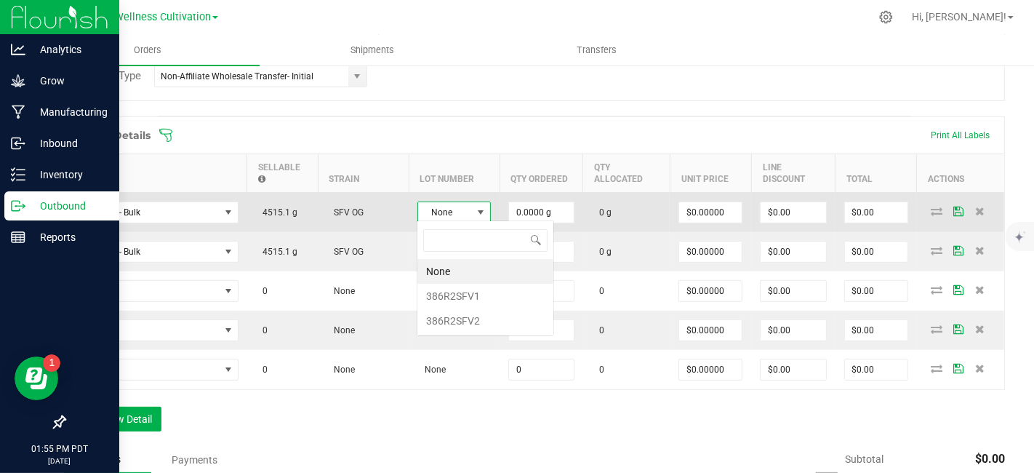
scroll to position [21, 73]
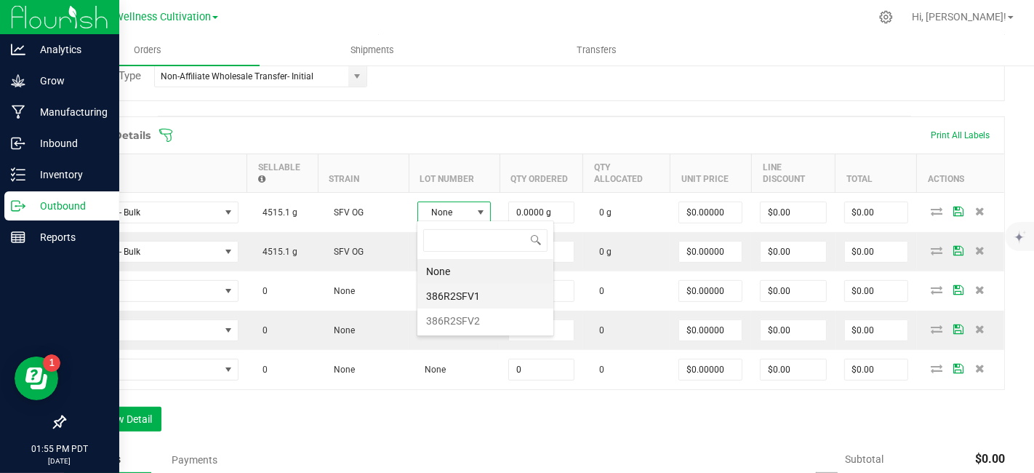
click at [473, 290] on li "386R2SFV1" at bounding box center [485, 296] width 136 height 25
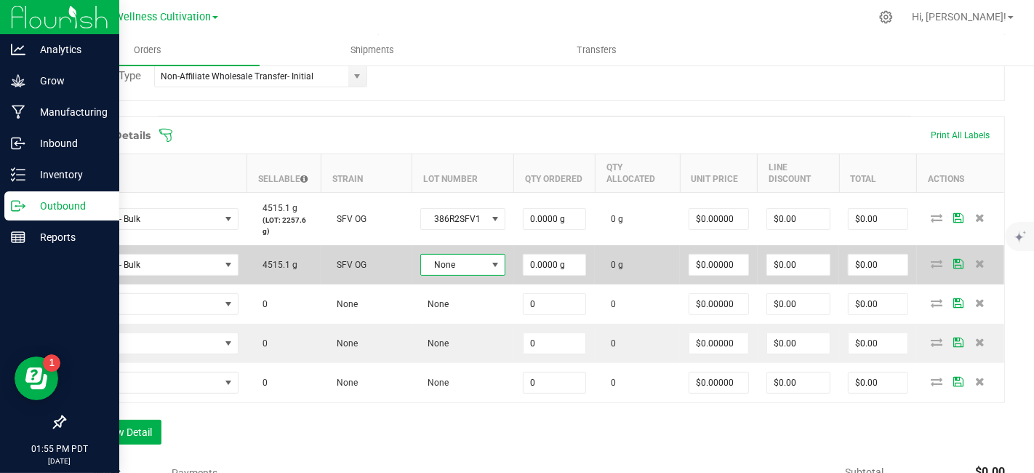
click at [494, 260] on span at bounding box center [495, 265] width 12 height 12
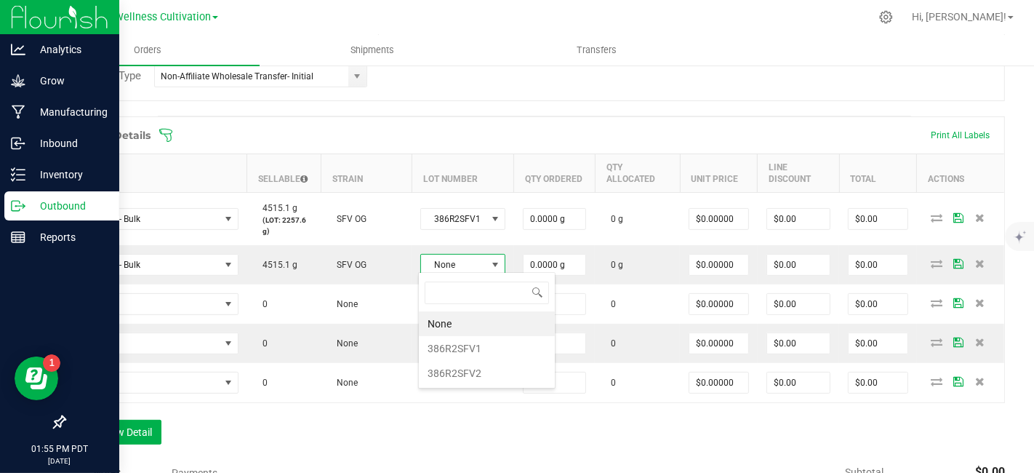
scroll to position [21, 83]
click at [482, 379] on li "386R2SFV2" at bounding box center [487, 373] width 136 height 25
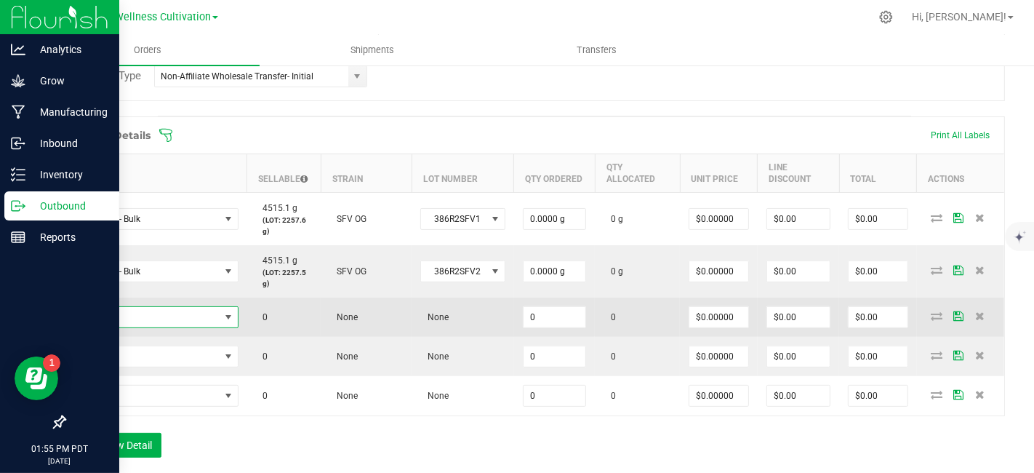
click at [153, 312] on span "NO DATA FOUND" at bounding box center [147, 317] width 145 height 20
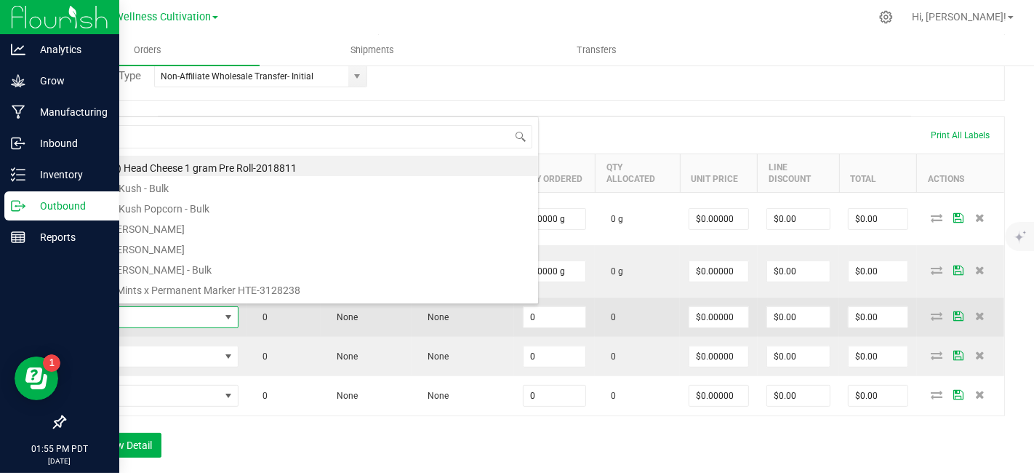
scroll to position [21, 164]
type input "wreck - bulk"
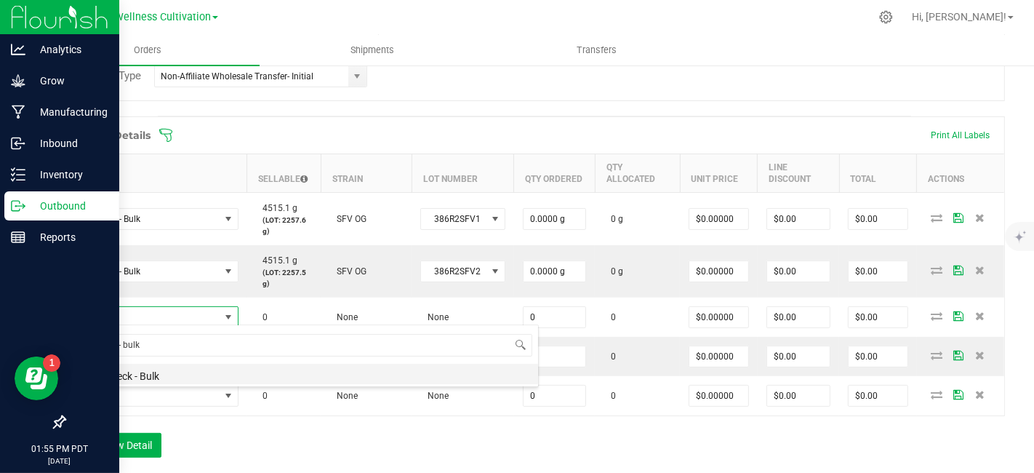
click at [143, 376] on li "Trainwreck - Bulk" at bounding box center [306, 374] width 464 height 20
type input "0.0000 g"
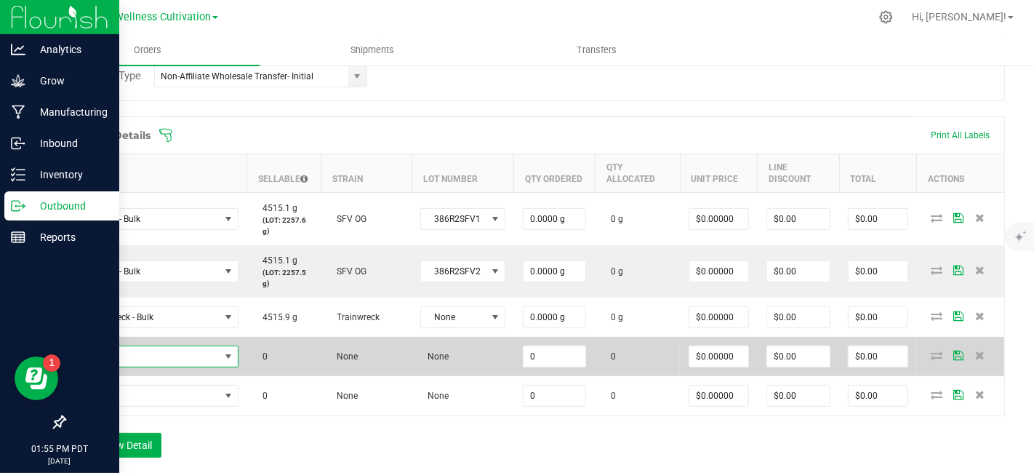
click at [149, 355] on span "NO DATA FOUND" at bounding box center [147, 356] width 145 height 20
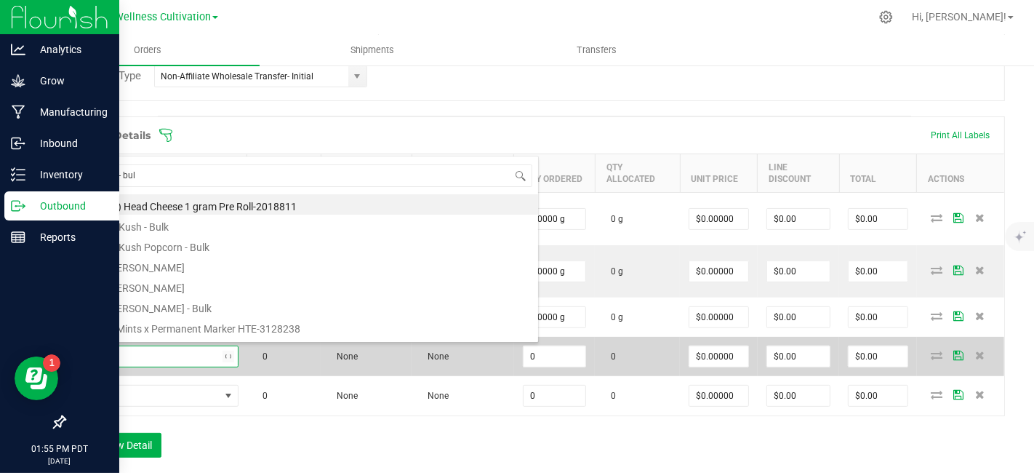
type input "wreck - bulk"
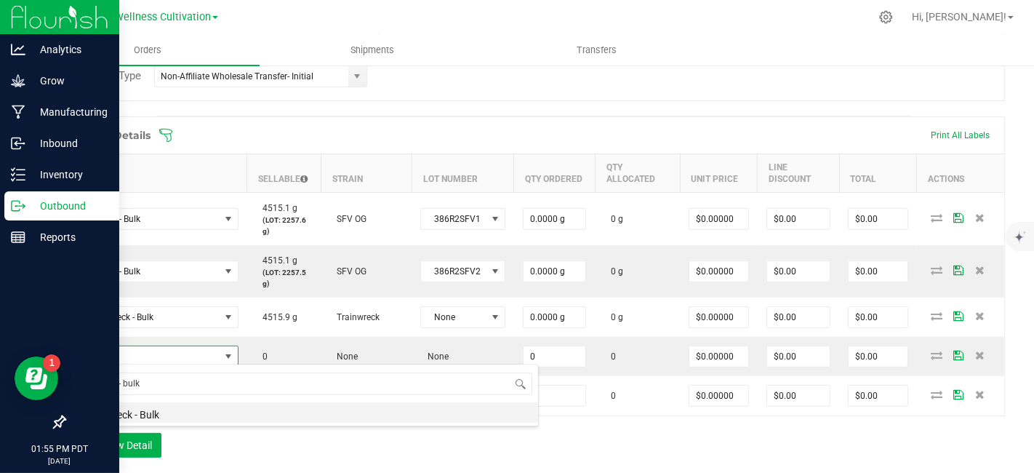
click at [153, 413] on li "Trainwreck - Bulk" at bounding box center [306, 412] width 464 height 20
type input "0.0000 g"
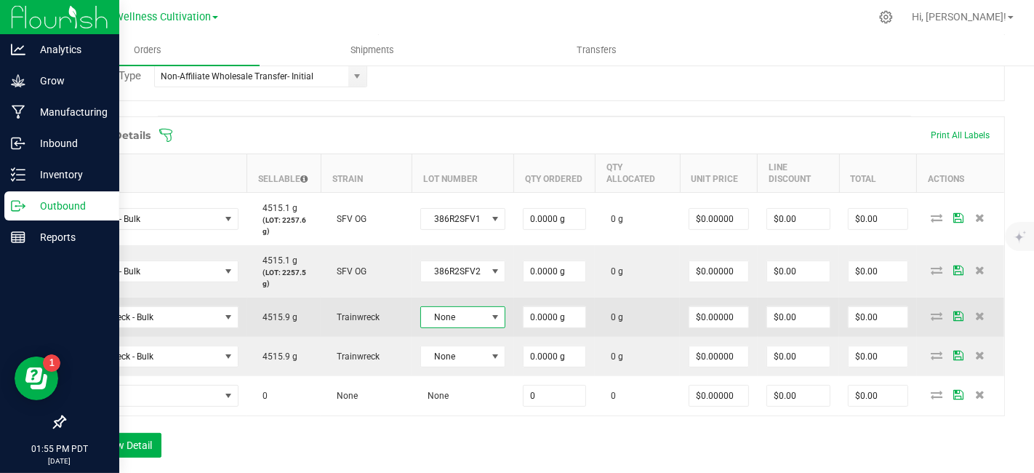
click at [497, 317] on span at bounding box center [495, 317] width 12 height 12
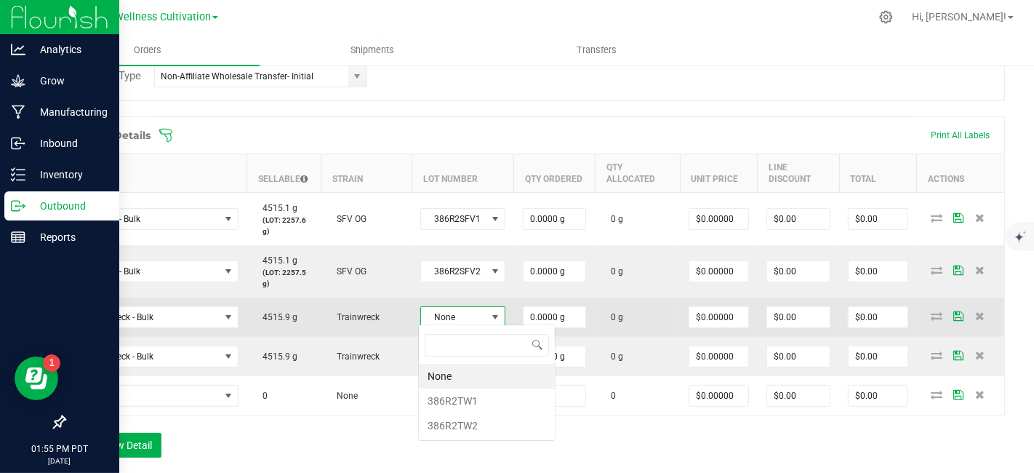
scroll to position [21, 83]
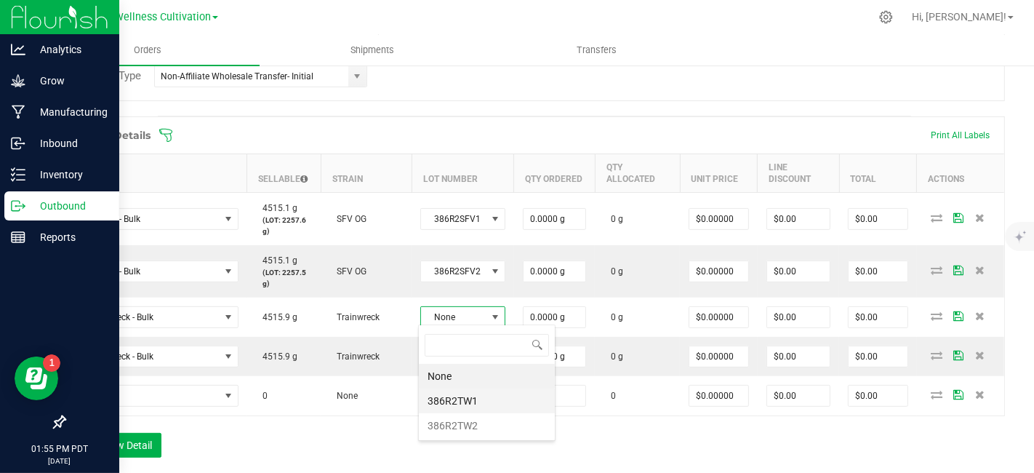
click at [474, 394] on li "386R2TW1" at bounding box center [487, 400] width 136 height 25
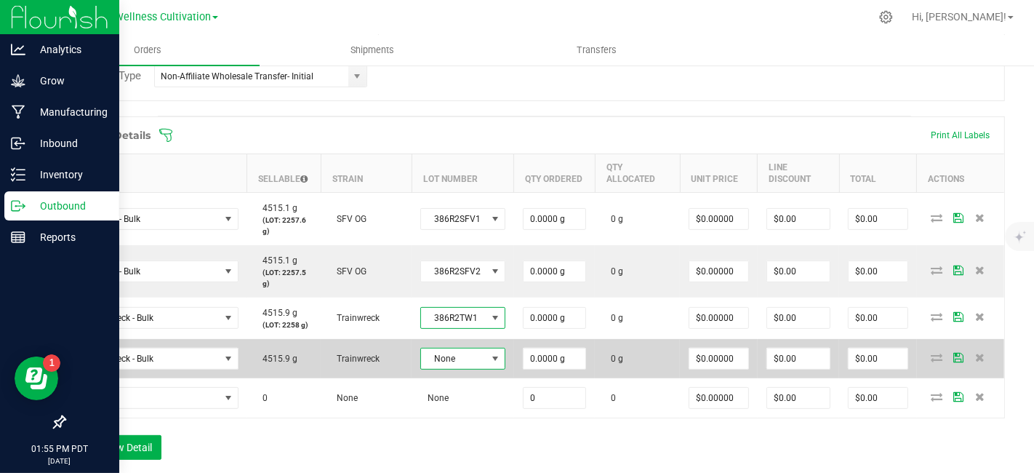
click at [495, 354] on span at bounding box center [495, 359] width 12 height 12
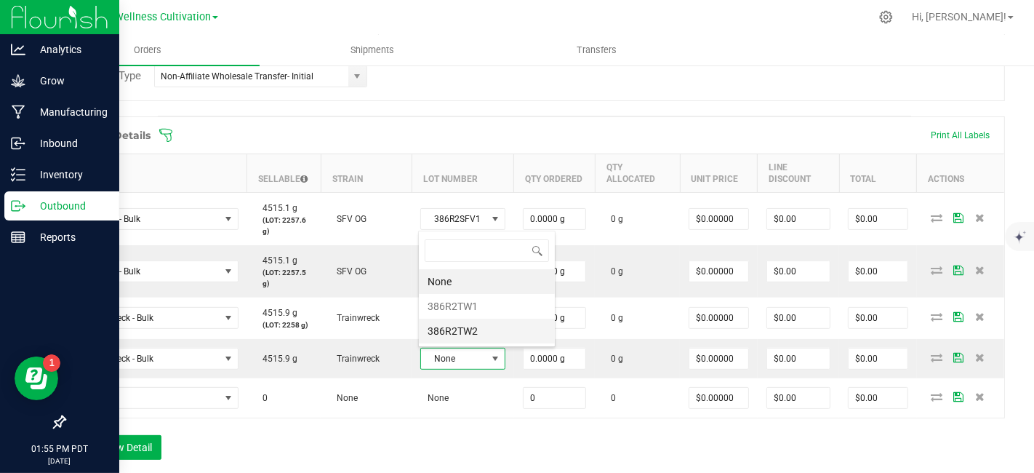
click at [482, 325] on li "386R2TW2" at bounding box center [487, 331] width 136 height 25
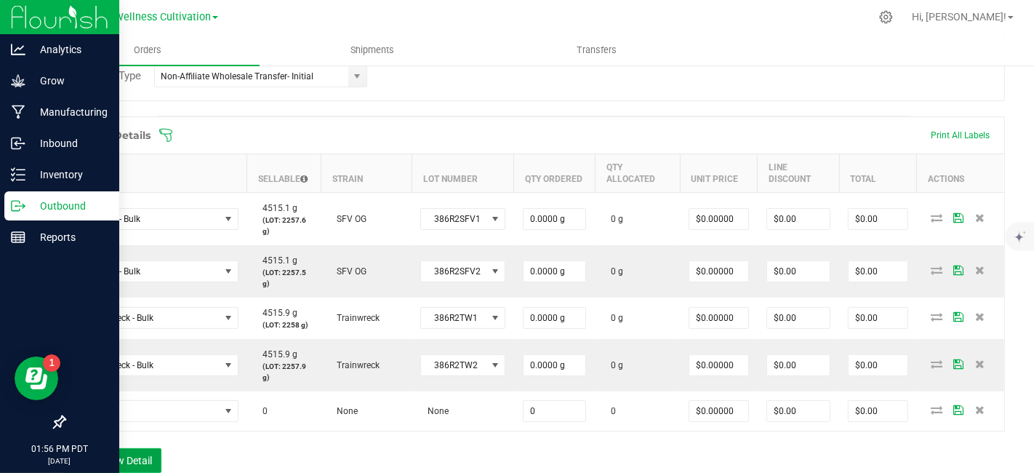
click at [124, 460] on button "Add New Detail" at bounding box center [112, 460] width 97 height 25
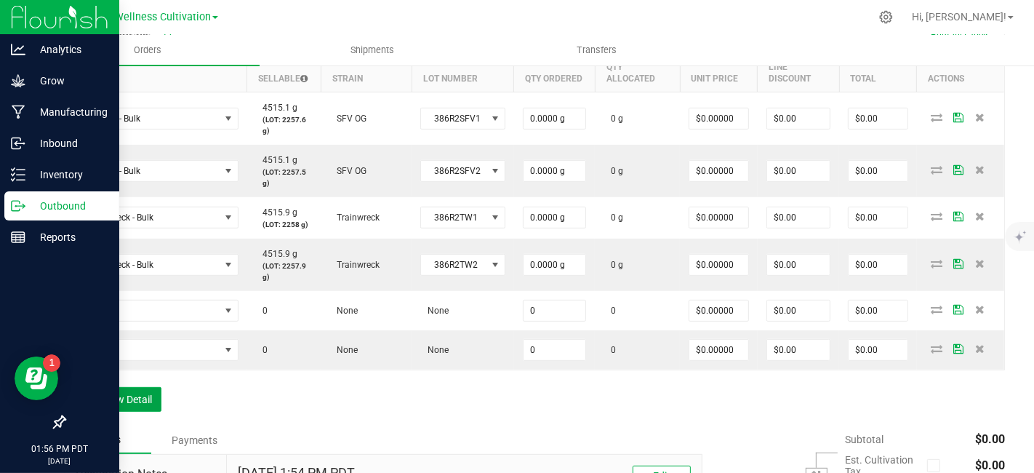
scroll to position [478, 0]
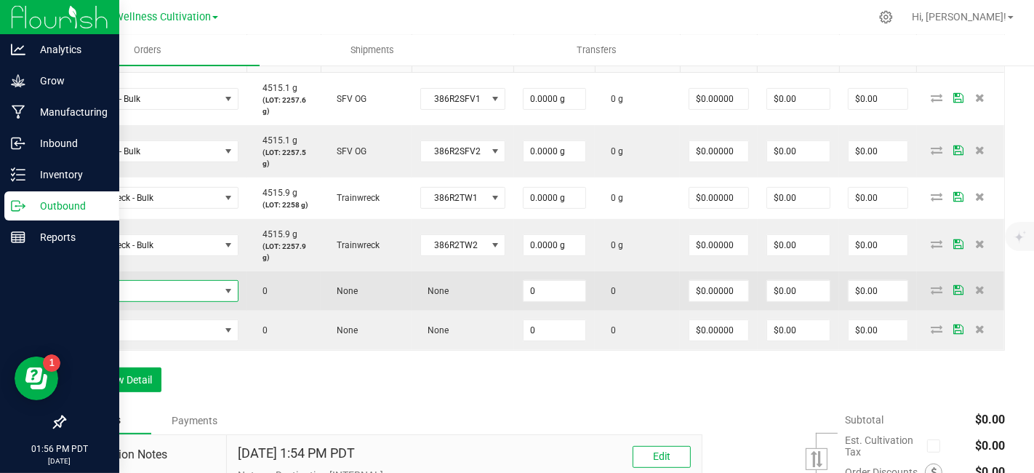
click at [162, 290] on span "NO DATA FOUND" at bounding box center [147, 291] width 145 height 20
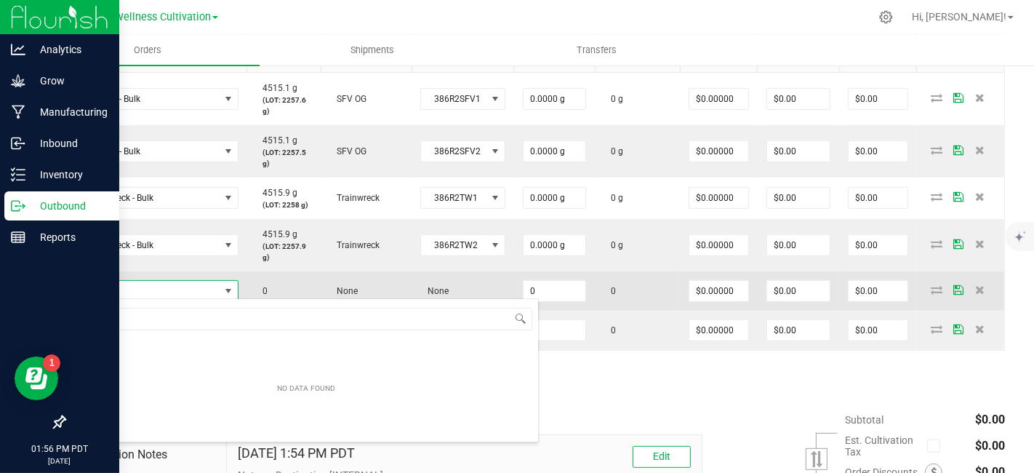
scroll to position [0, 0]
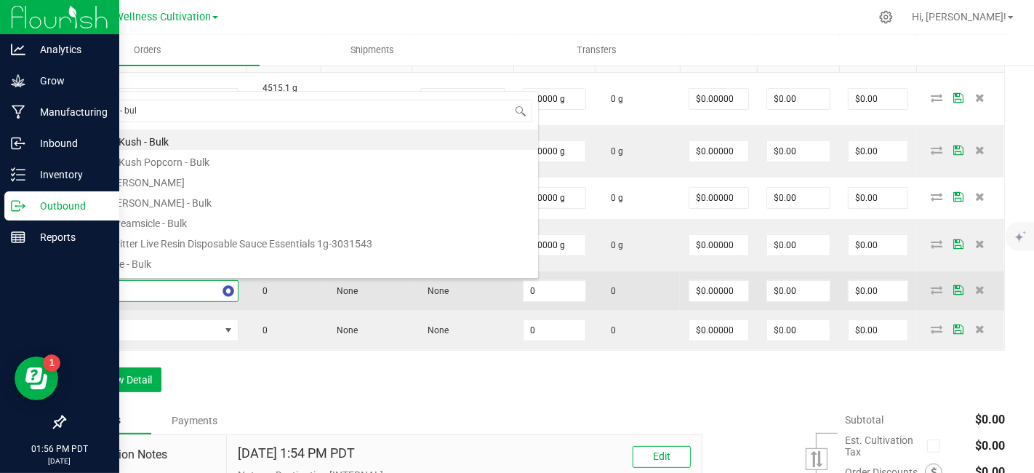
type input "brulee - bulk"
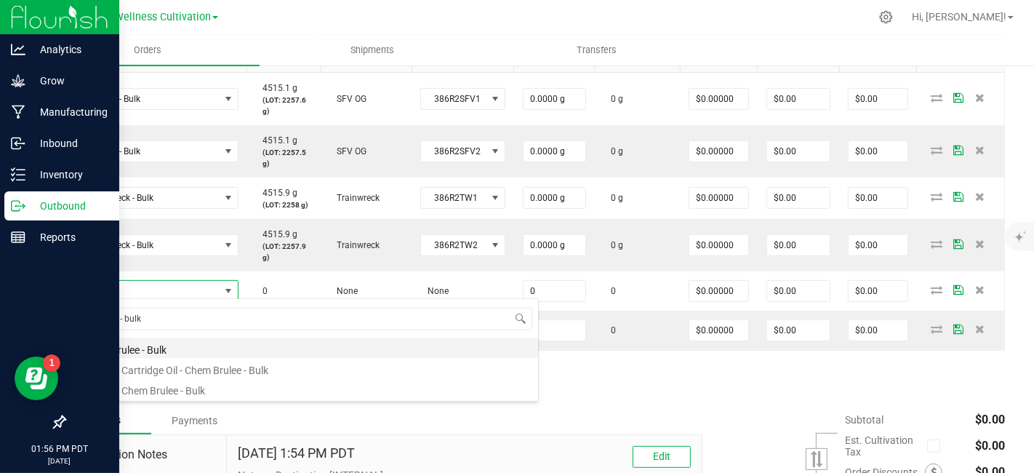
click at [175, 347] on li "Chem Brulee - Bulk" at bounding box center [306, 347] width 464 height 20
type input "0.0000 g"
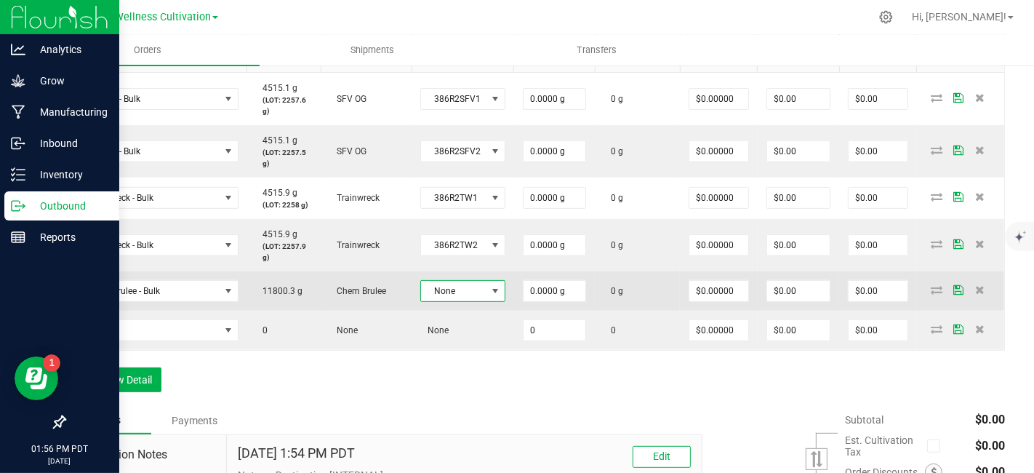
click at [500, 288] on span at bounding box center [496, 291] width 18 height 20
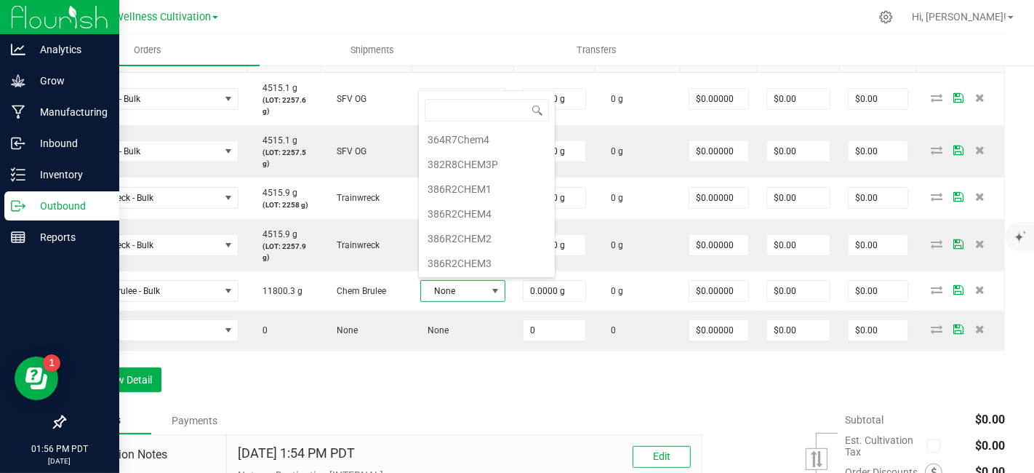
scroll to position [49, 0]
click at [498, 242] on li "386R2CHEM3" at bounding box center [487, 240] width 136 height 25
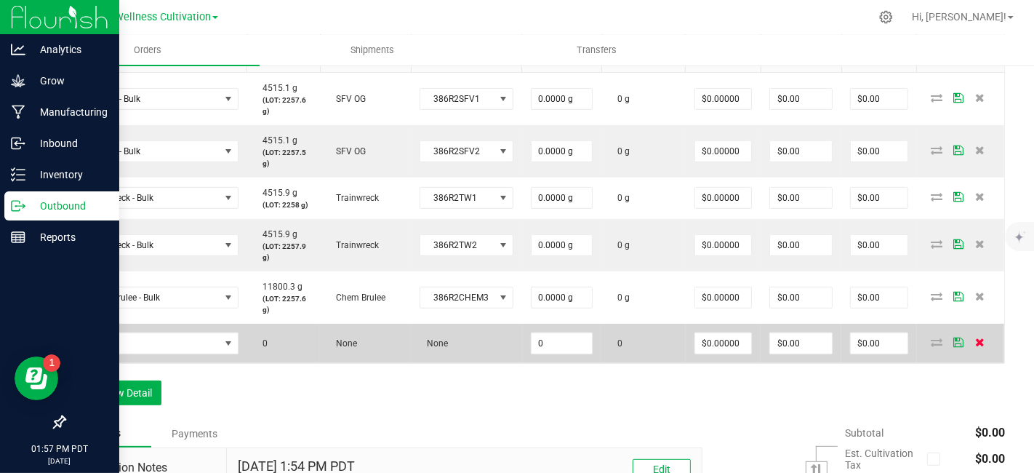
click at [975, 338] on icon at bounding box center [979, 341] width 9 height 9
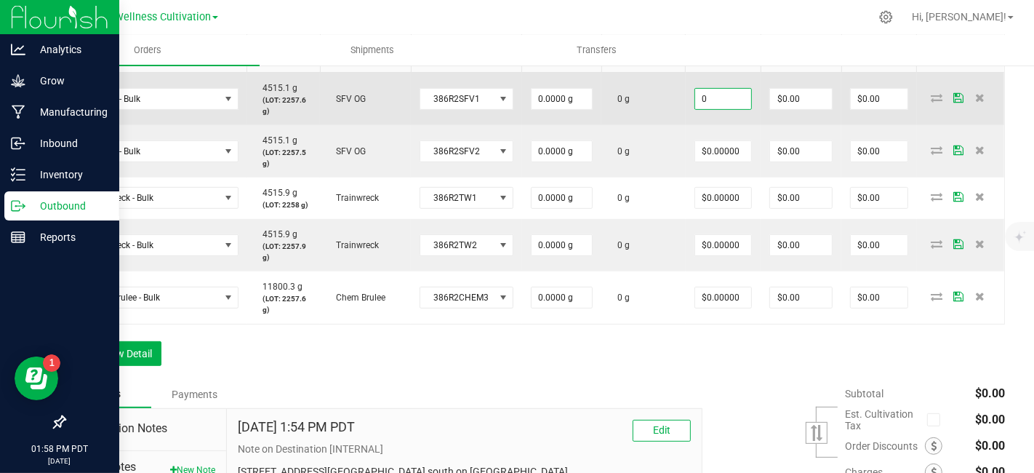
click at [732, 91] on input "0" at bounding box center [723, 99] width 57 height 20
drag, startPoint x: 732, startPoint y: 91, endPoint x: 670, endPoint y: 92, distance: 61.8
click at [670, 92] on outbound-order-line-row "SFV OG - Bulk 4515.1 g (LOT: 2257.6 g) SFV OG 386R2SFV1 0.0000 g 0 g 1.7 $0.00 …" at bounding box center [535, 98] width 940 height 53
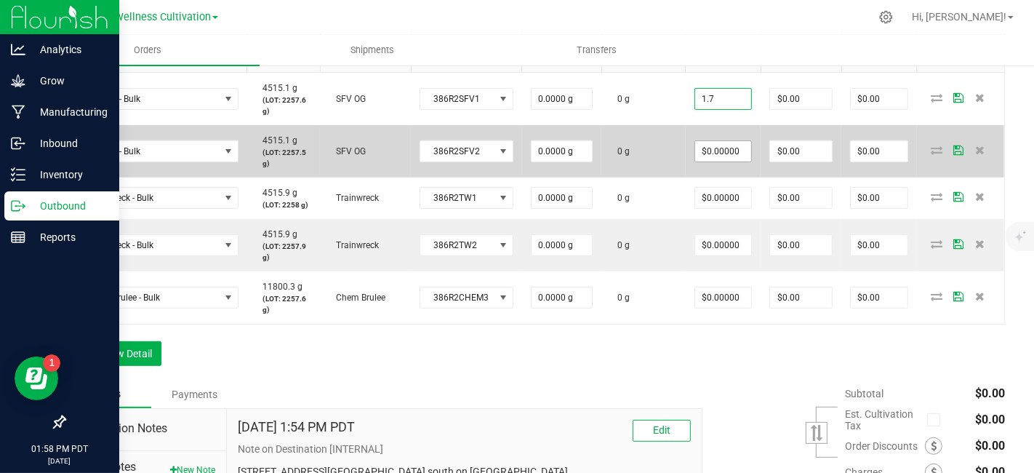
type input "$1.70000"
click at [732, 142] on input "0" at bounding box center [723, 151] width 57 height 20
paste input "1.7"
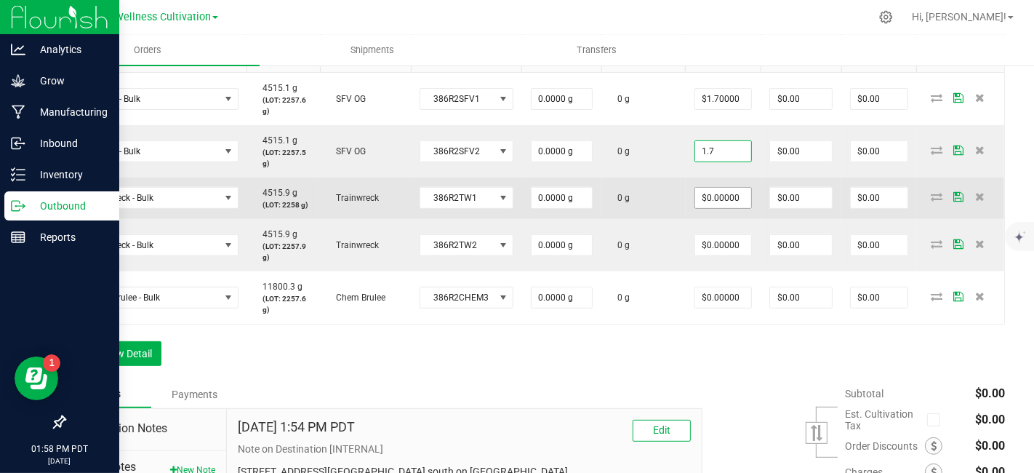
type input "$1.70000"
click at [740, 194] on input "0" at bounding box center [723, 198] width 57 height 20
paste input "1.7"
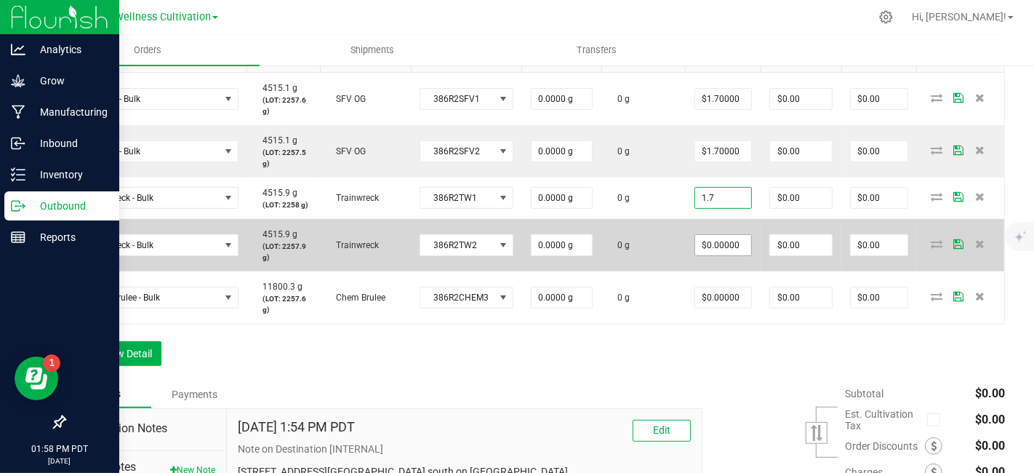
type input "$1.70000"
click at [736, 236] on input "0" at bounding box center [723, 245] width 57 height 20
paste input "1.7"
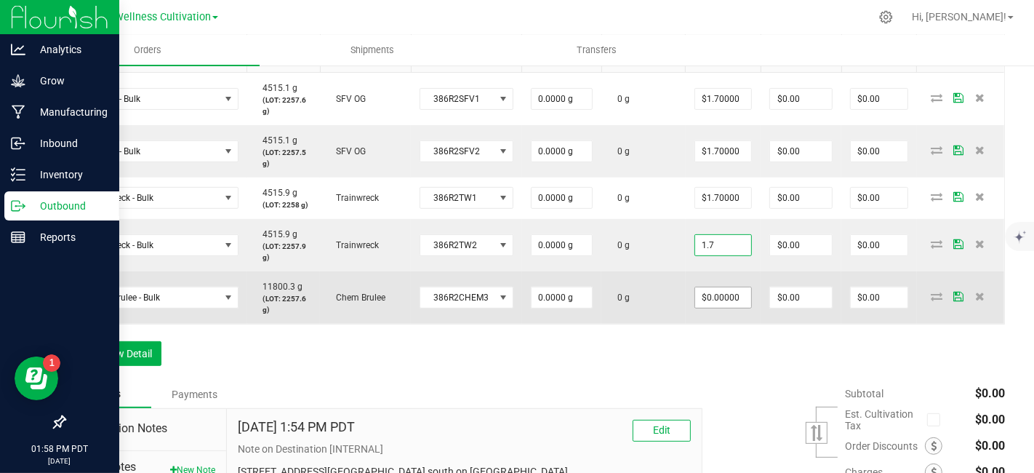
type input "$1.70000"
click at [734, 287] on input "0" at bounding box center [723, 297] width 57 height 20
paste input "1.7"
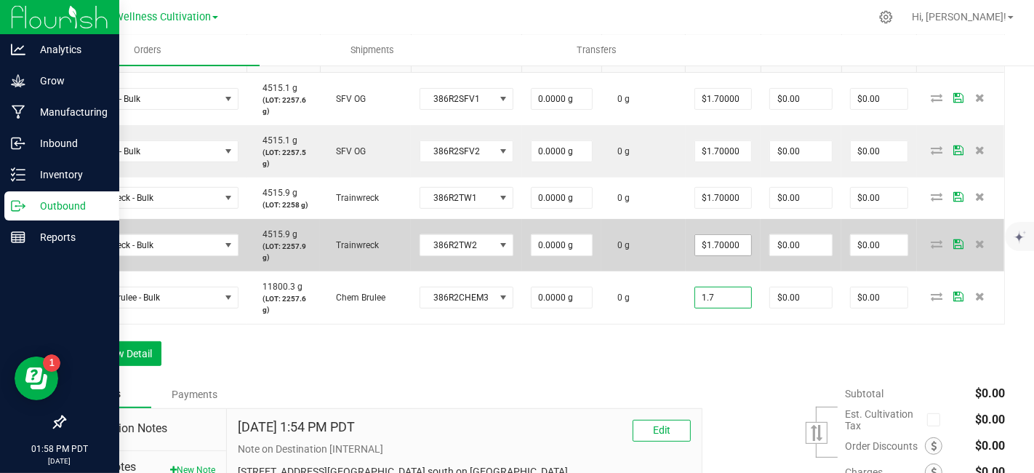
type input "1.7"
type input "$1.70000"
click at [735, 244] on input "1.7" at bounding box center [723, 245] width 57 height 20
type input "$1.70000"
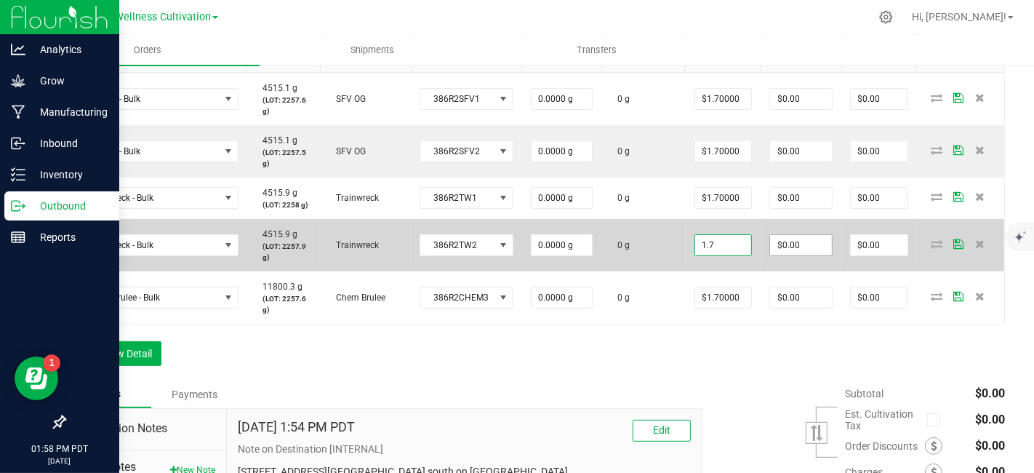
type input "0"
click at [804, 240] on input "0" at bounding box center [801, 245] width 62 height 20
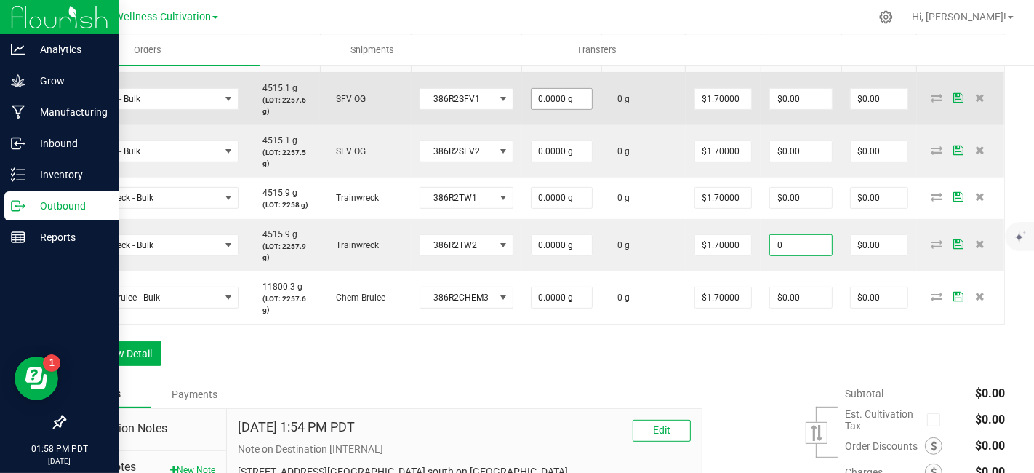
type input "0"
type input "$0.00"
click at [565, 94] on input "0" at bounding box center [562, 99] width 60 height 20
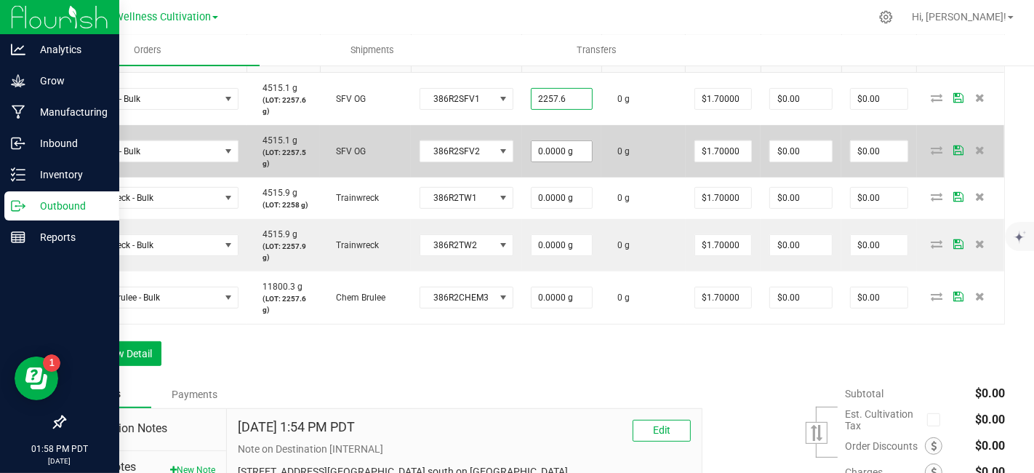
type input "2257.6000 g"
type input "$3,837.92"
click at [573, 145] on input "0" at bounding box center [562, 151] width 60 height 20
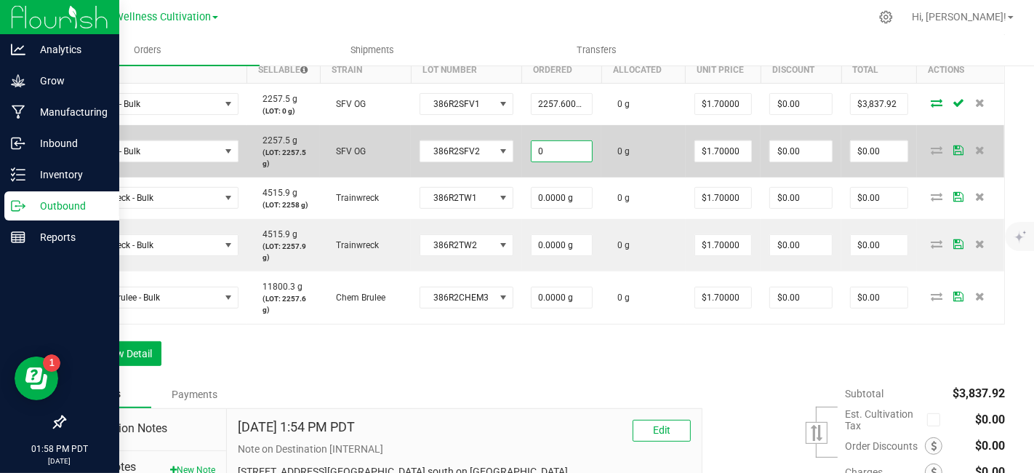
scroll to position [489, 0]
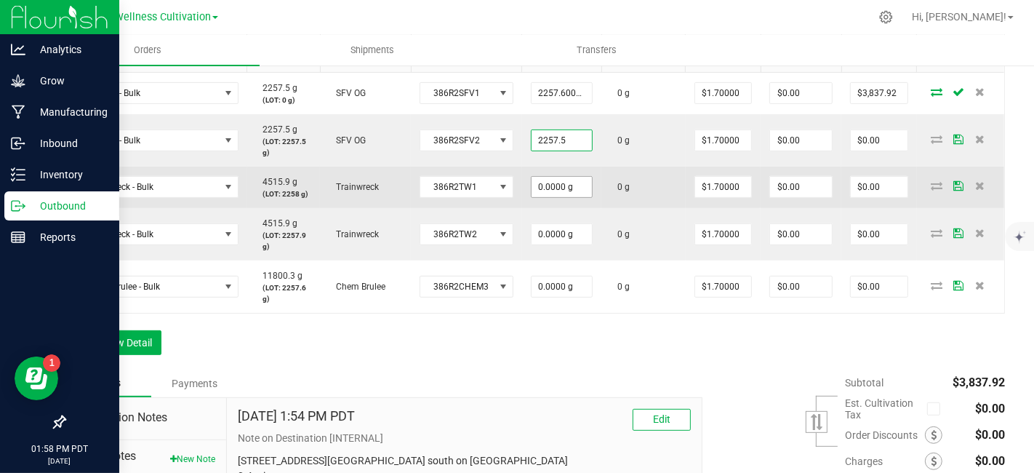
type input "2257.5000 g"
type input "$3,837.75"
click at [575, 186] on input "0" at bounding box center [562, 187] width 60 height 20
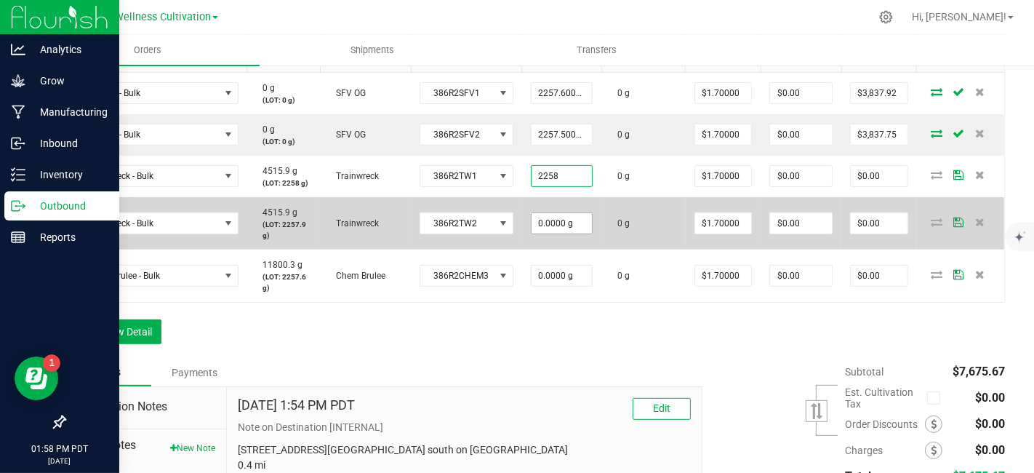
type input "2258.0000 g"
type input "$3,838.60"
click at [575, 213] on input "0" at bounding box center [562, 223] width 60 height 20
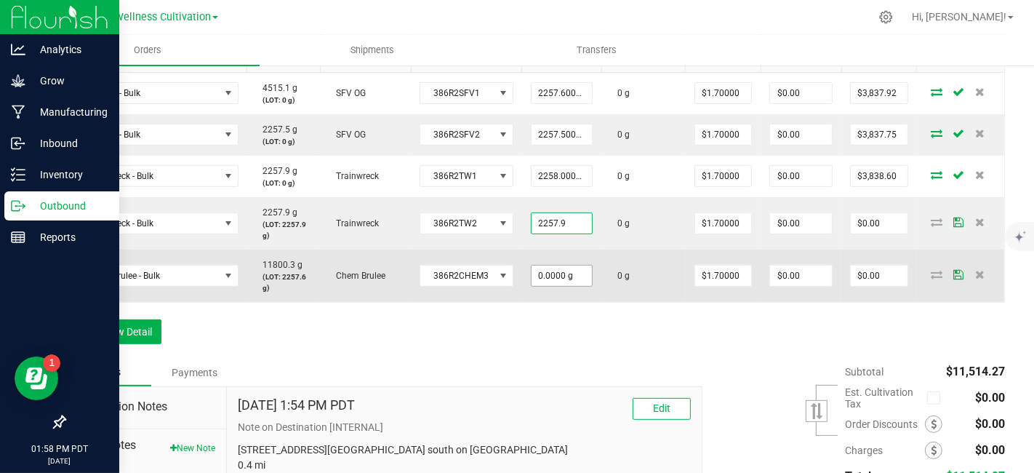
type input "2257.9000 g"
type input "$3,838.43"
click at [575, 269] on input "0" at bounding box center [562, 275] width 60 height 20
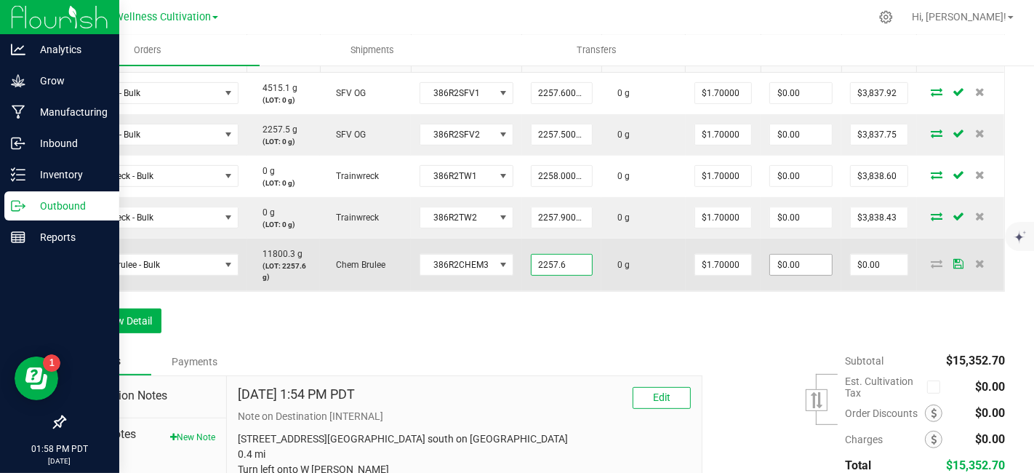
type input "2257.6000 g"
type input "0"
type input "$3,837.92"
click at [793, 260] on input "0" at bounding box center [801, 265] width 62 height 20
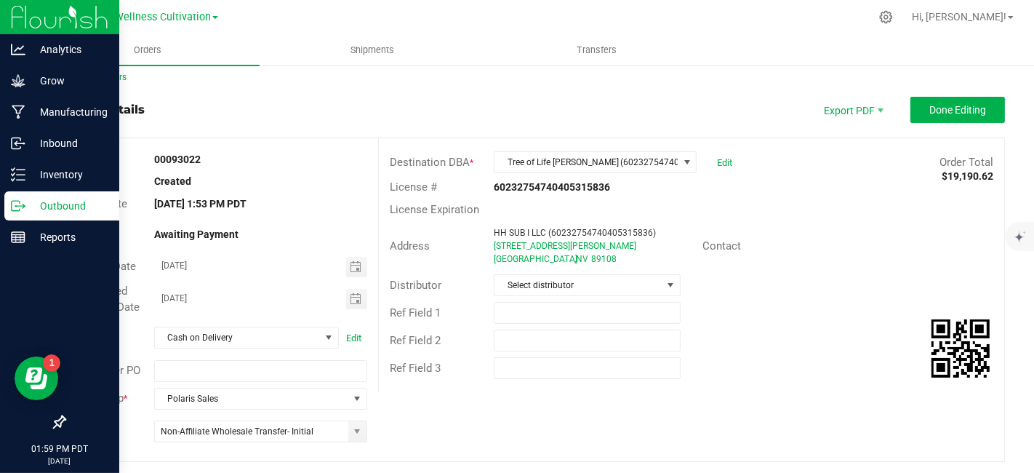
scroll to position [0, 0]
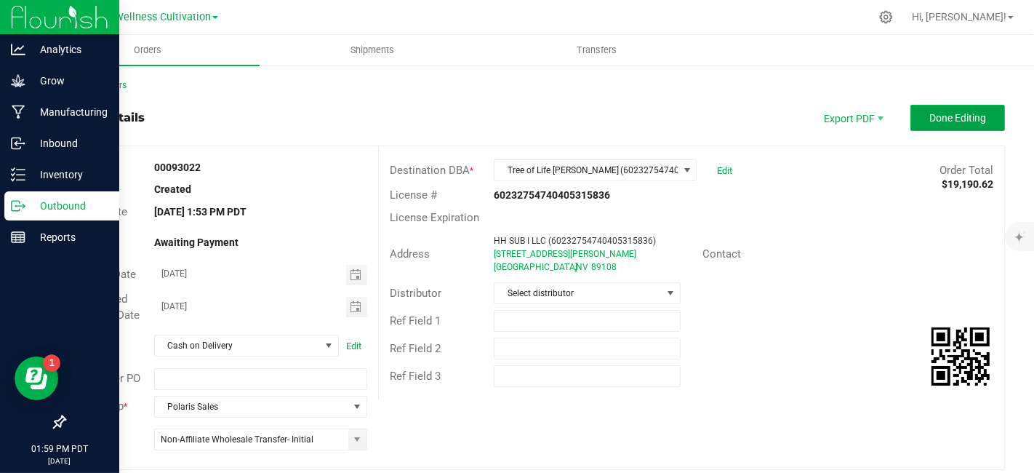
click at [963, 118] on span "Done Editing" at bounding box center [958, 118] width 57 height 12
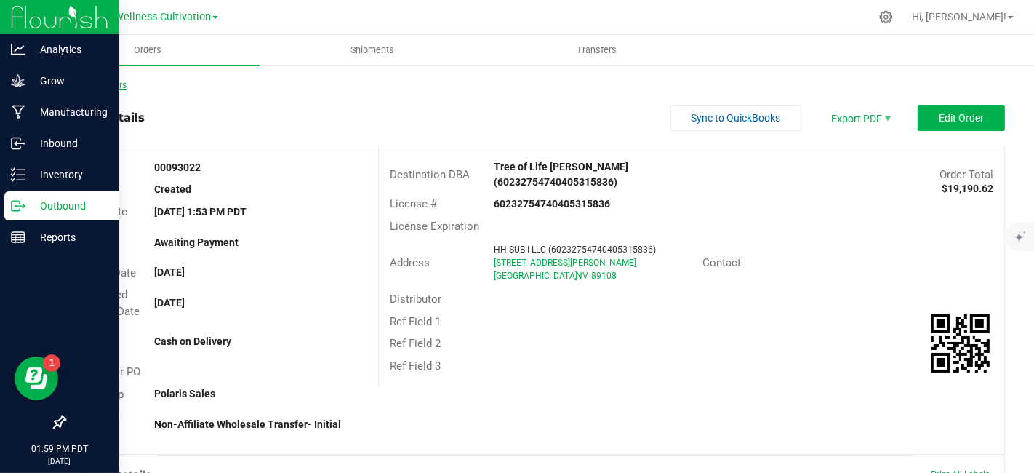
click at [95, 81] on link "Back to Orders" at bounding box center [95, 85] width 63 height 10
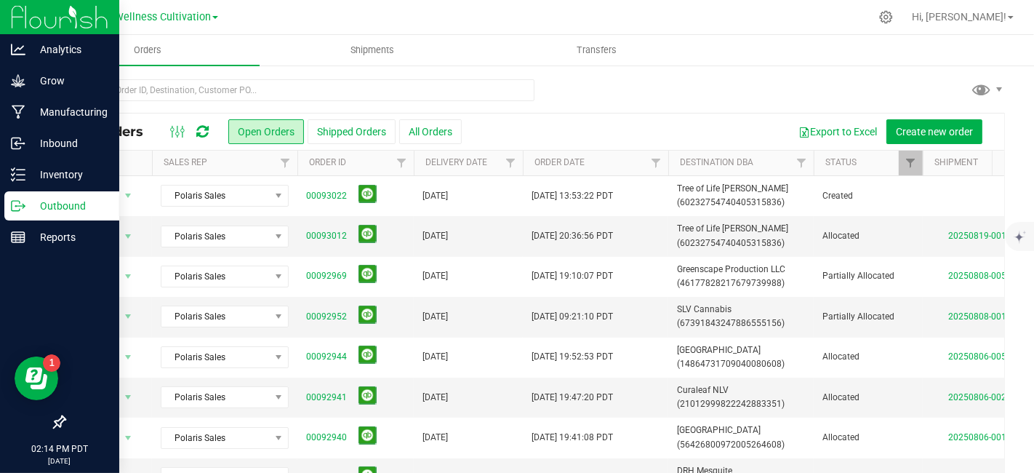
click at [15, 13] on img at bounding box center [59, 17] width 97 height 34
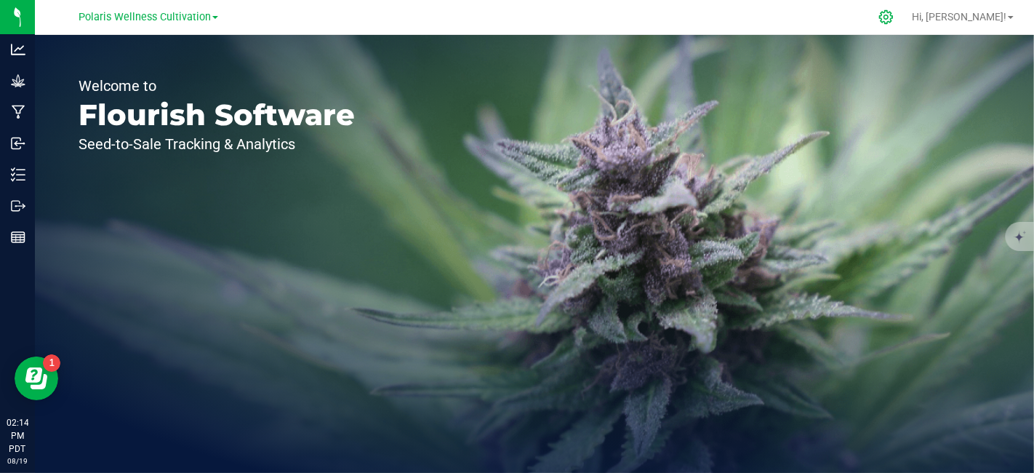
click at [894, 17] on icon at bounding box center [886, 16] width 15 height 15
click at [893, 18] on icon at bounding box center [886, 17] width 14 height 14
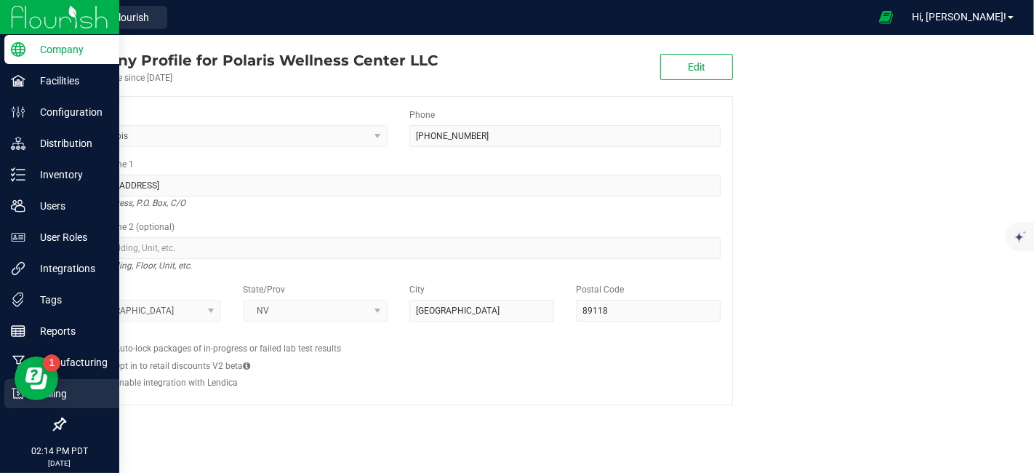
click at [60, 400] on p "Billing" at bounding box center [68, 393] width 87 height 17
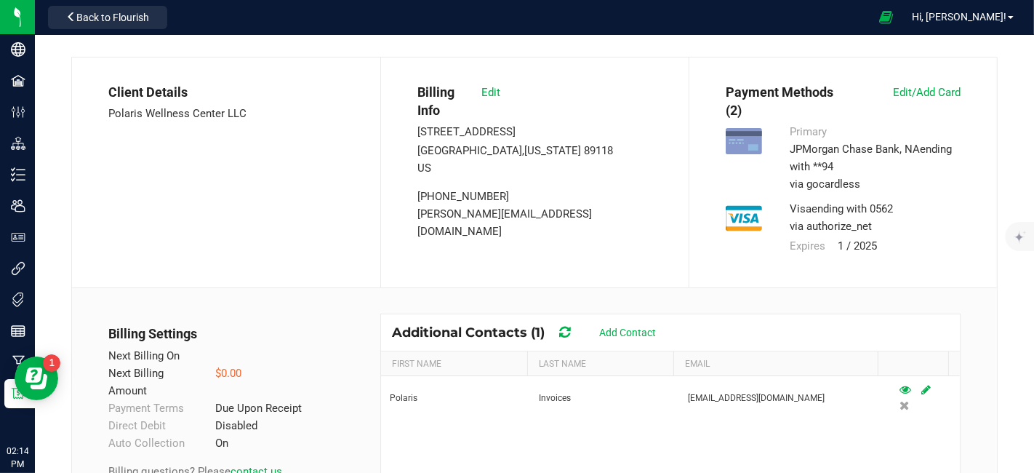
drag, startPoint x: 36, startPoint y: 369, endPoint x: 51, endPoint y: 795, distance: 425.8
click html "Resource Center"
click at [108, 15] on span "Back to Flourish" at bounding box center [112, 18] width 73 height 12
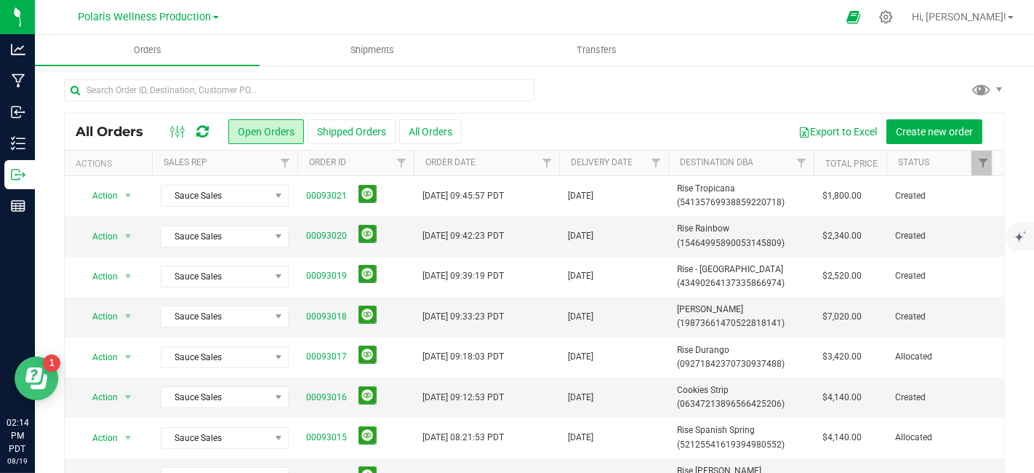
click at [39, 375] on icon "Open Resource Center" at bounding box center [33, 374] width 17 height 15
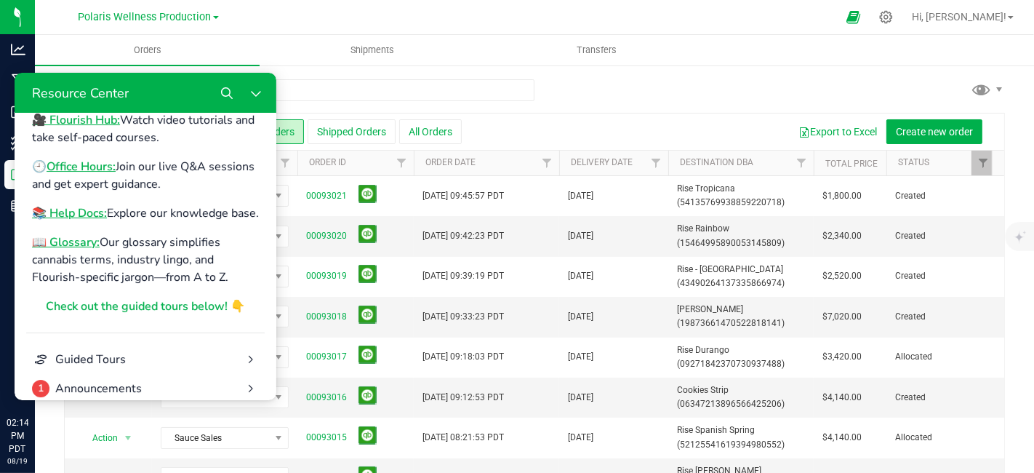
scroll to position [162, 0]
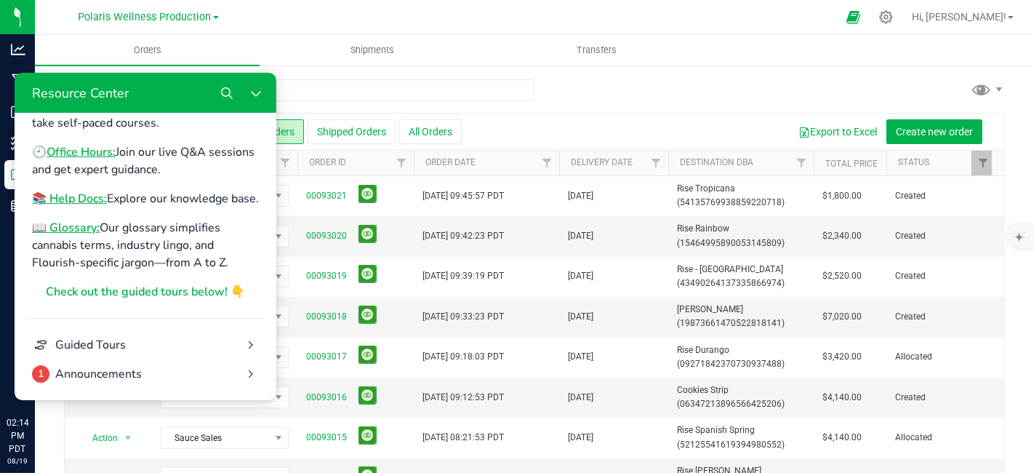
drag, startPoint x: 272, startPoint y: 180, endPoint x: 292, endPoint y: 393, distance: 213.4
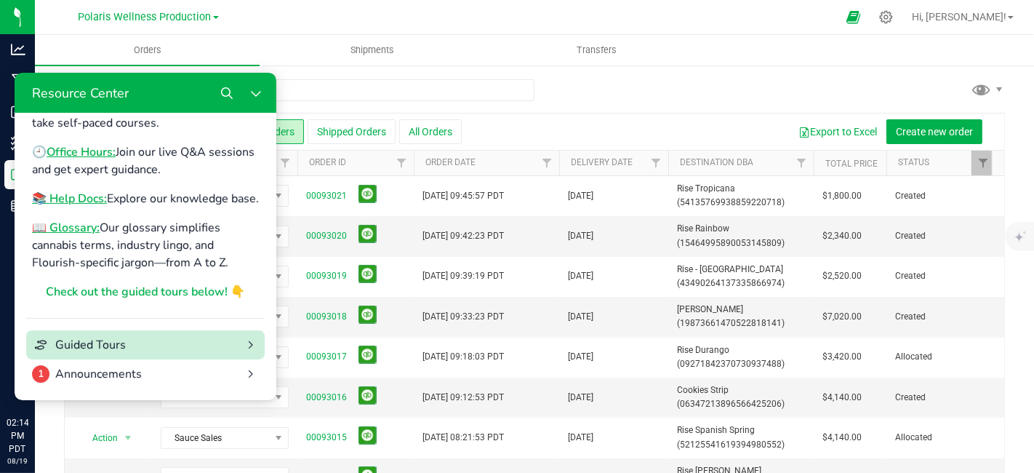
click at [236, 344] on div "Resource Center" at bounding box center [250, 343] width 29 height 29
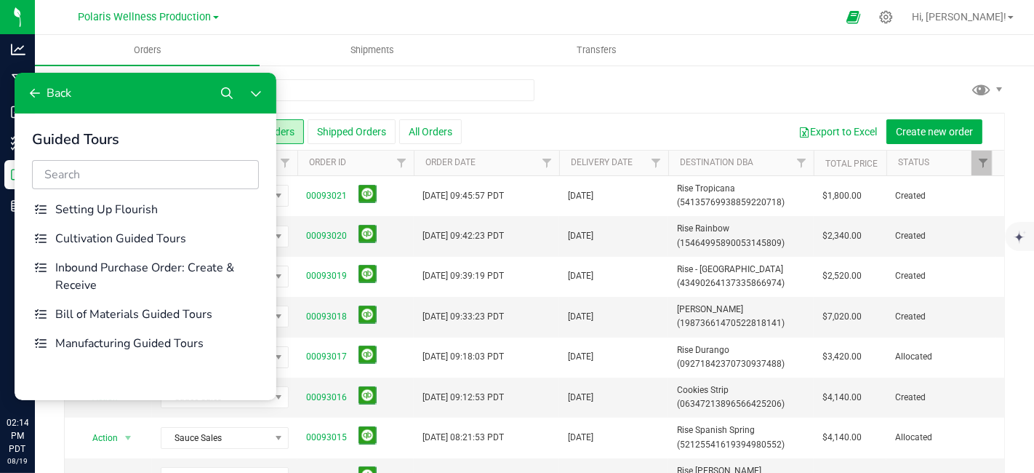
scroll to position [0, 0]
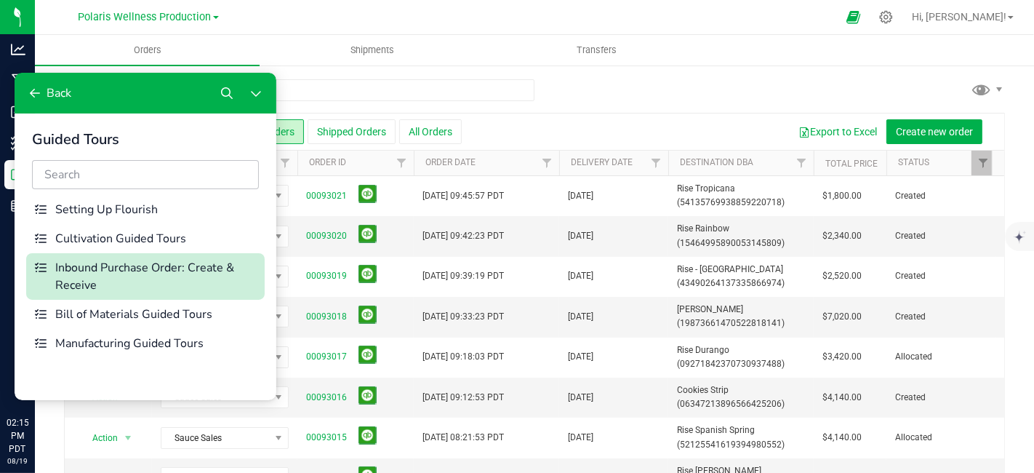
click at [110, 271] on div "Inbound Purchase Order: Create & Receive" at bounding box center [157, 275] width 204 height 35
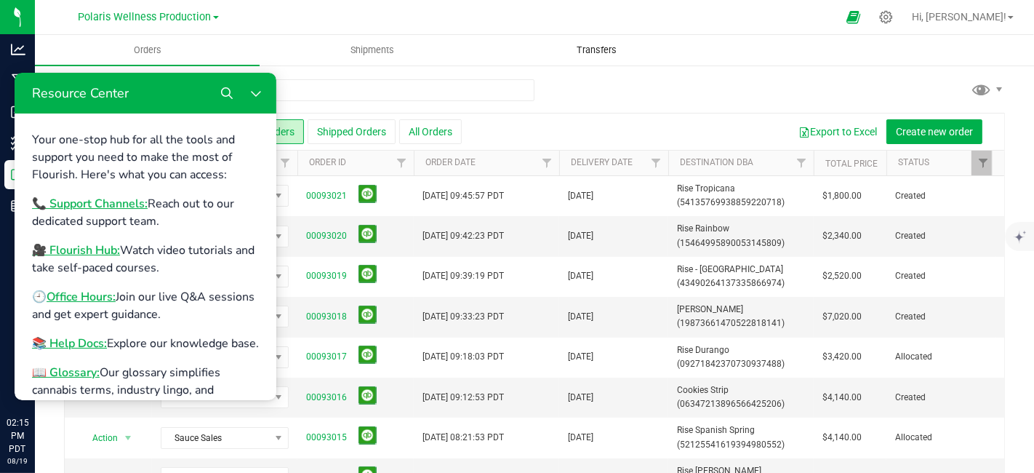
click at [629, 49] on span "Transfers" at bounding box center [596, 50] width 79 height 13
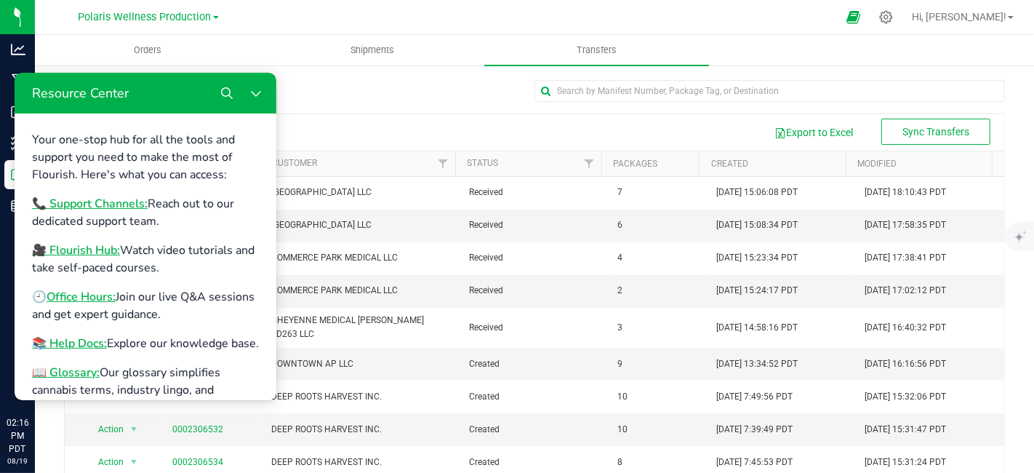
click at [351, 100] on div at bounding box center [534, 96] width 941 height 33
click at [259, 85] on button "Close Resource Center" at bounding box center [255, 92] width 29 height 29
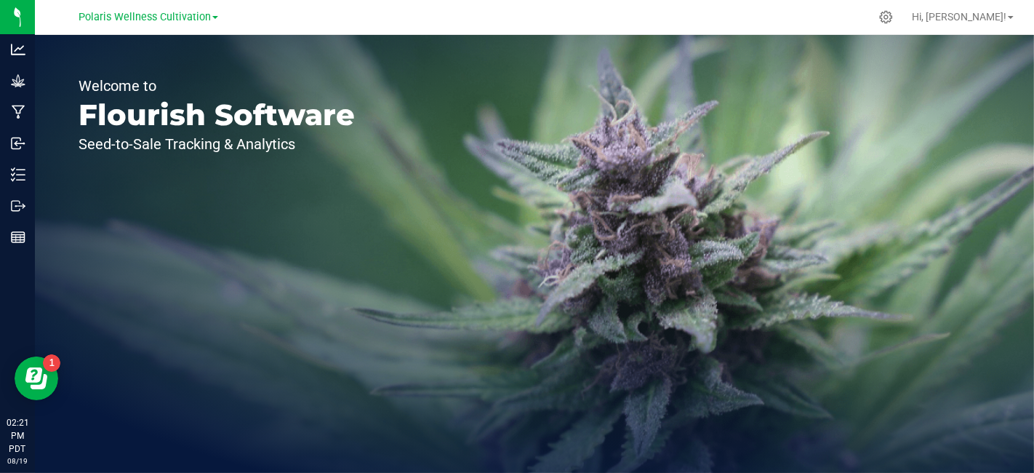
click at [687, 294] on div "Welcome to Flourish Software Seed-to-Sale Tracking & Analytics" at bounding box center [534, 254] width 999 height 438
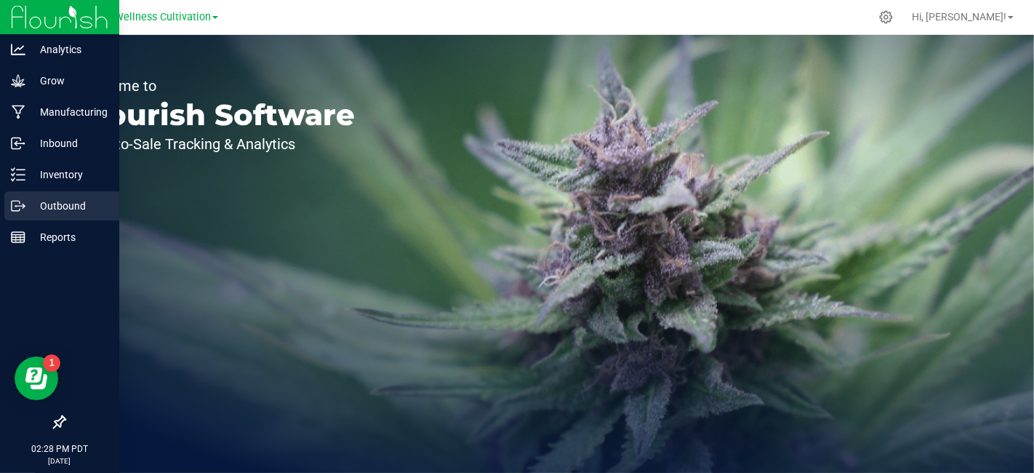
click at [28, 209] on p "Outbound" at bounding box center [68, 205] width 87 height 17
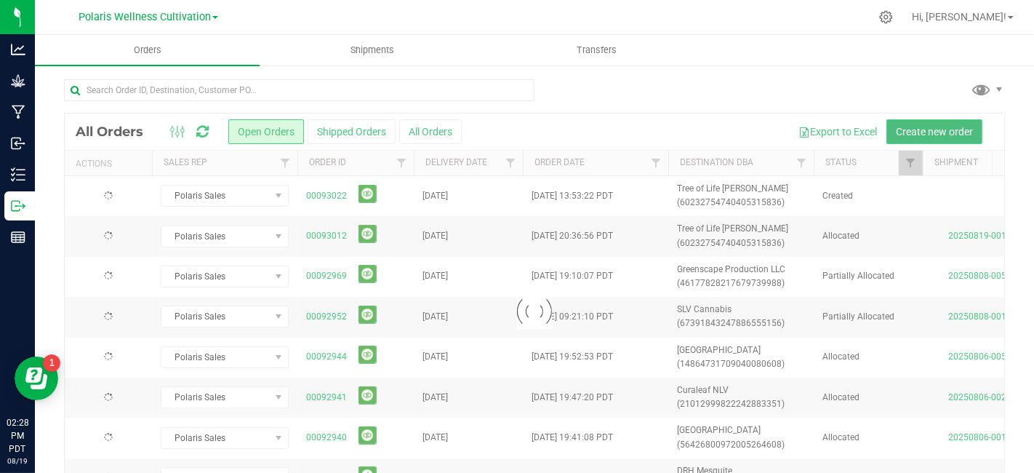
click at [936, 124] on button "Create new order" at bounding box center [935, 131] width 96 height 25
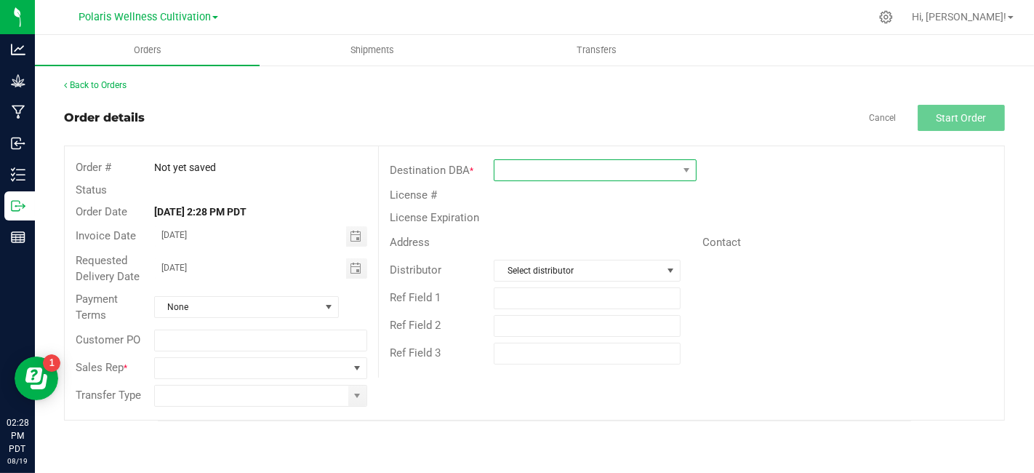
click at [513, 169] on span at bounding box center [586, 170] width 183 height 20
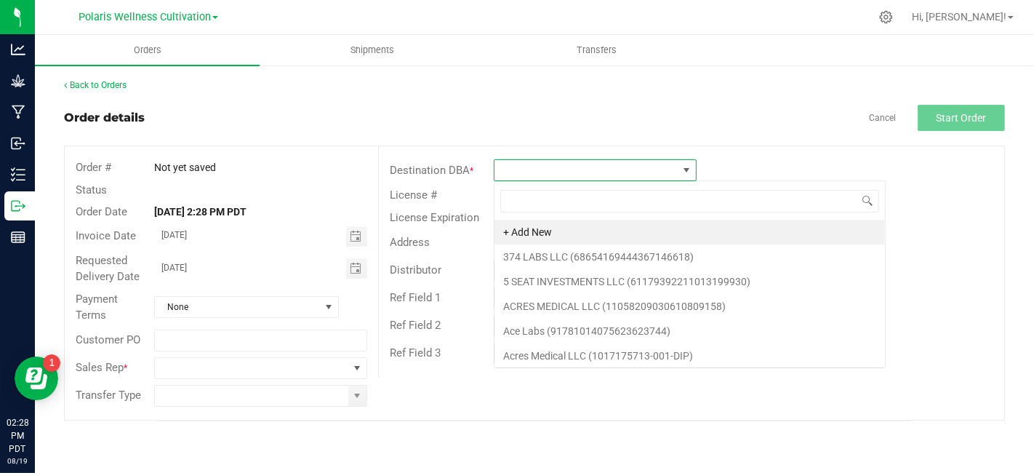
scroll to position [21, 204]
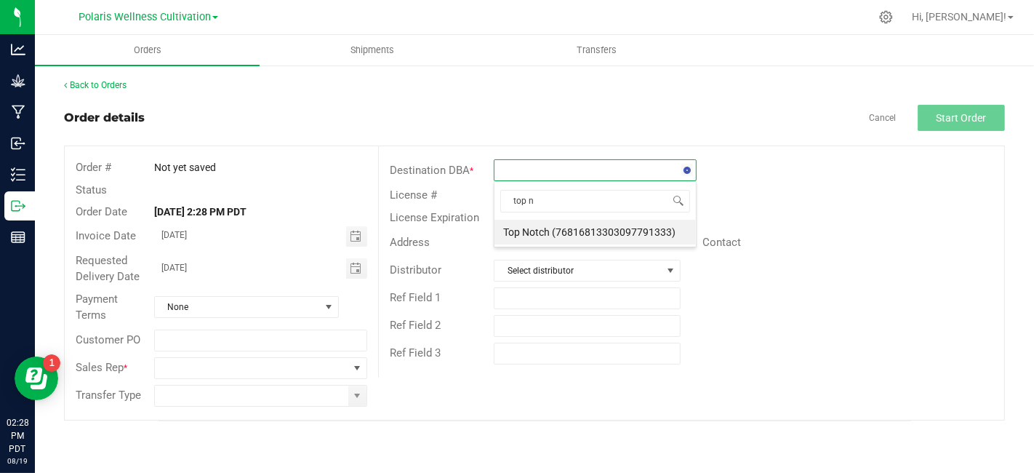
type input "top no"
click at [548, 233] on li "Top Notch (76816813303097791333)" at bounding box center [595, 232] width 201 height 25
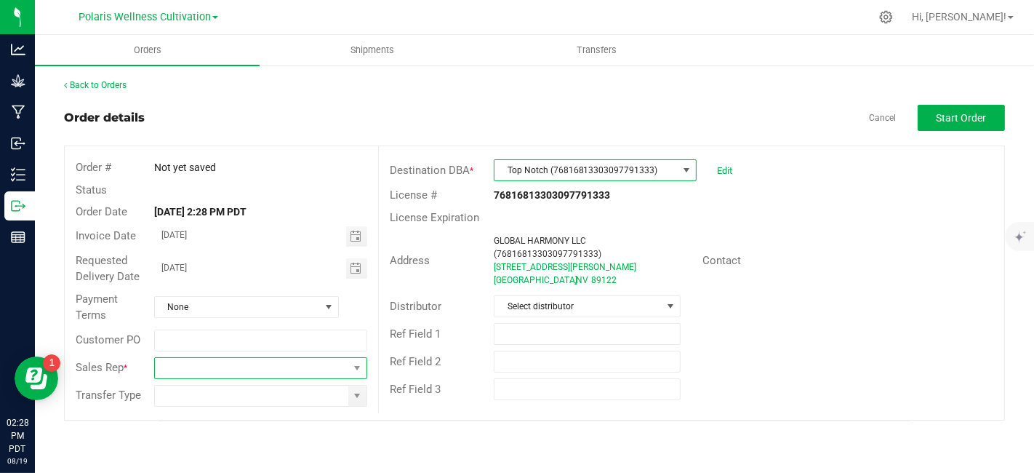
click at [320, 367] on span at bounding box center [251, 368] width 193 height 20
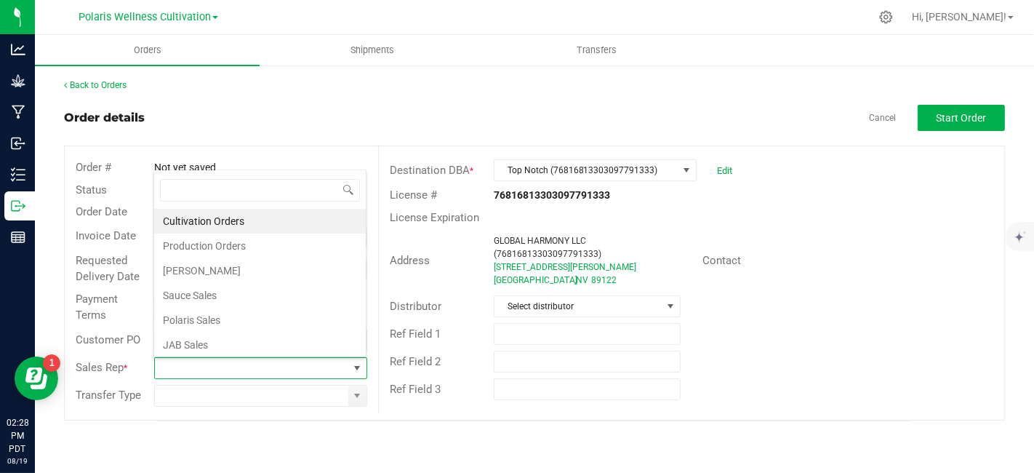
scroll to position [21, 209]
click at [319, 313] on li "Polaris Sales" at bounding box center [260, 320] width 212 height 25
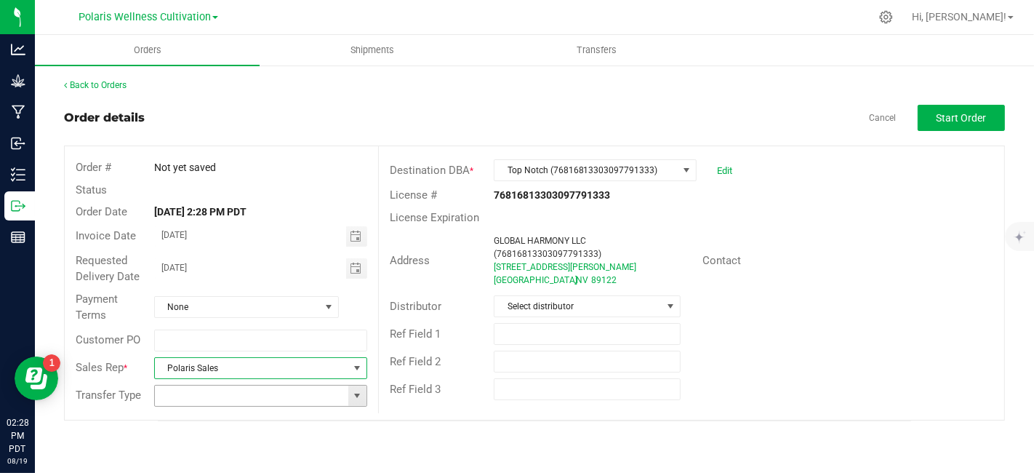
click at [359, 394] on span at bounding box center [357, 396] width 12 height 12
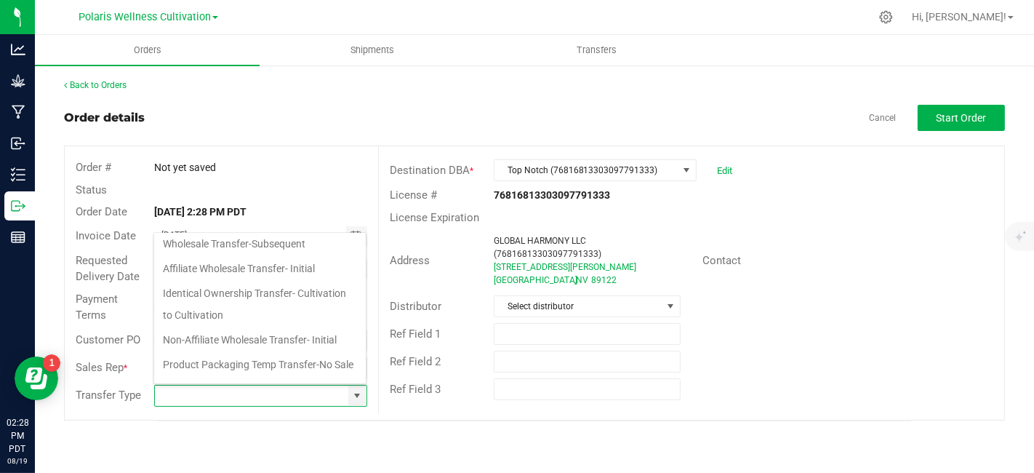
scroll to position [156, 0]
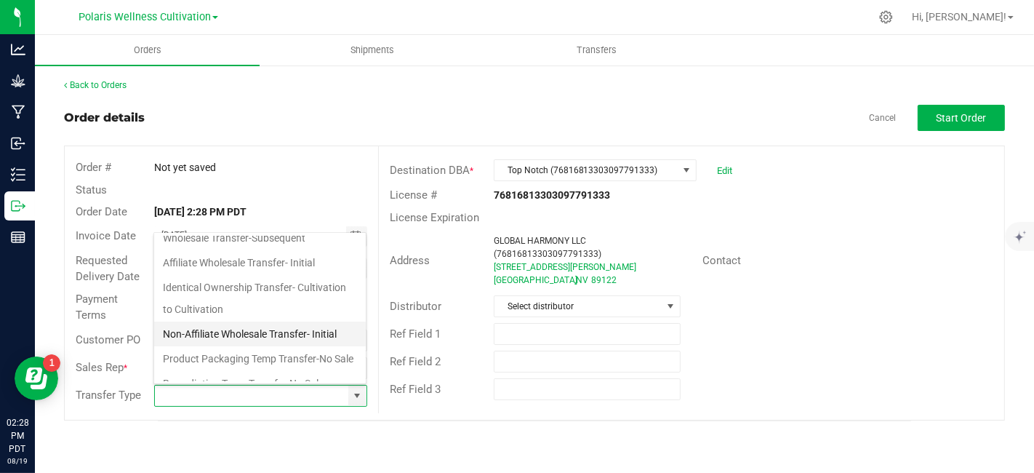
click at [309, 333] on li "Non-Affiliate Wholesale Transfer- Initial" at bounding box center [260, 333] width 212 height 25
type input "Non-Affiliate Wholesale Transfer- Initial"
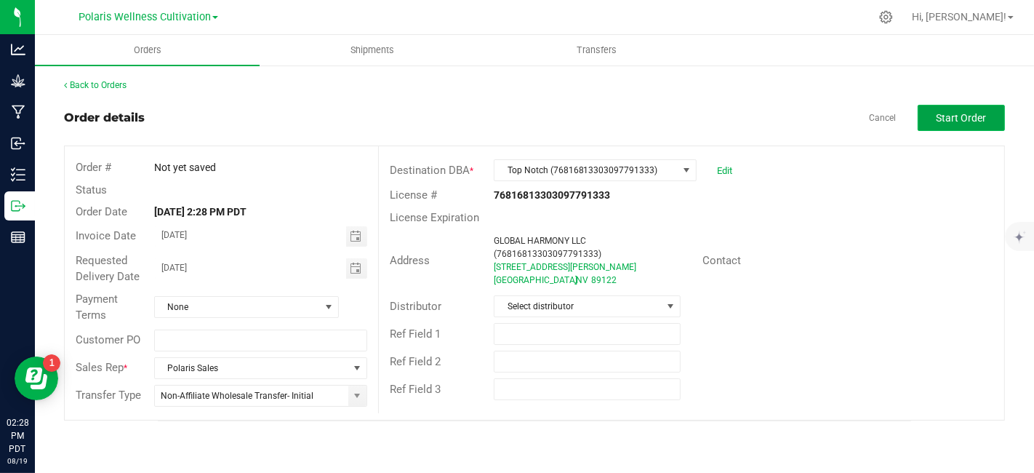
click at [948, 125] on button "Start Order" at bounding box center [961, 118] width 87 height 26
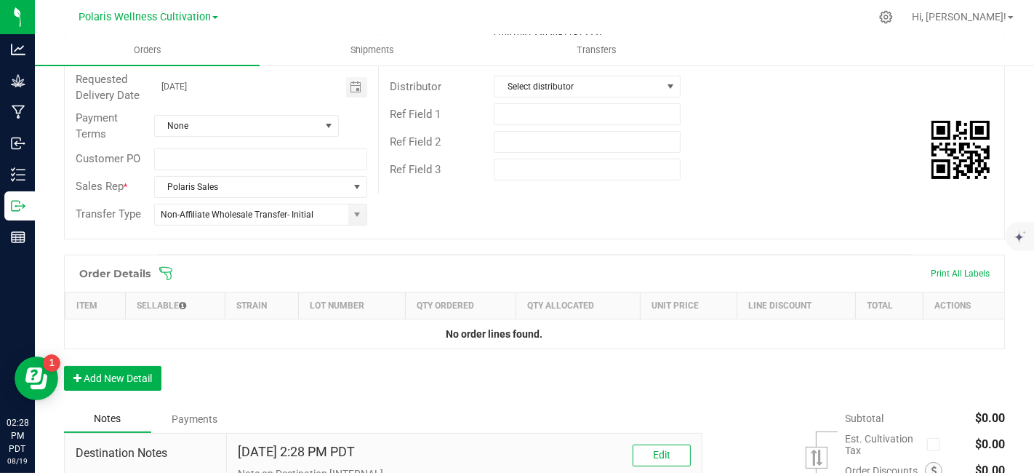
scroll to position [226, 0]
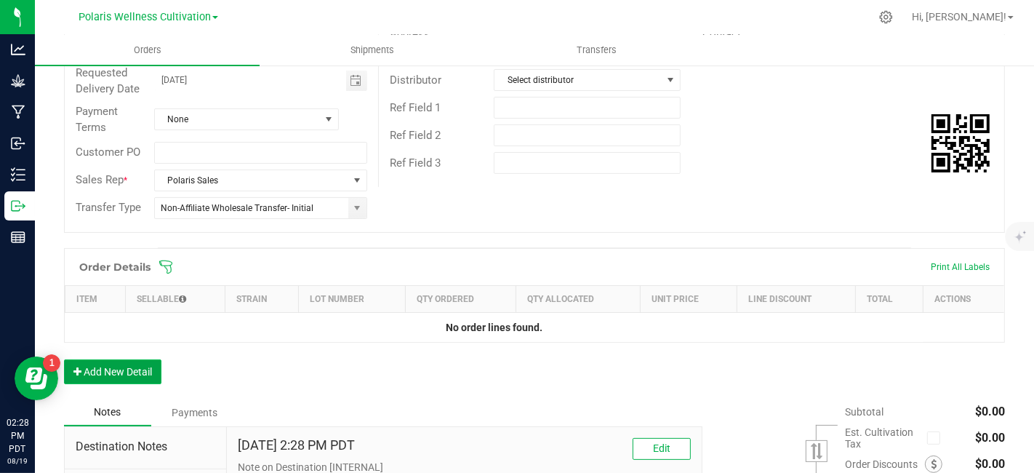
click at [133, 372] on button "Add New Detail" at bounding box center [112, 371] width 97 height 25
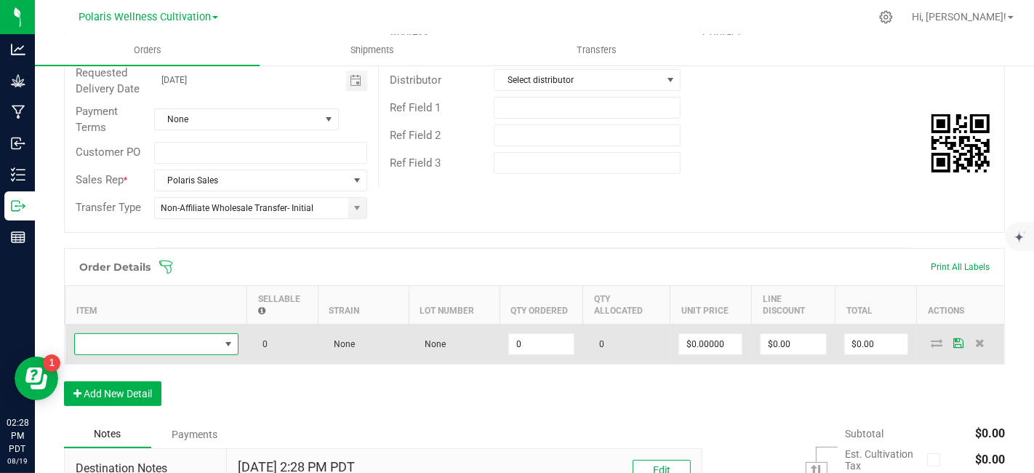
click at [158, 340] on span "NO DATA FOUND" at bounding box center [147, 344] width 145 height 20
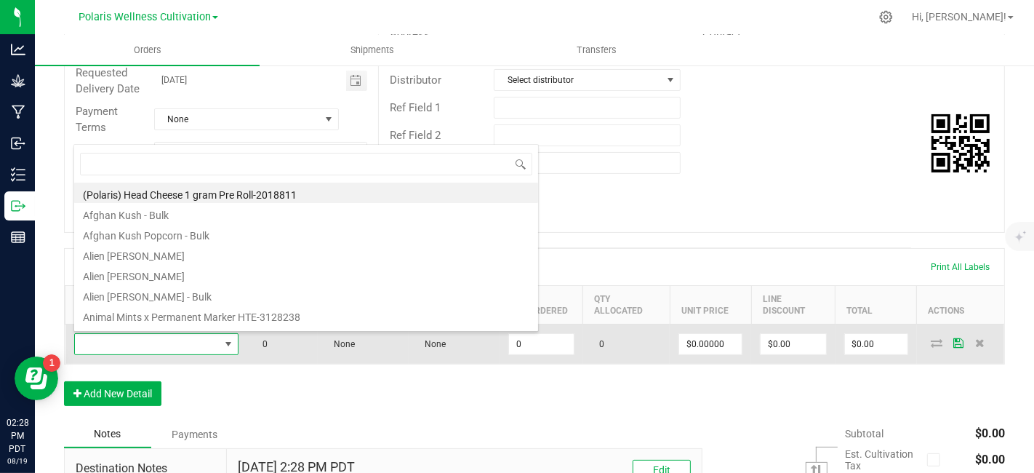
scroll to position [21, 164]
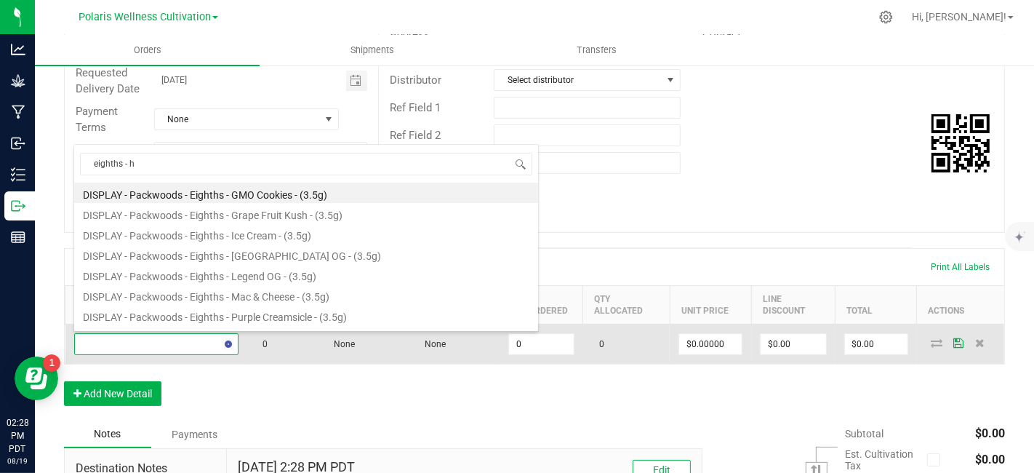
type input "eighths - he"
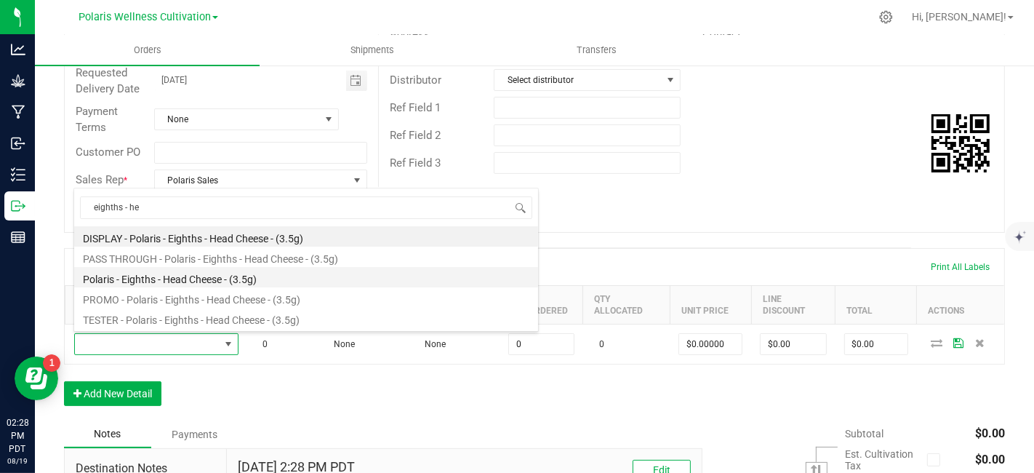
click at [211, 281] on li "Polaris - Eighths - Head Cheese - (3.5g)" at bounding box center [306, 277] width 464 height 20
type input "0 ea"
type input "$23.92000"
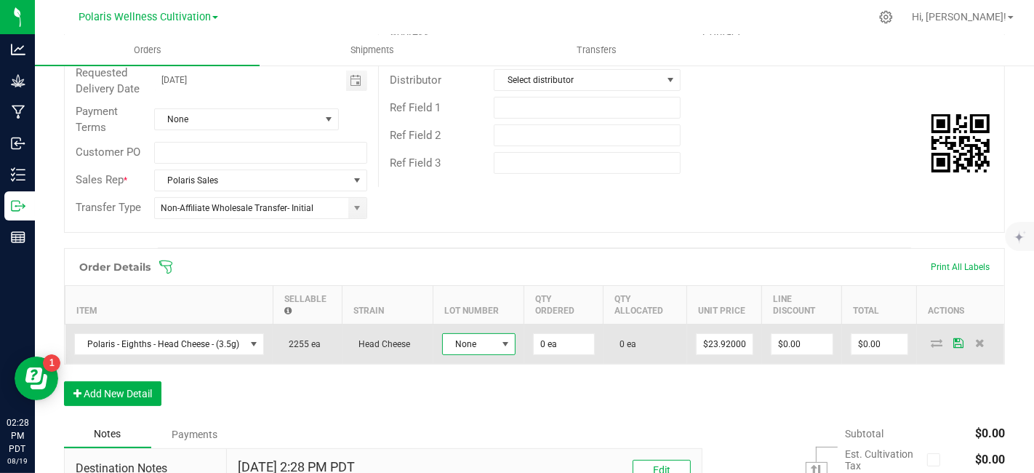
click at [509, 348] on span at bounding box center [506, 344] width 18 height 20
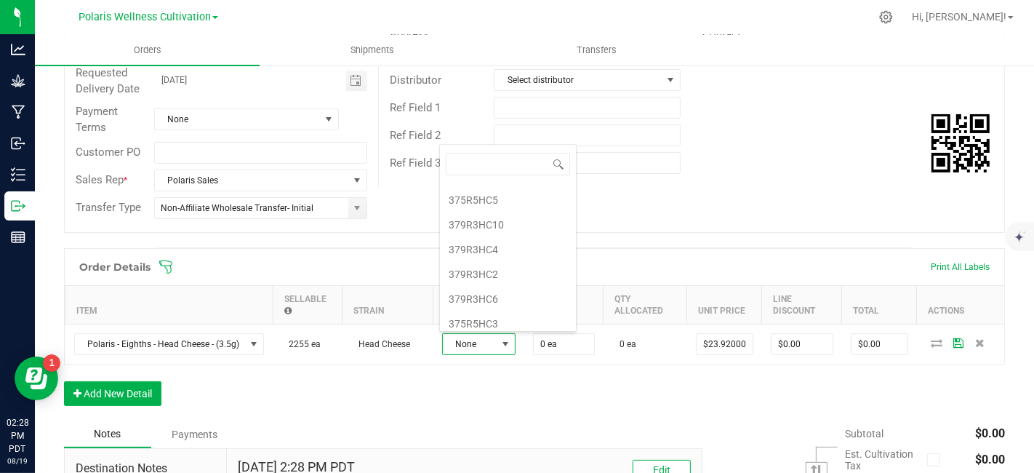
scroll to position [122, 0]
click at [487, 321] on li "375R5HC3" at bounding box center [508, 320] width 136 height 25
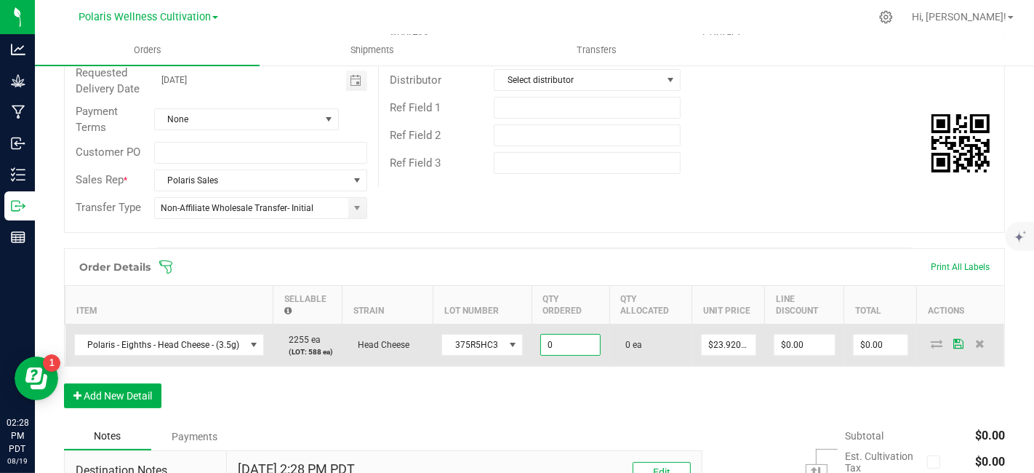
click at [576, 349] on input "0" at bounding box center [570, 345] width 59 height 20
type input "400 ea"
type input "23.92"
type input "$9,568.00"
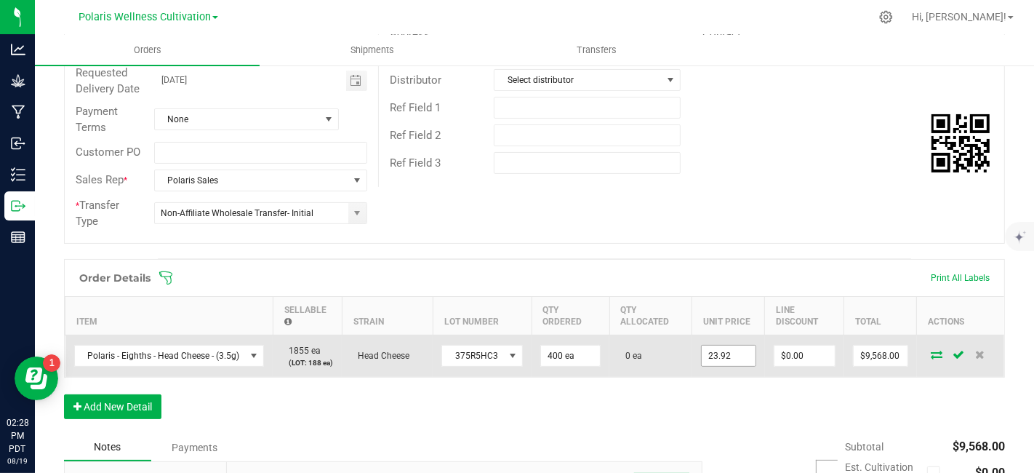
click at [740, 362] on input "23.92" at bounding box center [729, 355] width 54 height 20
type input "$12.50000"
type input "0"
type input "$5,000.00"
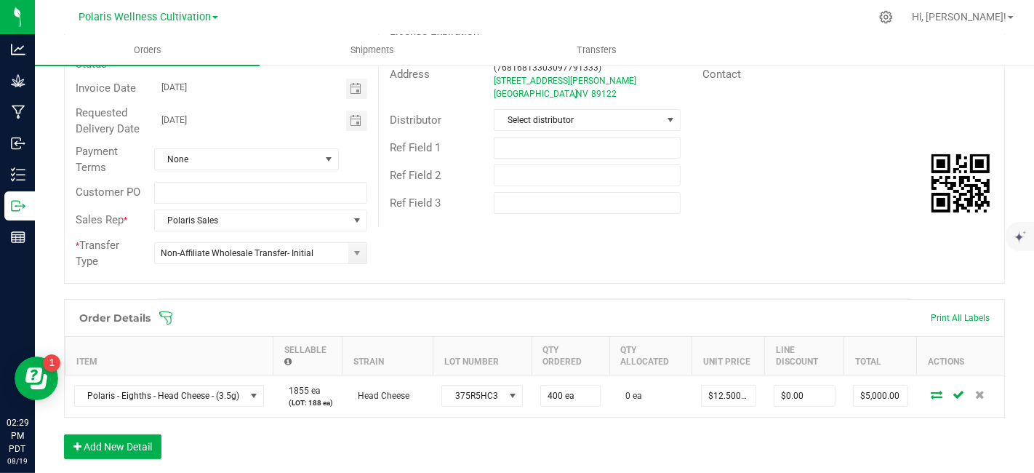
scroll to position [0, 0]
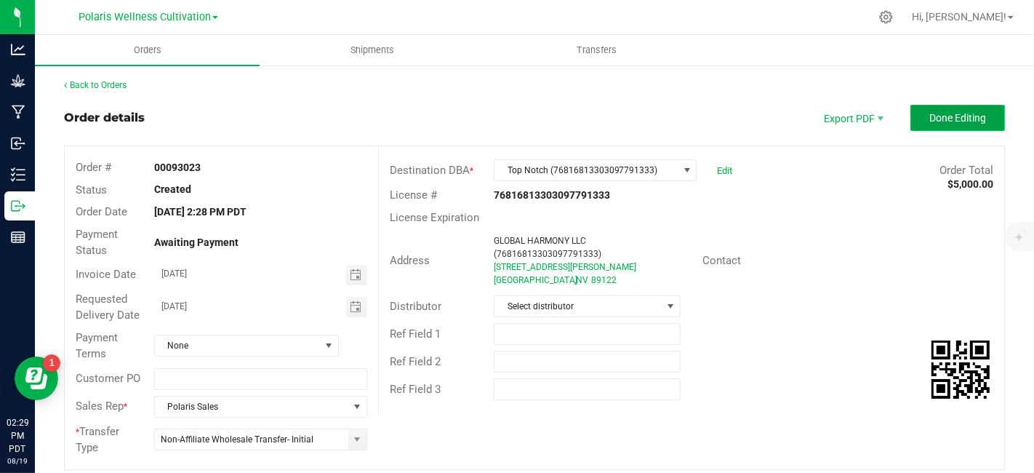
click at [942, 116] on span "Done Editing" at bounding box center [958, 118] width 57 height 12
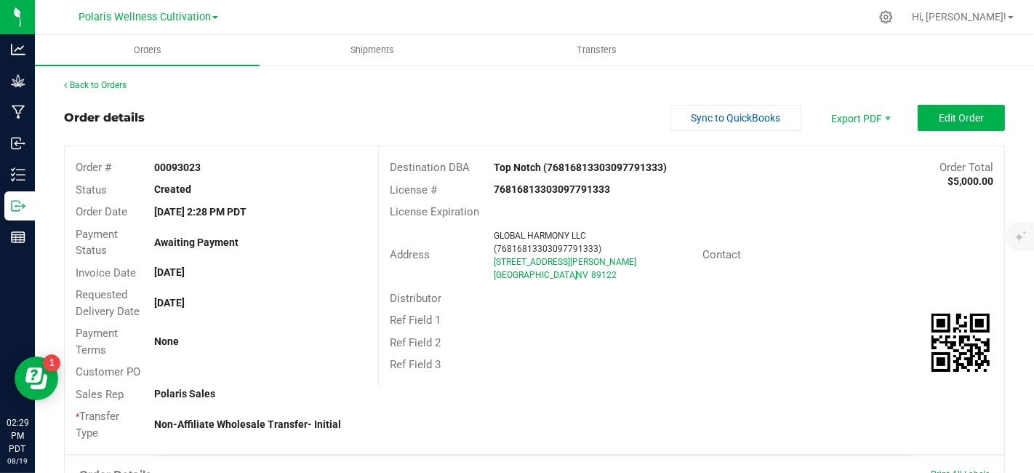
click at [975, 118] on button "Edit Order" at bounding box center [961, 118] width 87 height 26
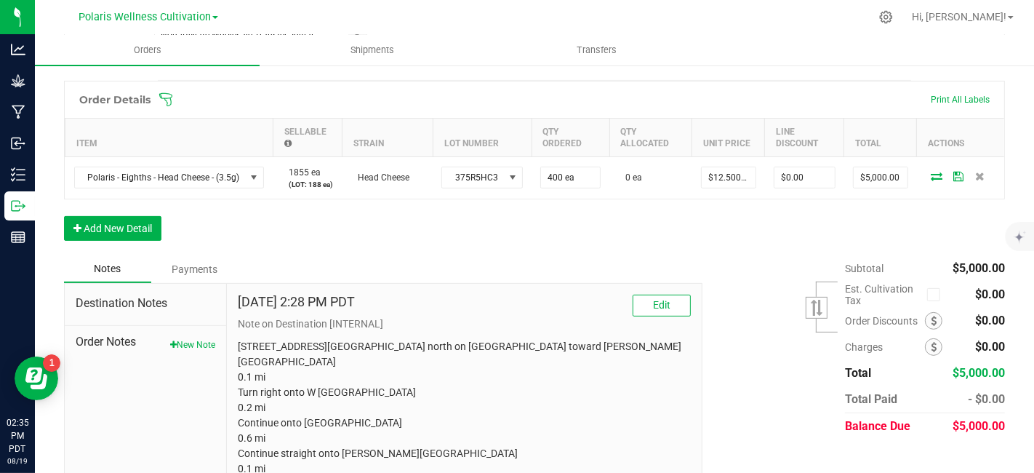
scroll to position [450, 0]
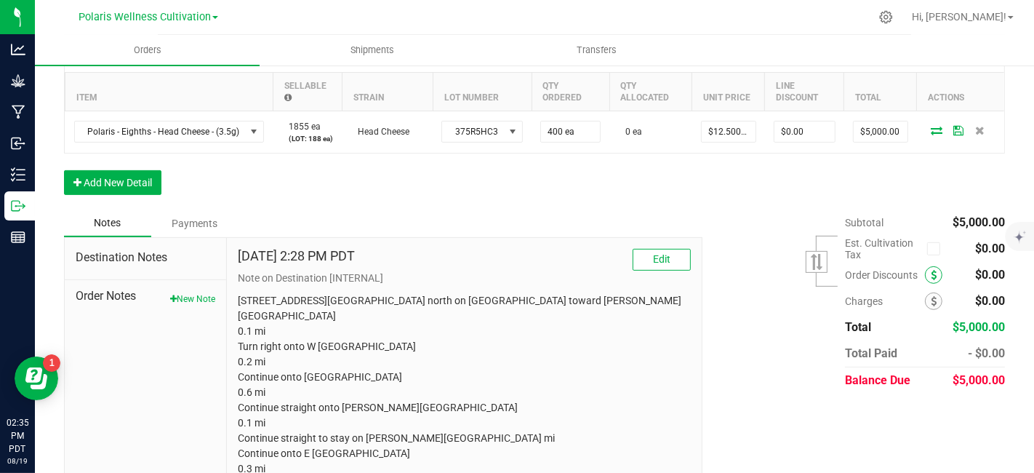
click at [931, 270] on icon at bounding box center [934, 275] width 6 height 10
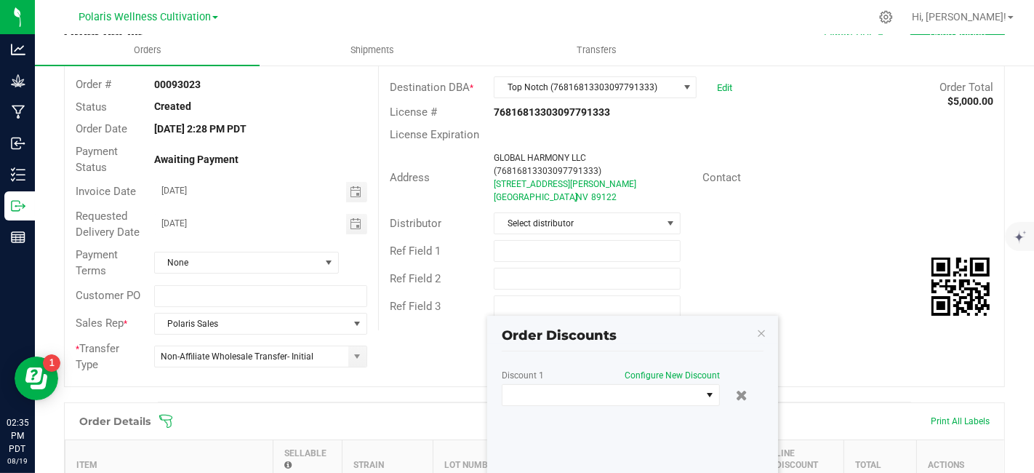
scroll to position [76, 0]
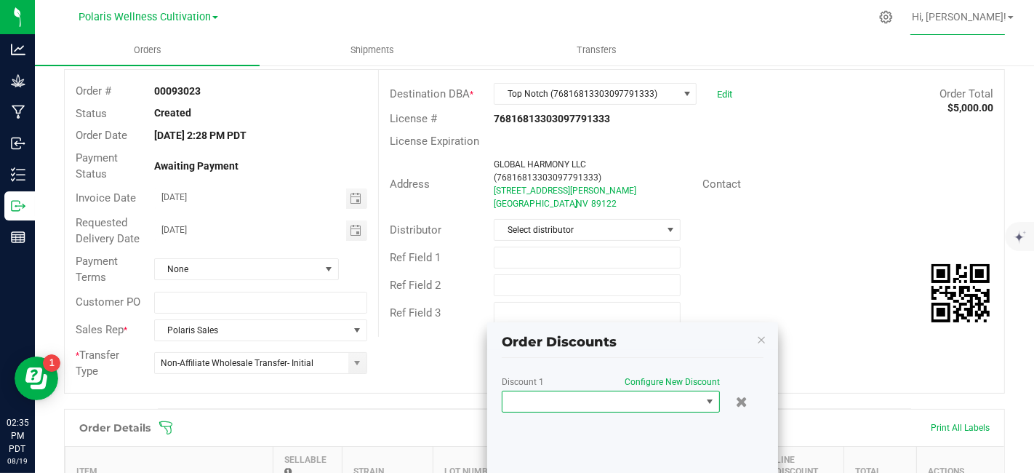
click at [695, 404] on span at bounding box center [602, 401] width 199 height 20
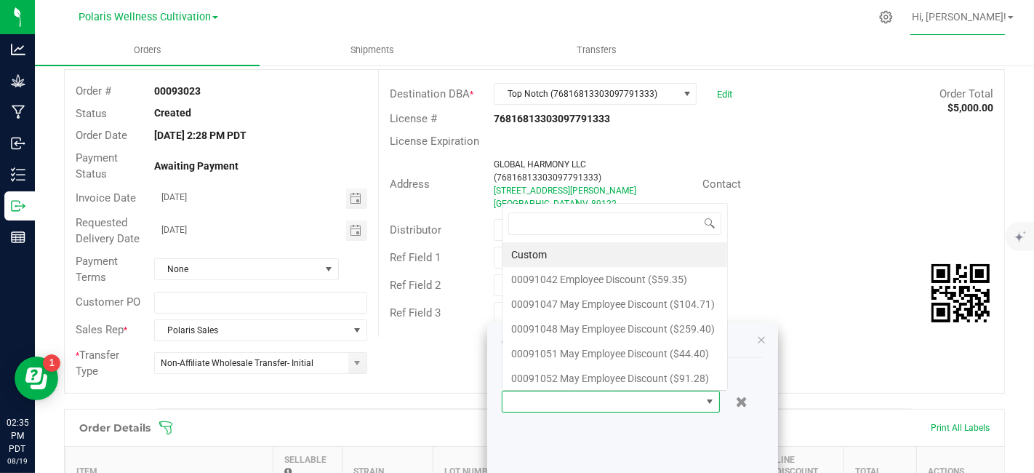
scroll to position [21, 218]
click at [559, 257] on li "Custom" at bounding box center [615, 254] width 225 height 25
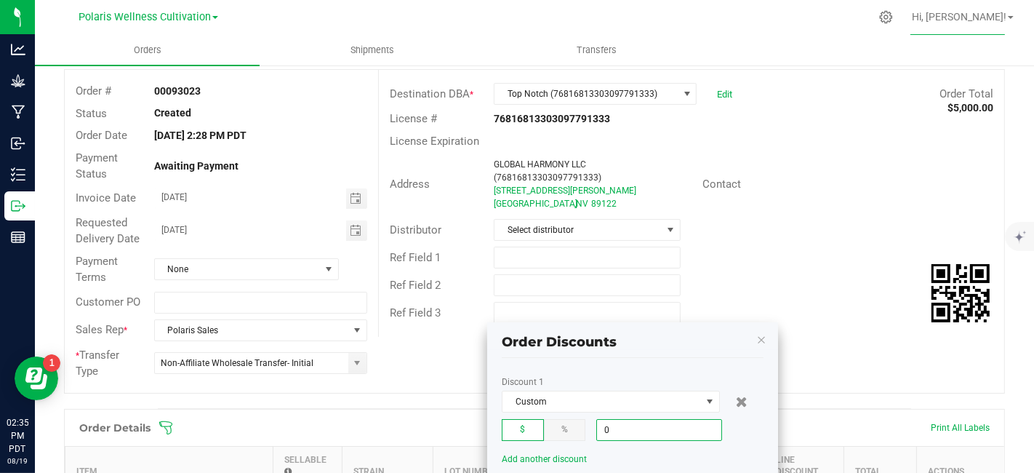
click at [665, 431] on input "0" at bounding box center [659, 430] width 124 height 20
type input "144"
type input "$144.00"
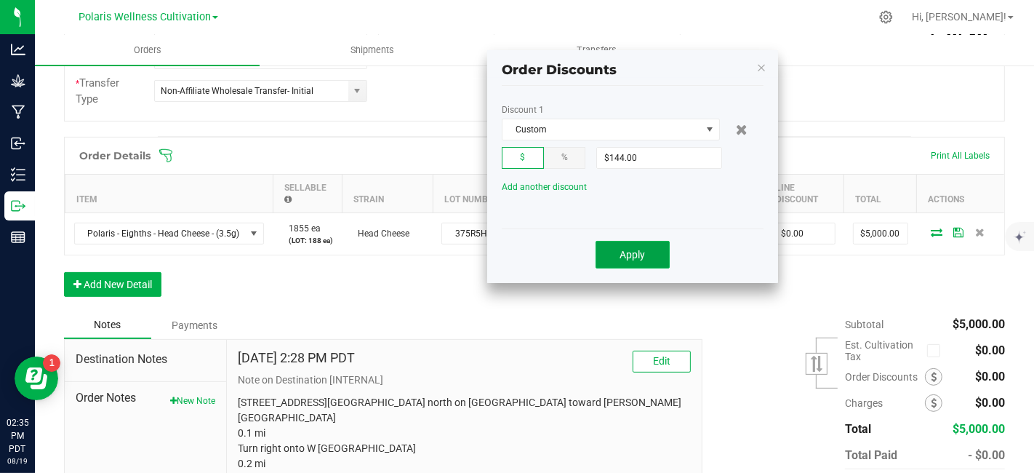
click at [636, 261] on button "Apply" at bounding box center [633, 255] width 74 height 28
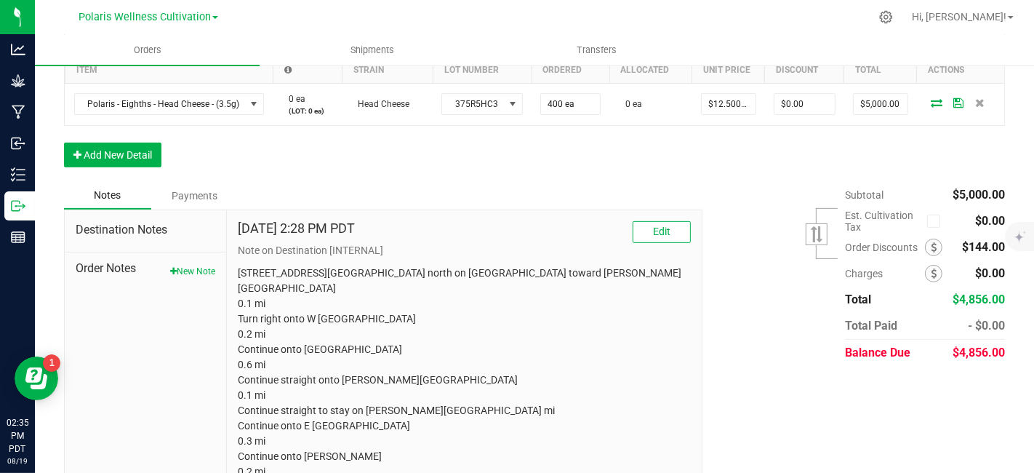
scroll to position [487, 0]
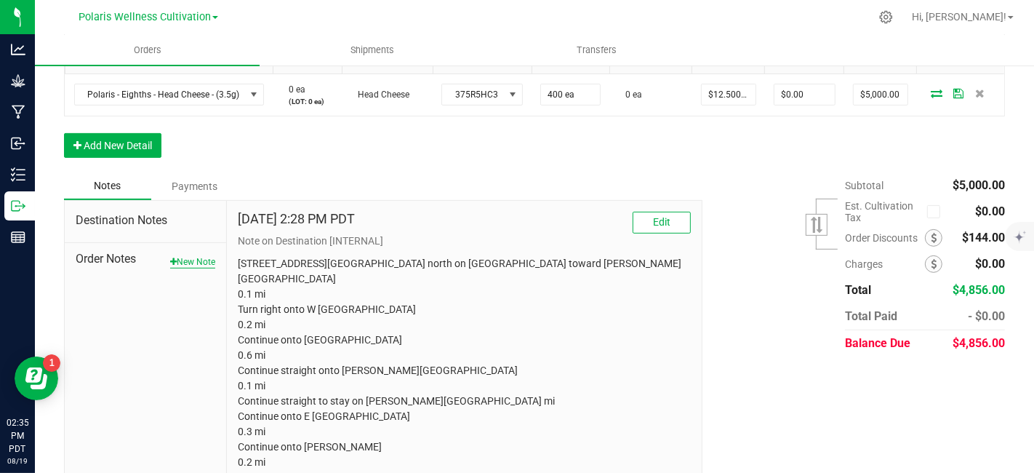
click at [180, 260] on button "New Note" at bounding box center [192, 261] width 45 height 13
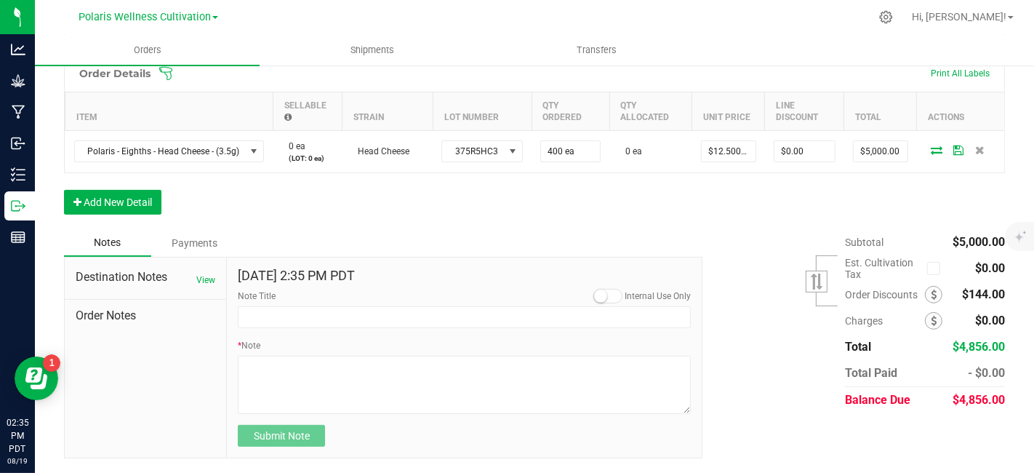
scroll to position [428, 0]
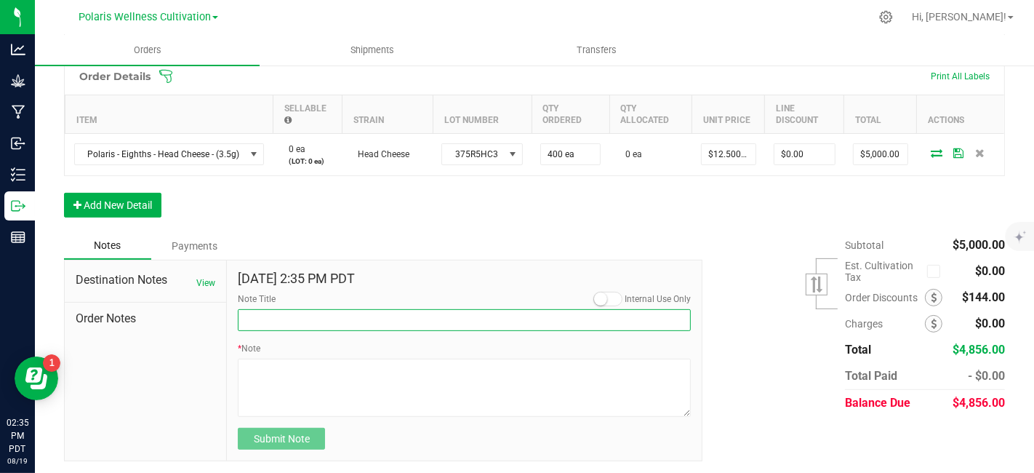
click at [316, 321] on input "Note Title" at bounding box center [464, 320] width 453 height 22
type input "Cream Cheese Credit"
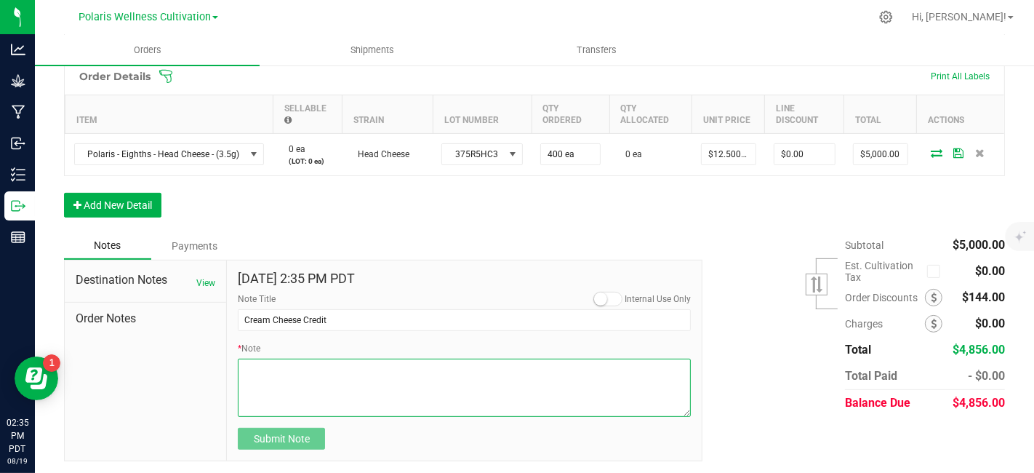
click at [281, 360] on textarea "* Note" at bounding box center [464, 388] width 453 height 58
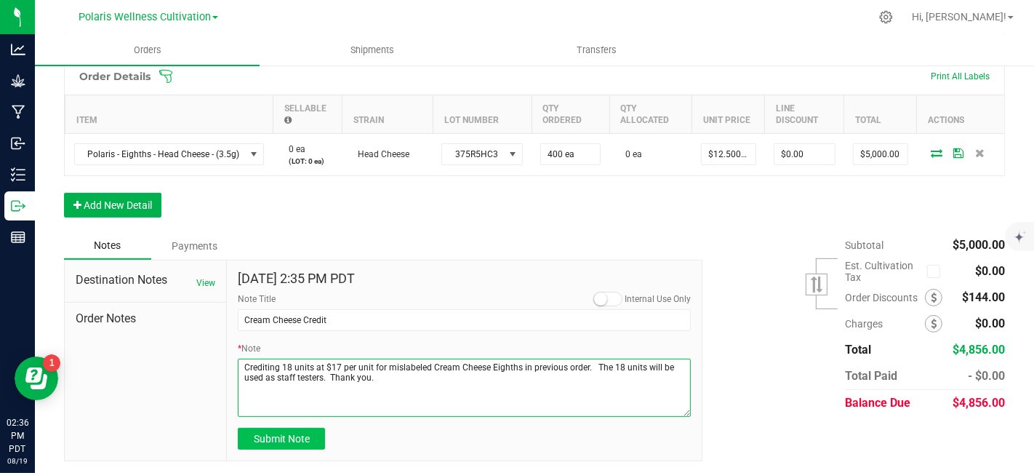
type textarea "Crediting 18 units at $17 per unit for mislabeled Cream Cheese Eighths in previ…"
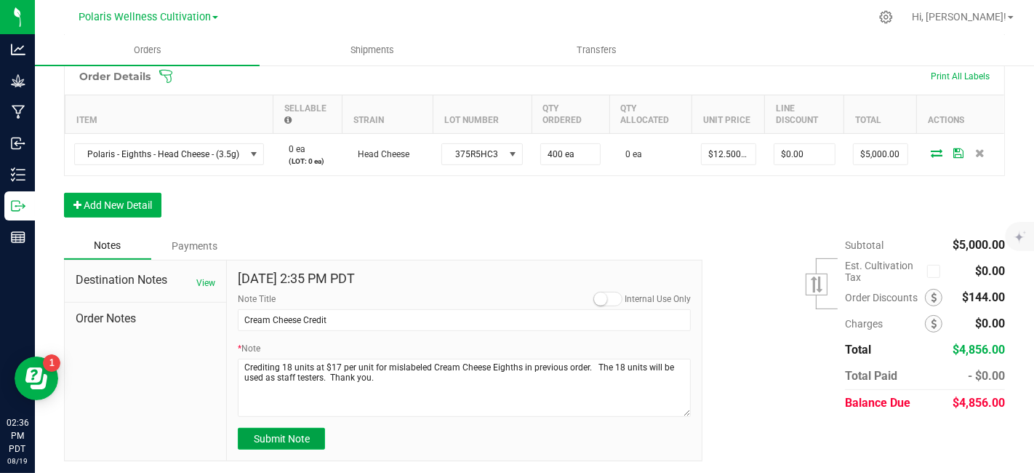
click at [294, 439] on span "Submit Note" at bounding box center [282, 439] width 56 height 12
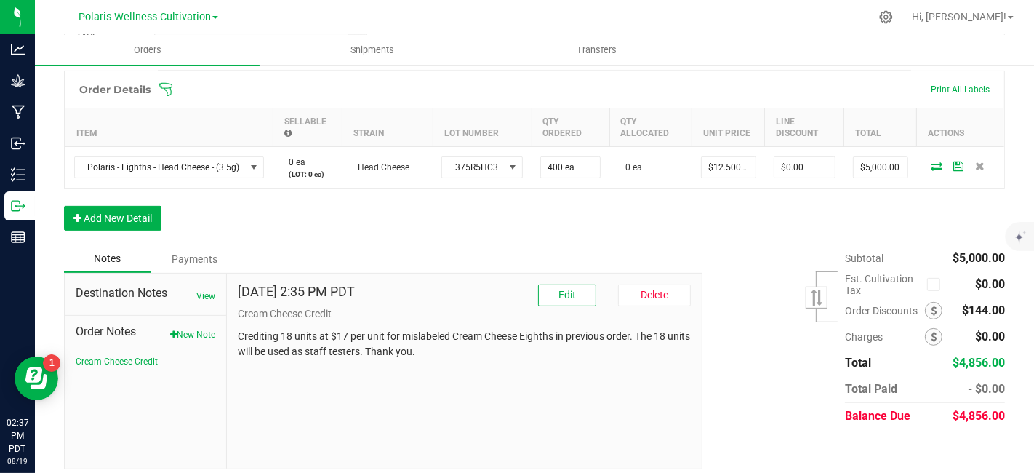
scroll to position [420, 0]
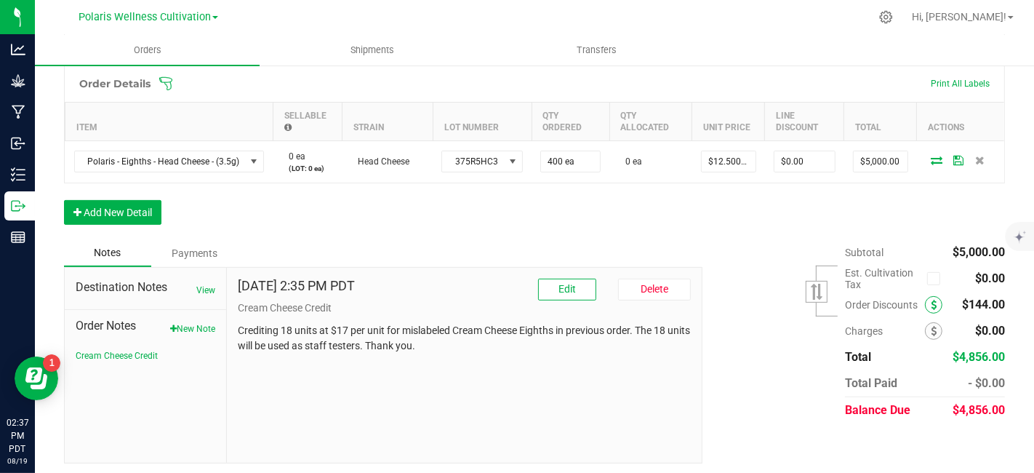
click at [931, 303] on icon at bounding box center [934, 305] width 6 height 10
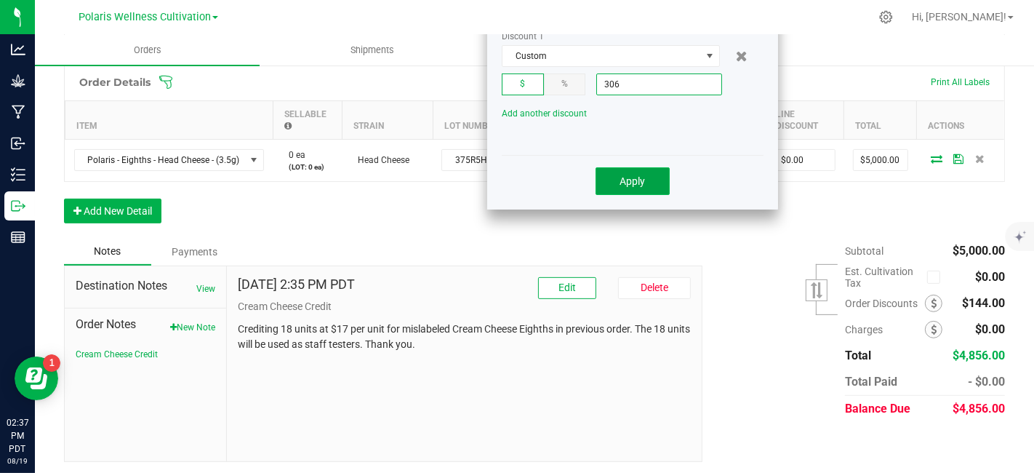
type input "$306.00"
click at [636, 178] on span "Apply" at bounding box center [632, 181] width 25 height 12
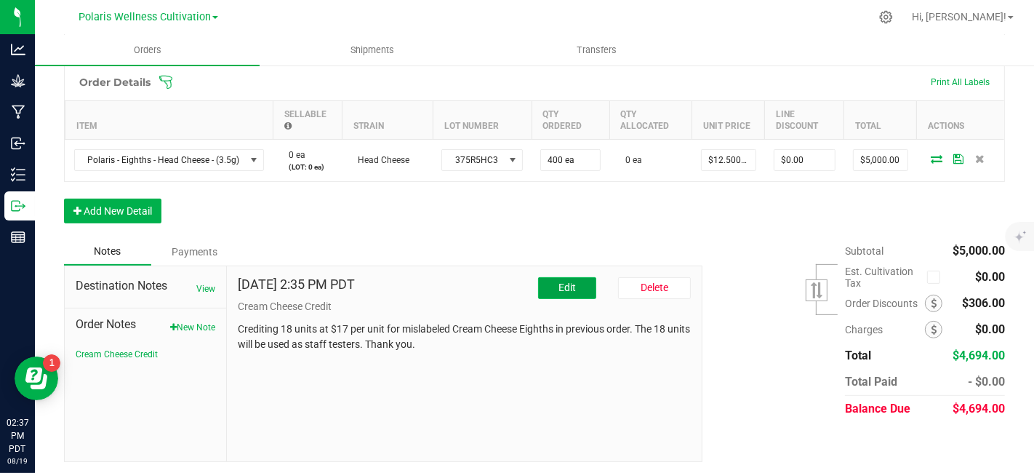
click at [567, 282] on span "Edit" at bounding box center [567, 287] width 17 height 12
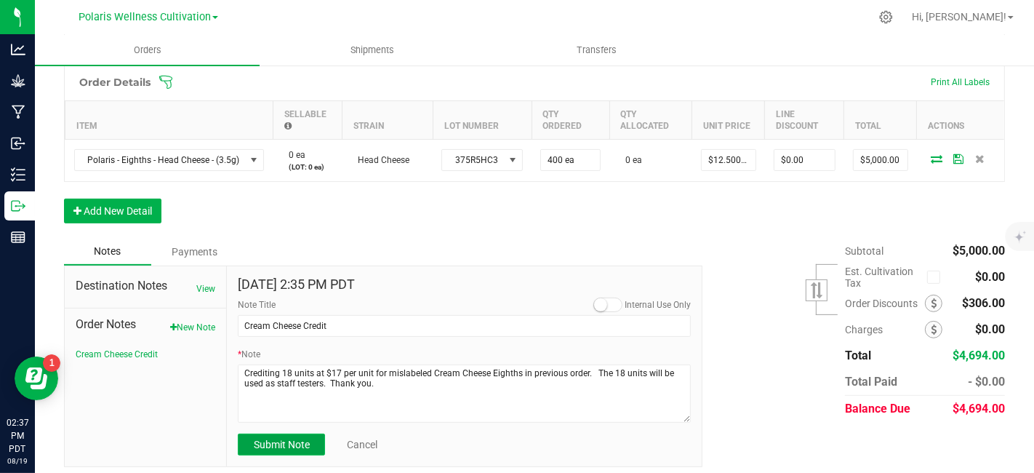
click at [289, 441] on span "Submit Note" at bounding box center [282, 445] width 56 height 12
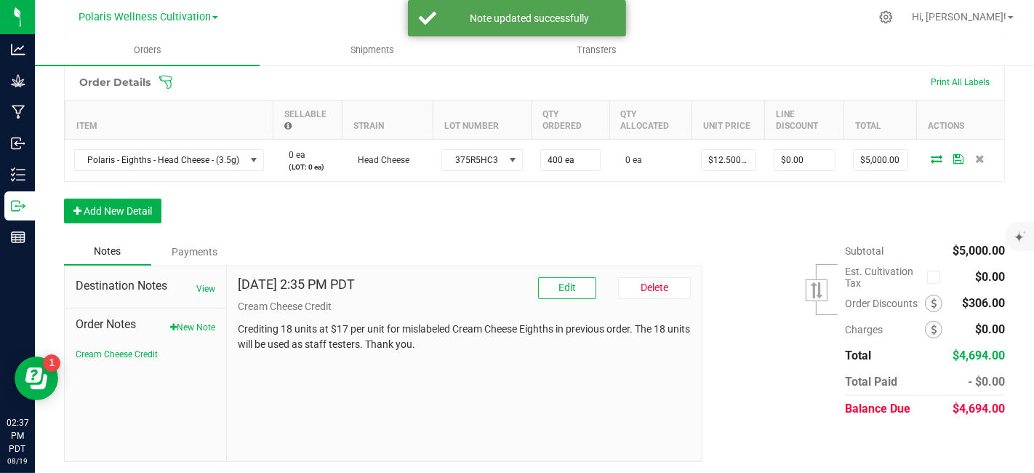
scroll to position [0, 0]
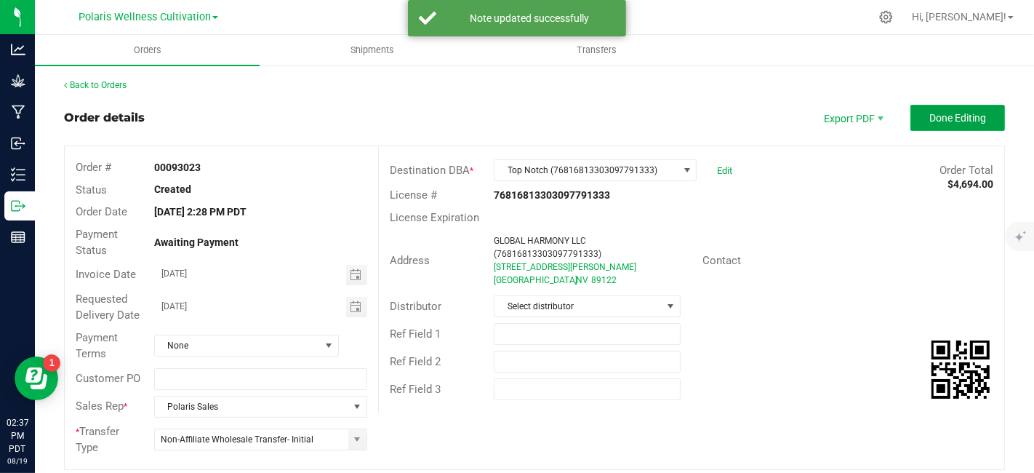
click at [930, 114] on span "Done Editing" at bounding box center [958, 118] width 57 height 12
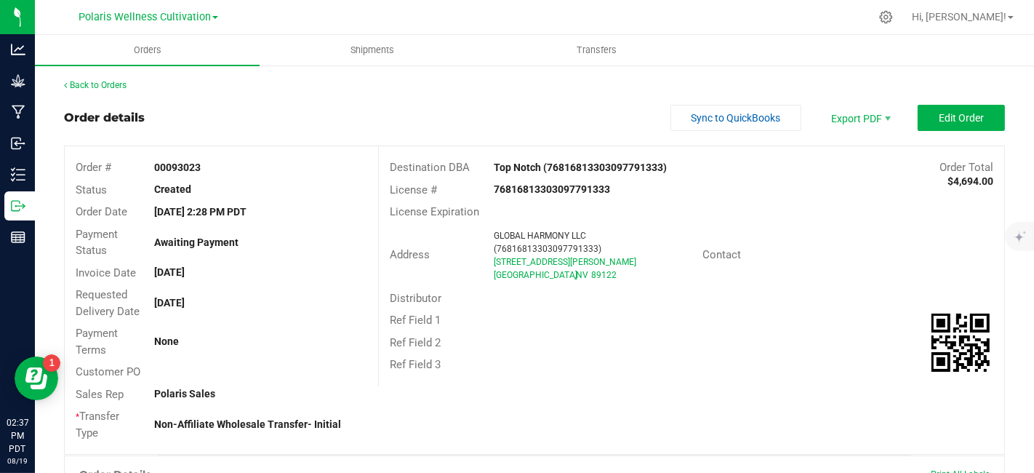
click at [467, 105] on div "Order details Sync to QuickBooks Export PDF Edit Order" at bounding box center [534, 118] width 941 height 26
